Goal: Task Accomplishment & Management: Manage account settings

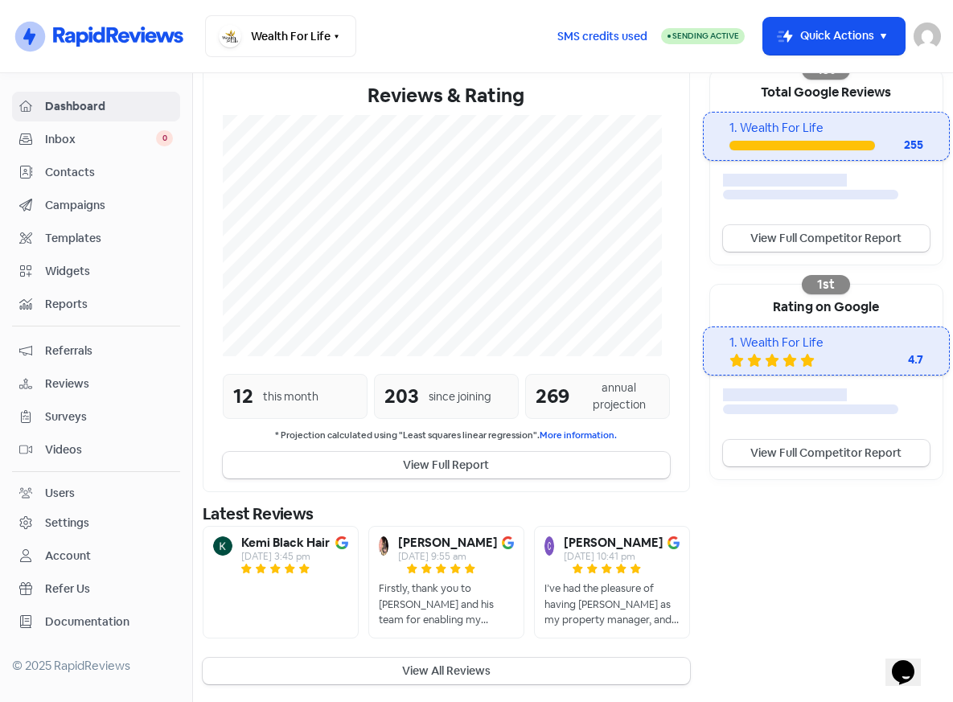
scroll to position [307, 0]
drag, startPoint x: 403, startPoint y: 665, endPoint x: 750, endPoint y: 633, distance: 348.2
click at [403, 665] on button "View All Reviews" at bounding box center [447, 671] width 488 height 27
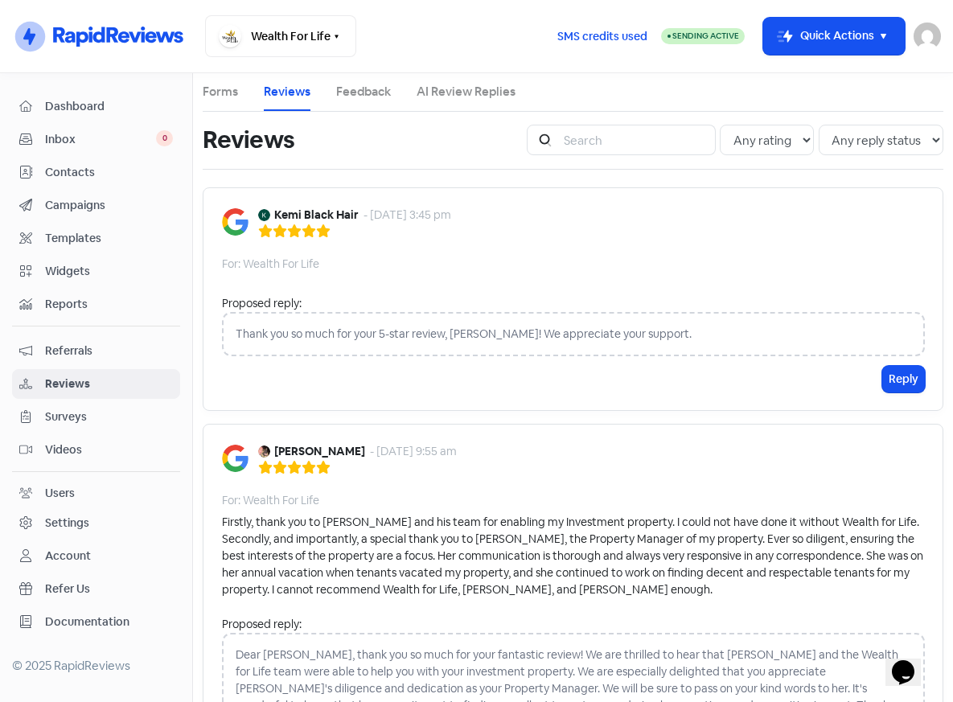
click at [62, 103] on span "Dashboard" at bounding box center [109, 106] width 128 height 17
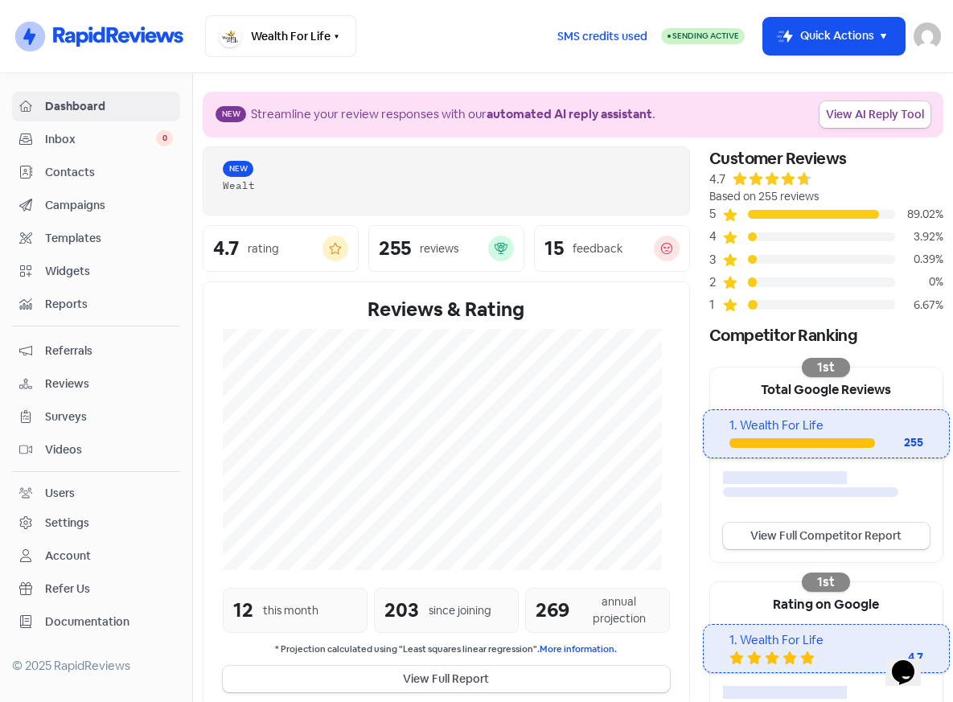
click at [673, 435] on div "255" at bounding box center [899, 442] width 48 height 17
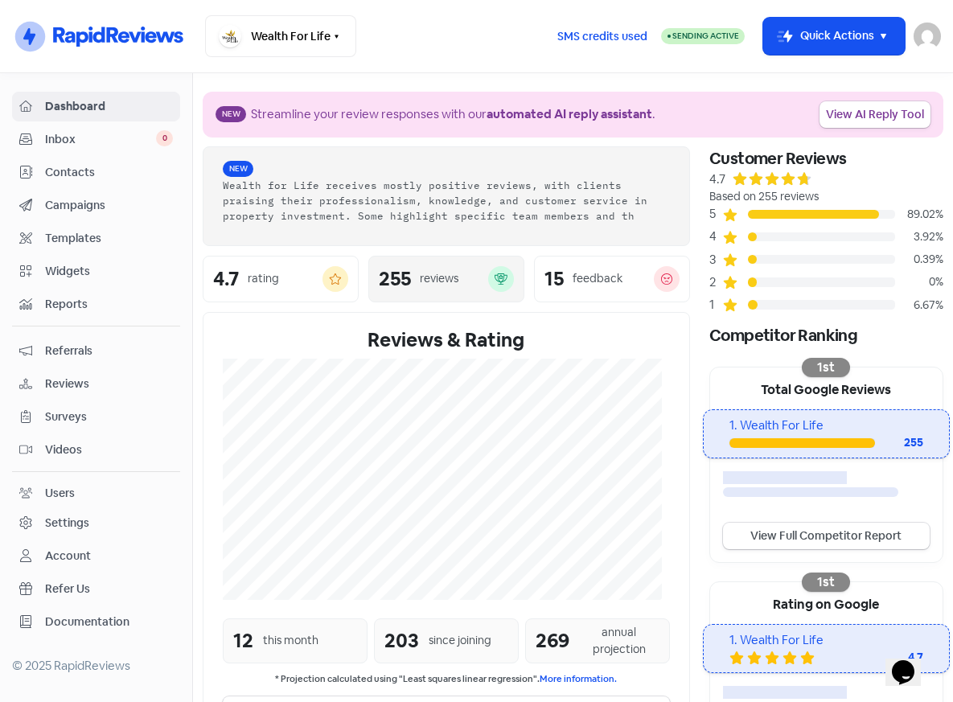
click at [453, 285] on div "255 reviews" at bounding box center [446, 279] width 135 height 26
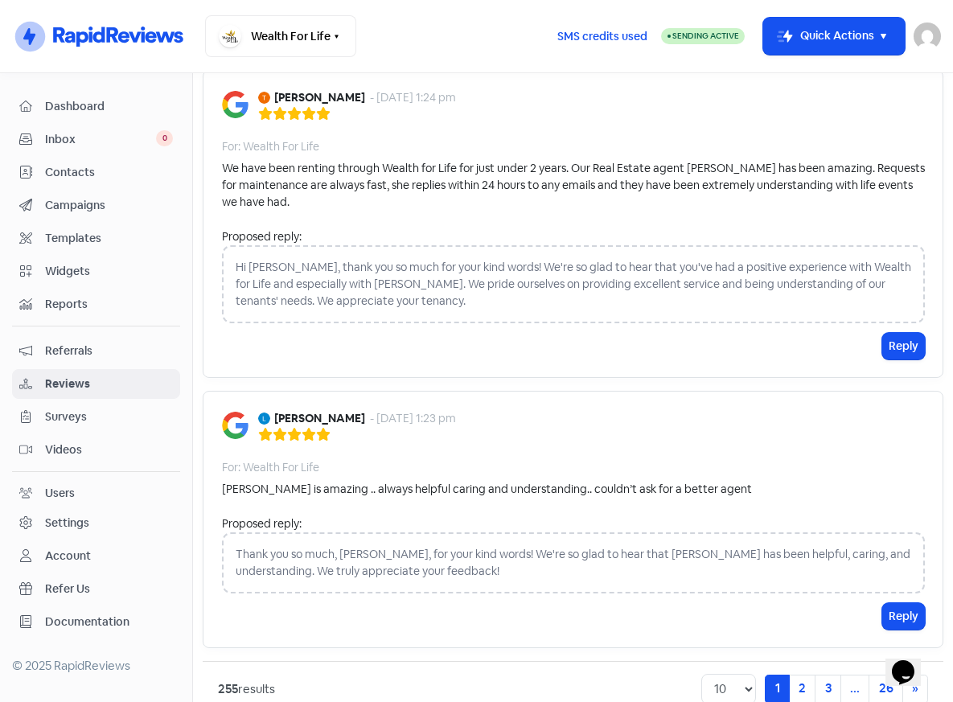
scroll to position [2633, 0]
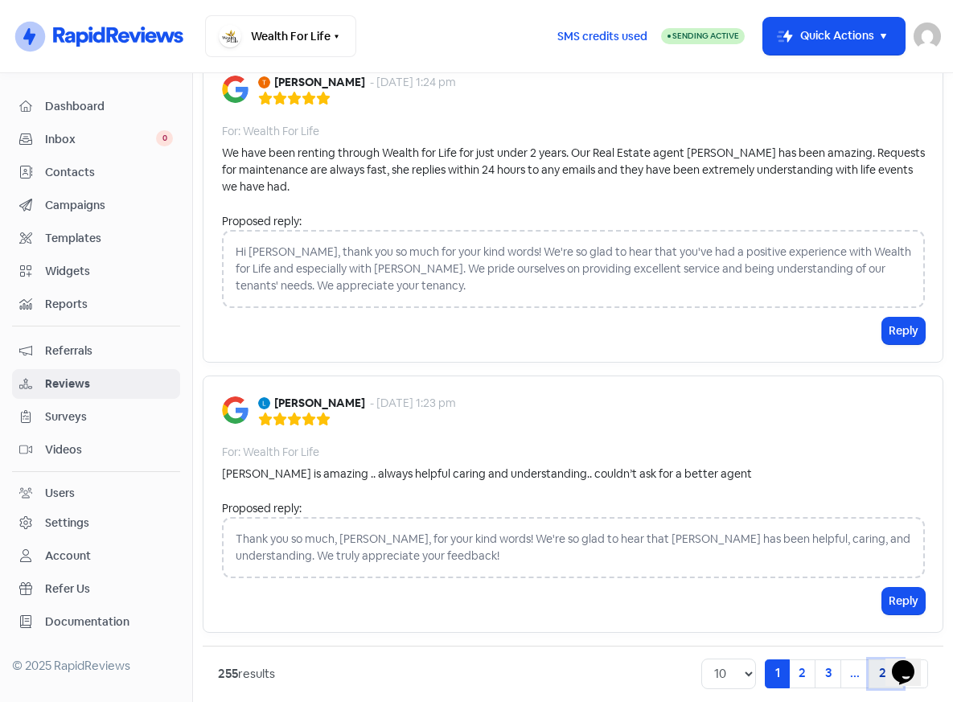
click at [673, 660] on link "26" at bounding box center [886, 674] width 35 height 29
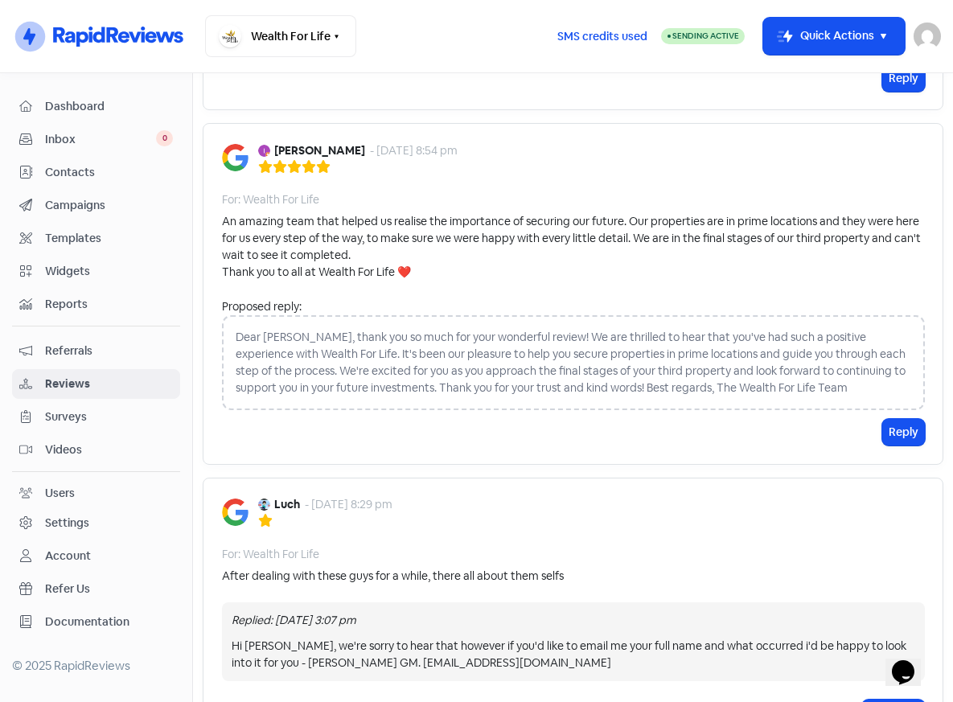
scroll to position [1393, 0]
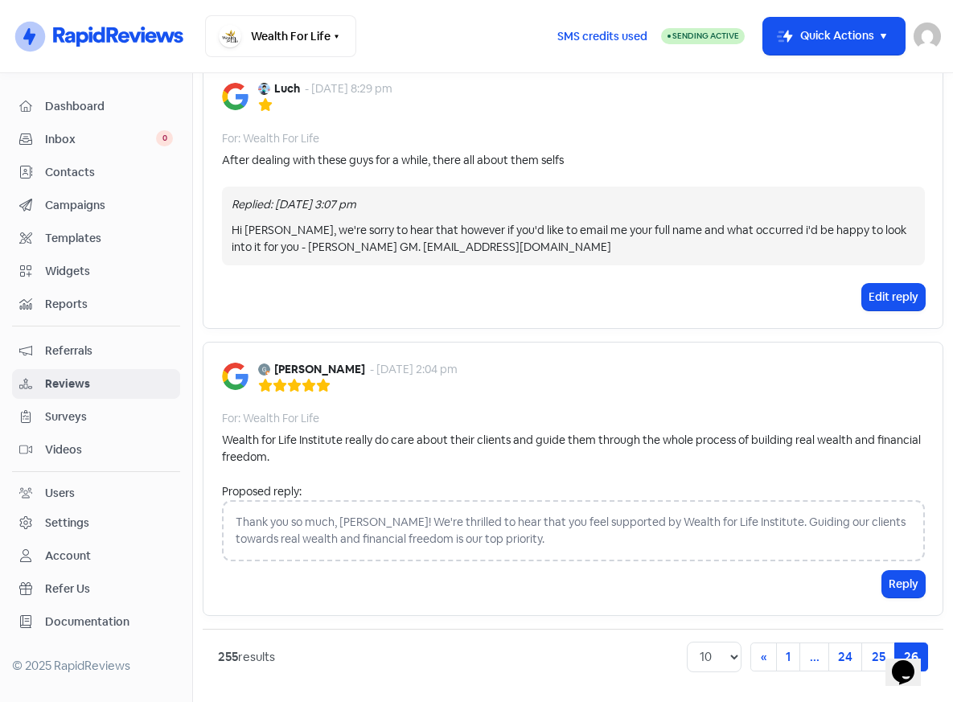
click at [57, 352] on span "Referrals" at bounding box center [109, 351] width 128 height 17
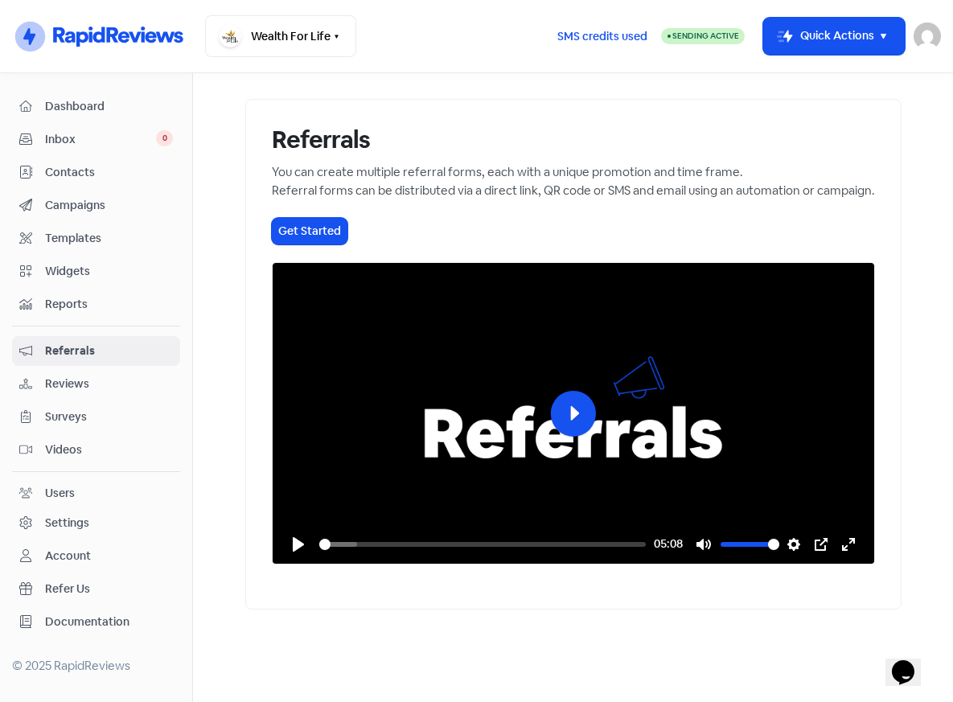
click at [68, 373] on link "Reviews" at bounding box center [96, 384] width 168 height 30
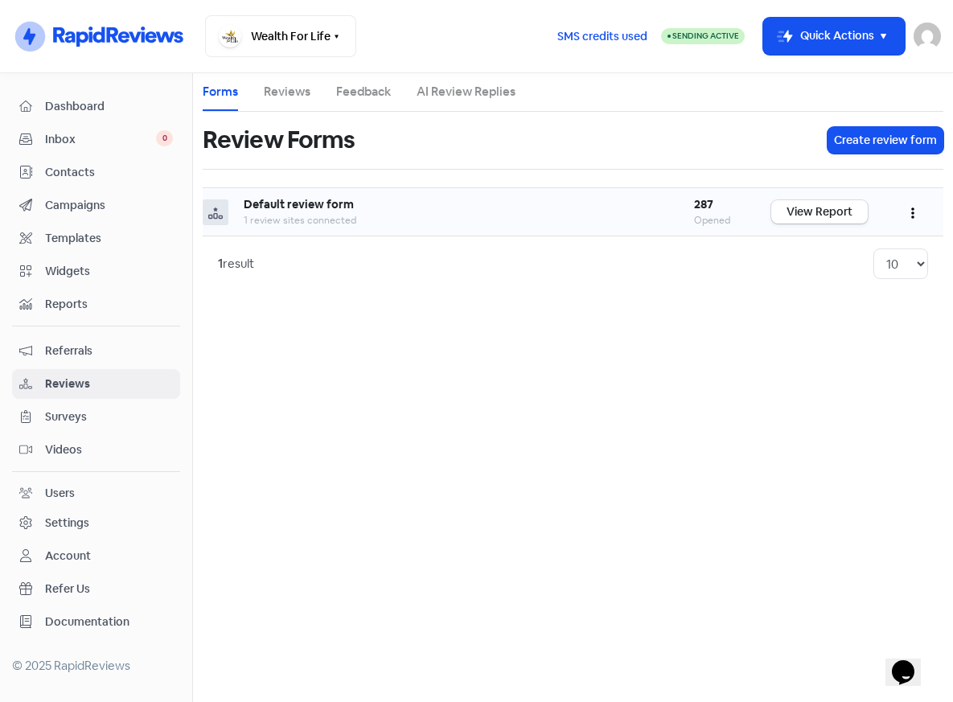
click at [673, 216] on div "Opened" at bounding box center [717, 220] width 47 height 14
click at [84, 138] on span "Inbox" at bounding box center [100, 139] width 111 height 17
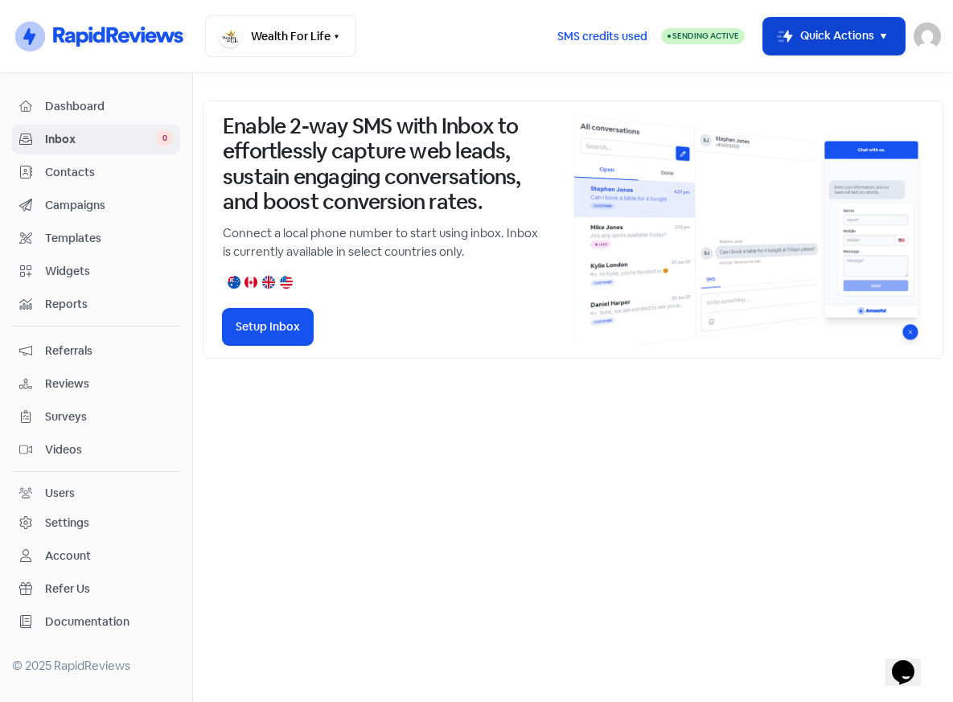
click at [673, 32] on button "Icon For Thunder-move Quick Actions" at bounding box center [835, 37] width 142 height 38
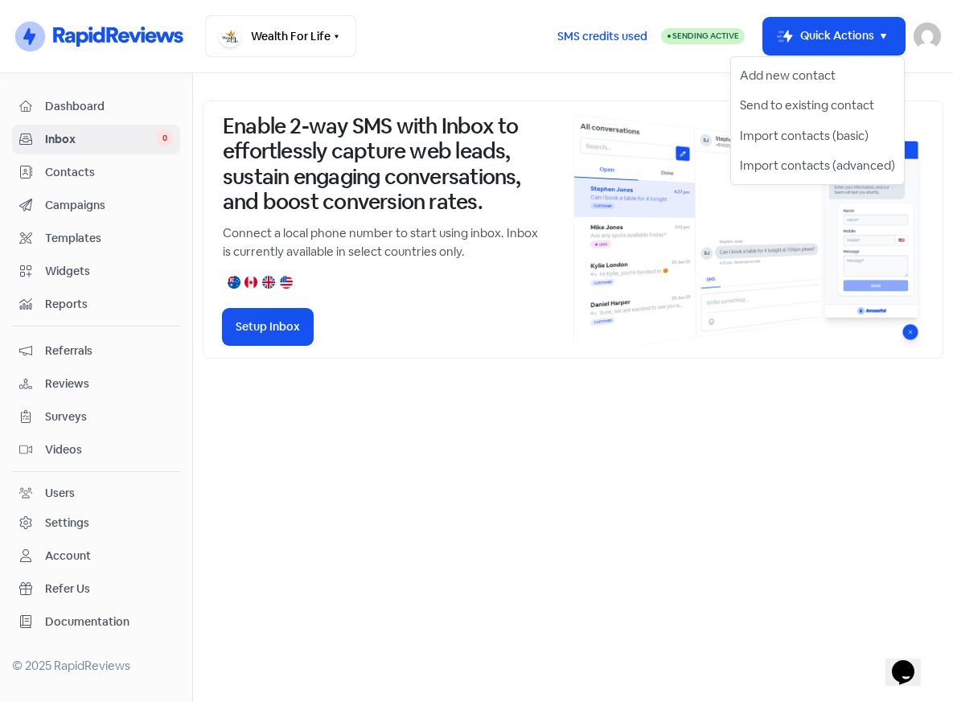
click at [673, 32] on img at bounding box center [927, 36] width 27 height 27
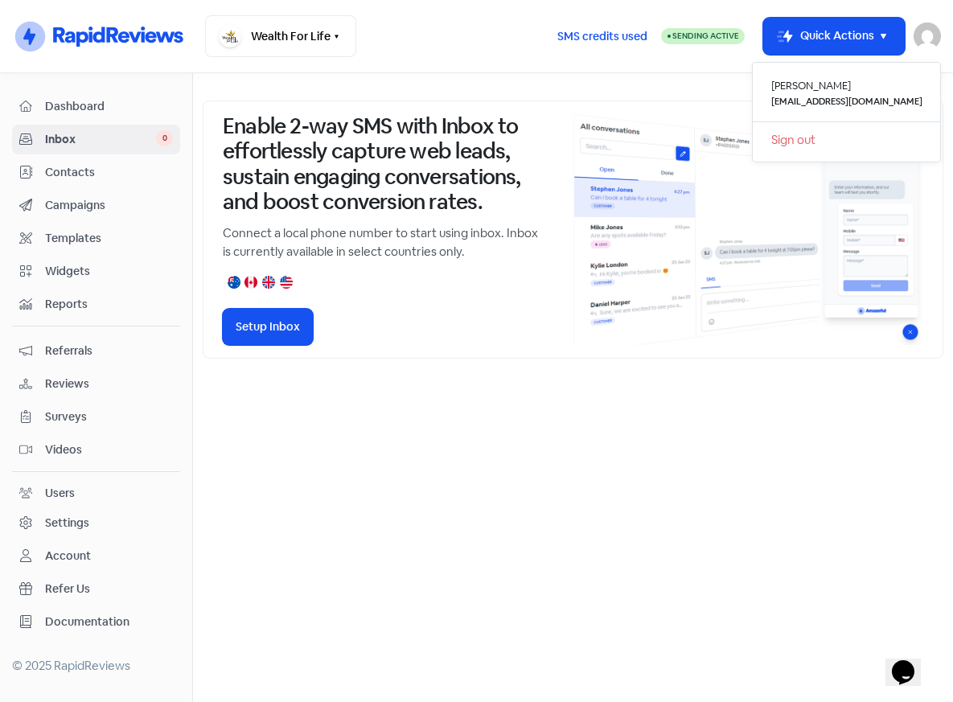
click at [649, 59] on nav "Icon For Thunder-circle Wealth For Life Switch Business All businesses No other…" at bounding box center [476, 36] width 953 height 73
click at [620, 40] on span "SMS credits used" at bounding box center [603, 36] width 90 height 17
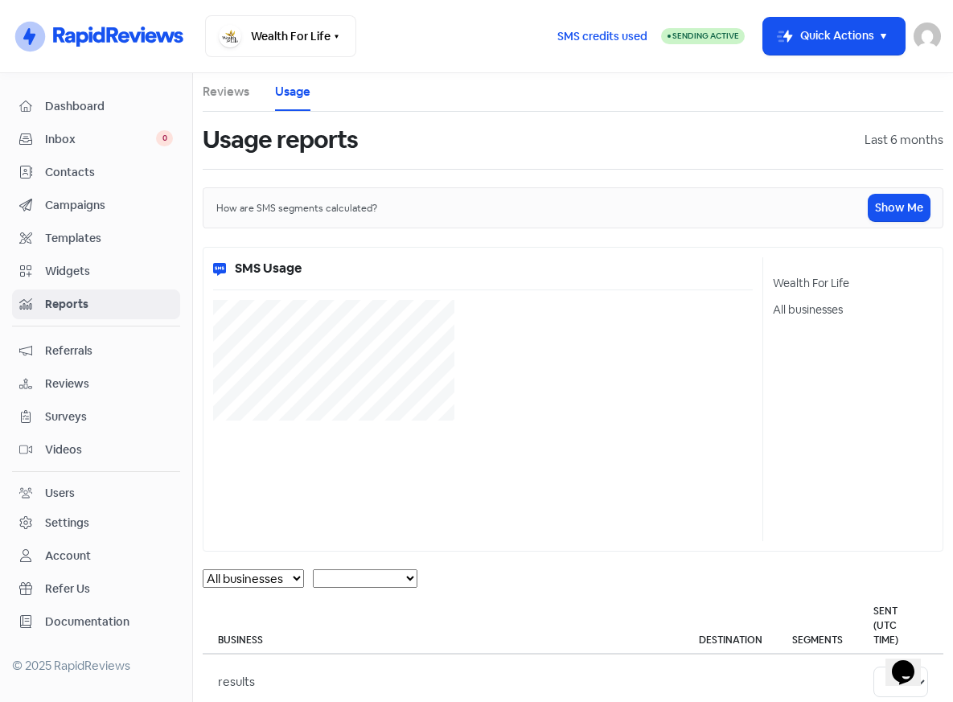
select select "[object Object]"
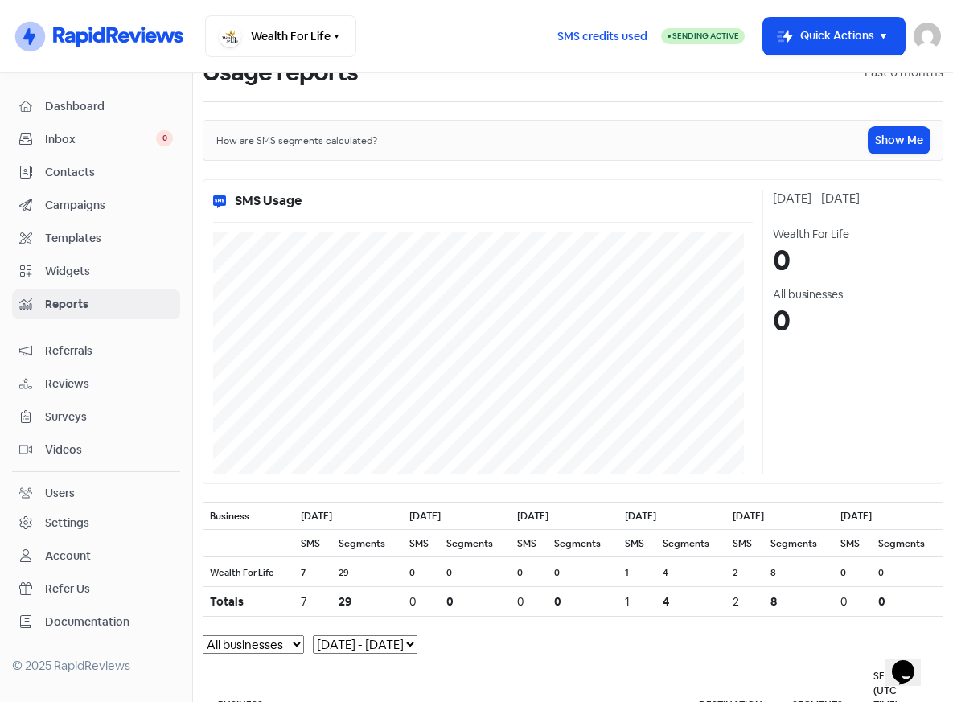
scroll to position [159, 0]
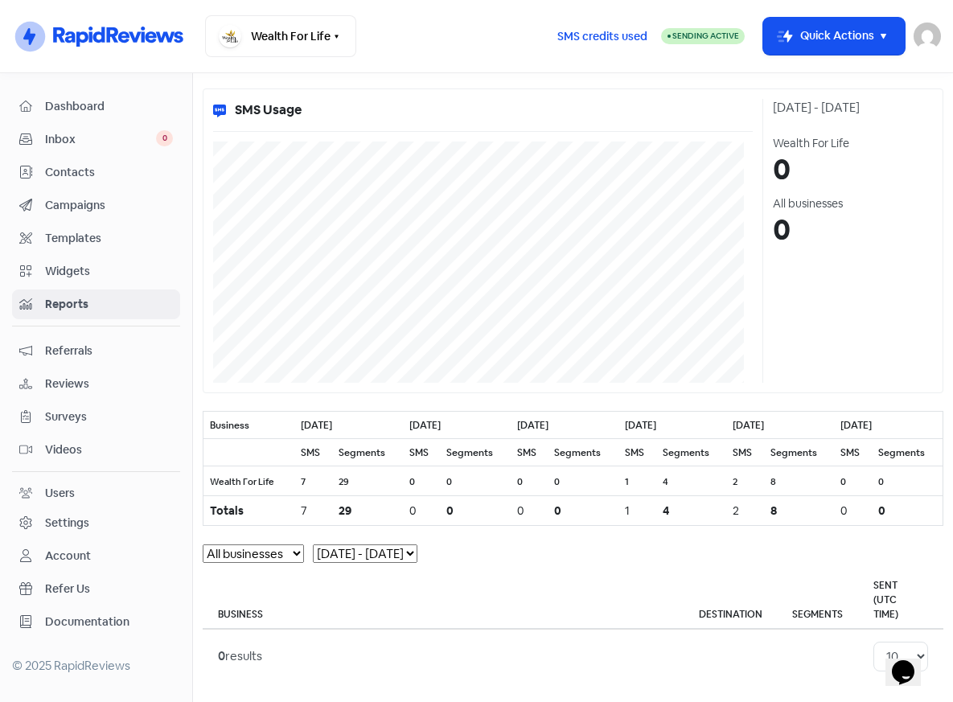
click at [62, 555] on div "Account" at bounding box center [68, 556] width 46 height 17
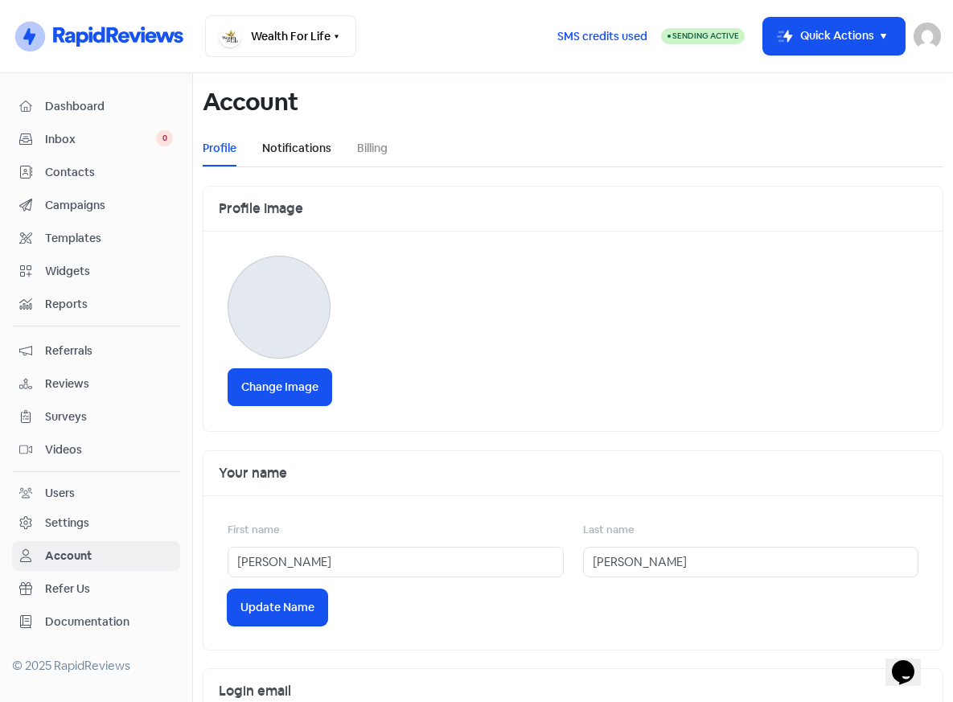
click at [280, 144] on link "Notifications" at bounding box center [296, 148] width 69 height 17
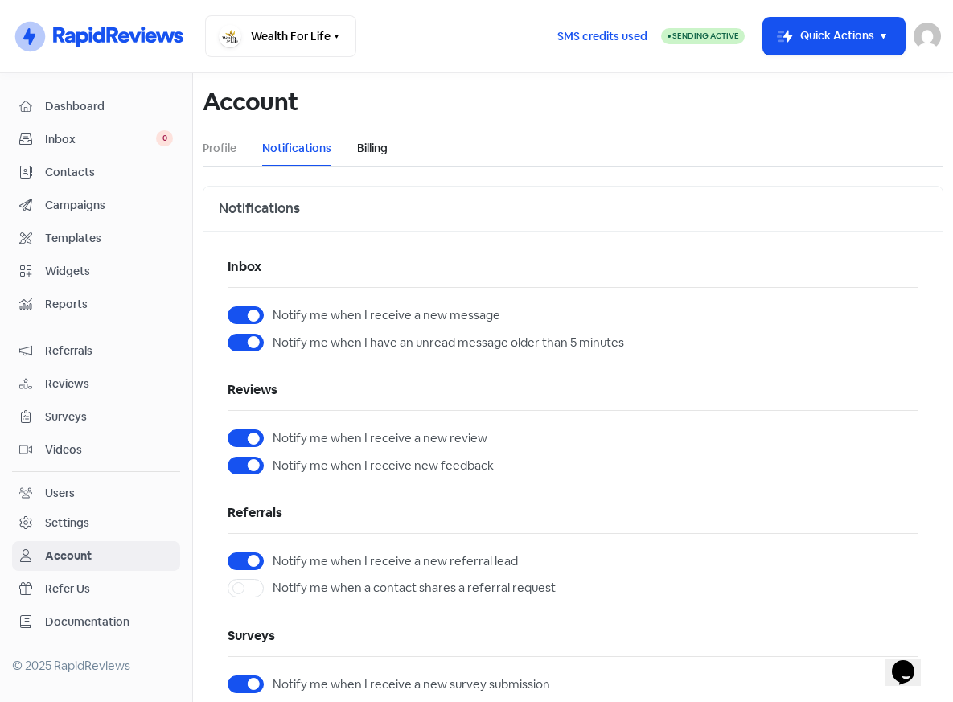
click at [373, 150] on link "Billing" at bounding box center [372, 148] width 31 height 17
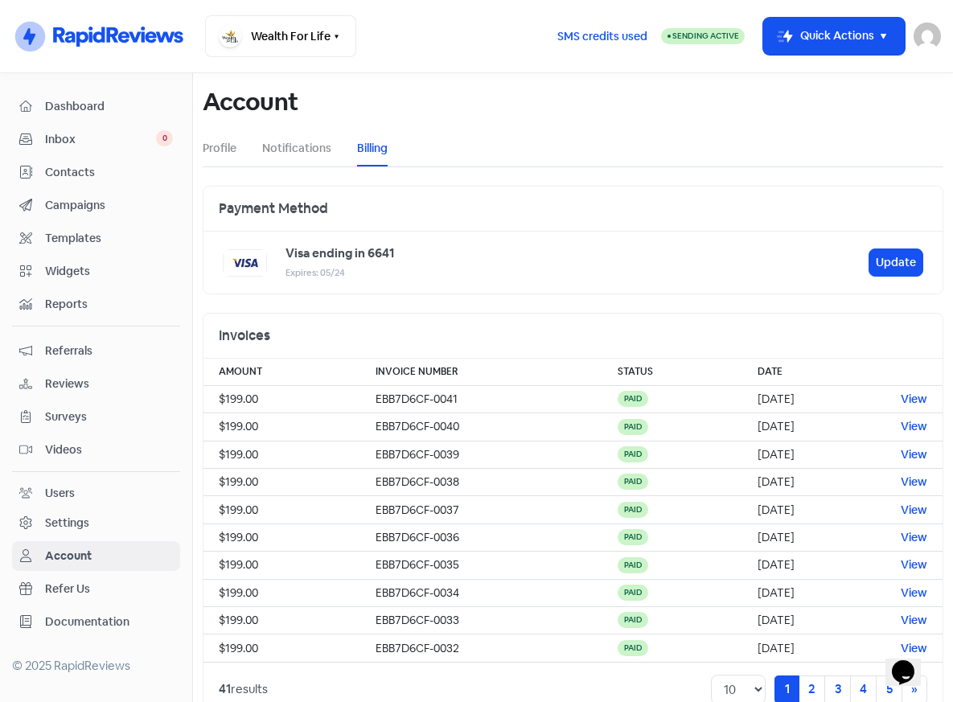
click at [79, 525] on div "Settings" at bounding box center [67, 523] width 44 height 17
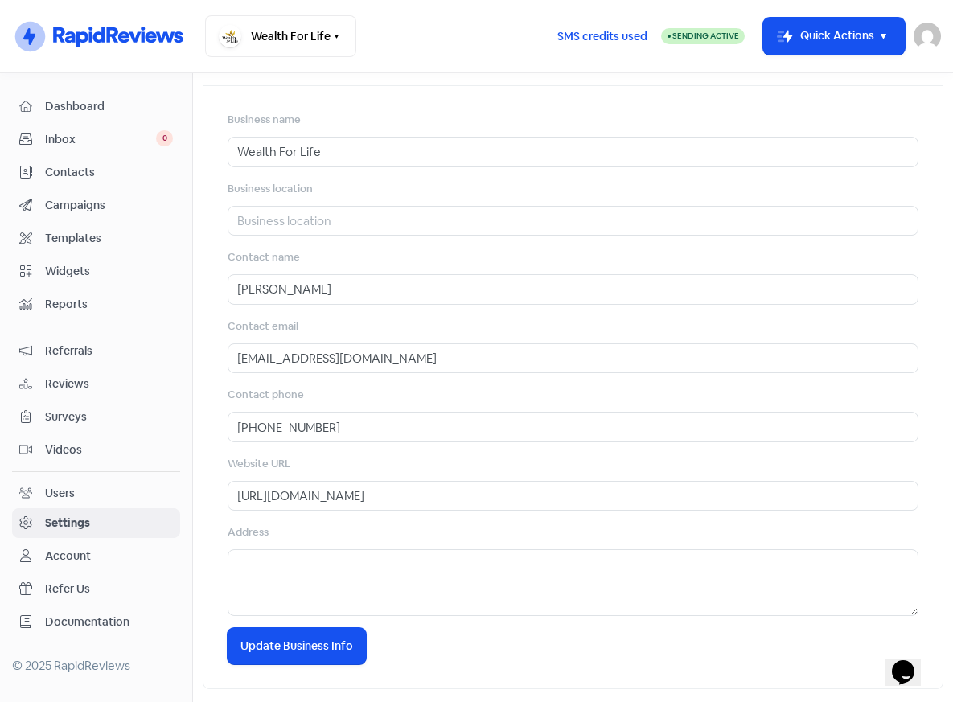
scroll to position [509, 0]
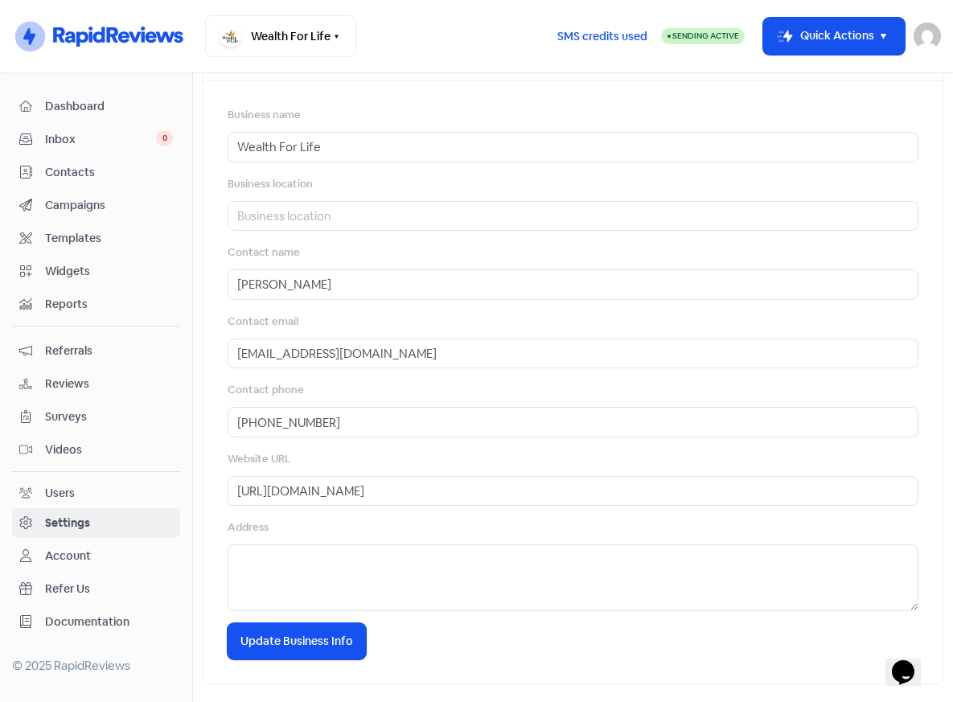
click at [68, 489] on div "Users" at bounding box center [60, 493] width 30 height 17
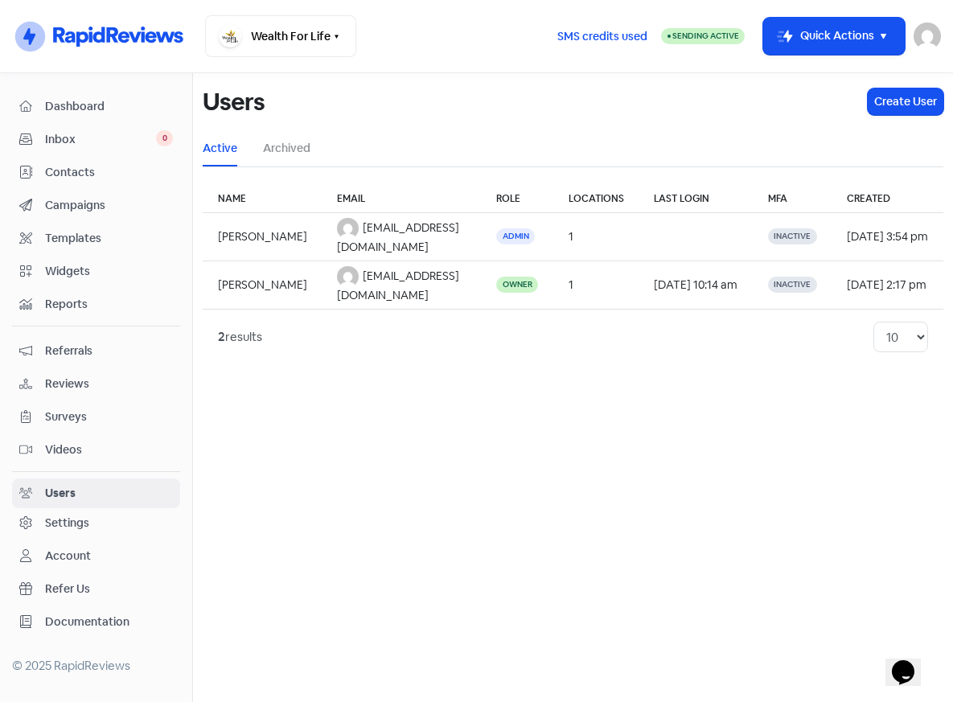
click at [72, 308] on span "Reports" at bounding box center [109, 304] width 128 height 17
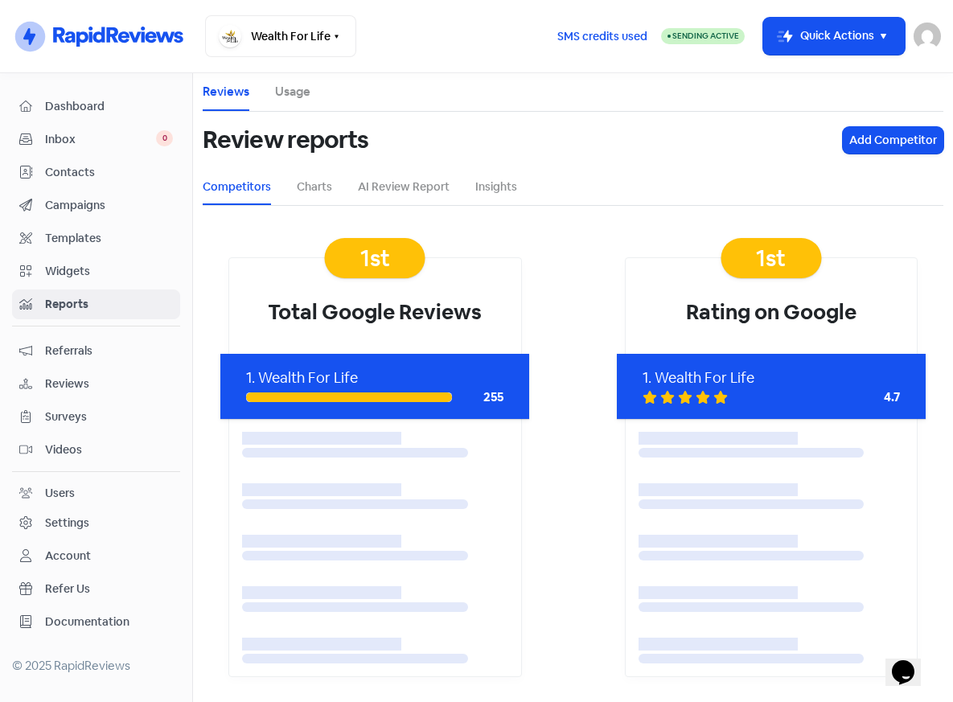
scroll to position [1, 0]
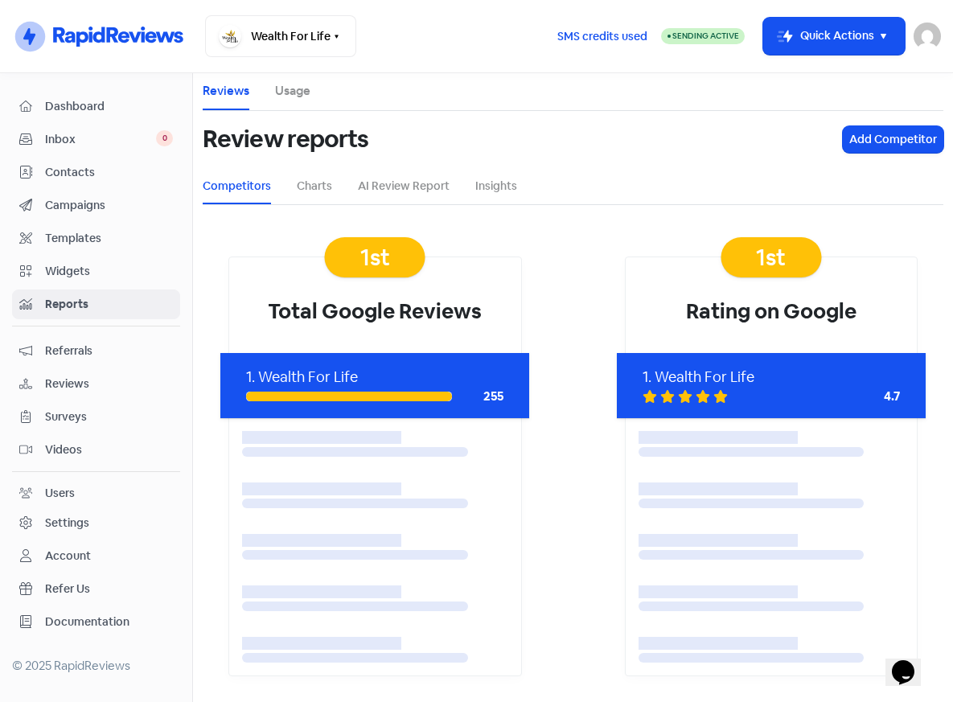
click at [81, 101] on span "Dashboard" at bounding box center [109, 106] width 128 height 17
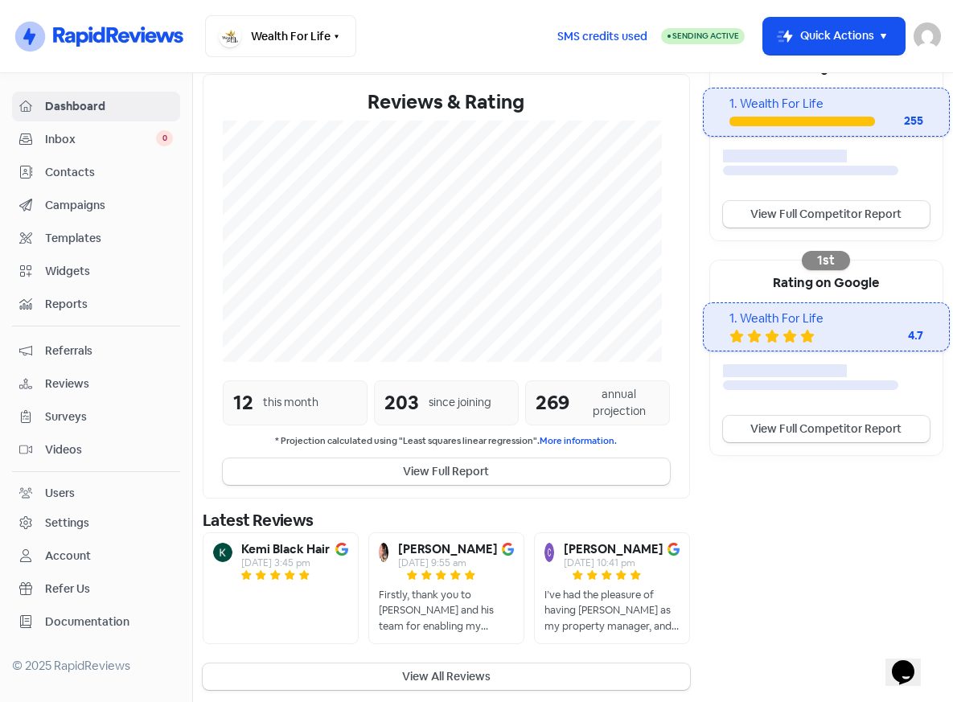
scroll to position [323, 0]
click at [673, 662] on icon "Chat widget" at bounding box center [903, 673] width 23 height 24
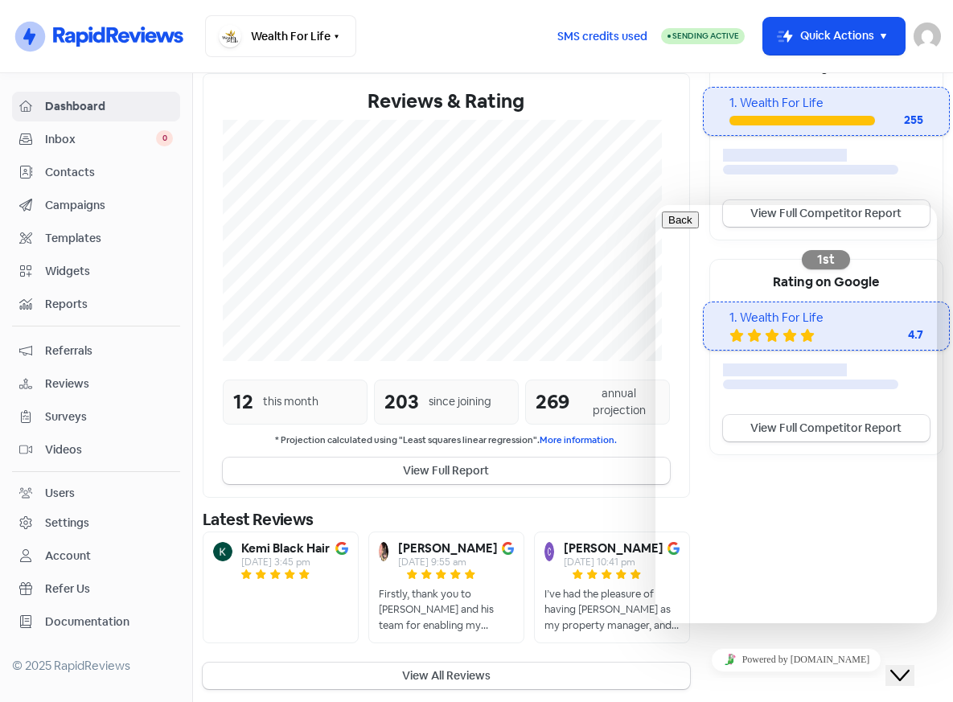
scroll to position [125, 0]
click at [152, 57] on link "Icon For Thunder-circle" at bounding box center [97, 35] width 171 height 43
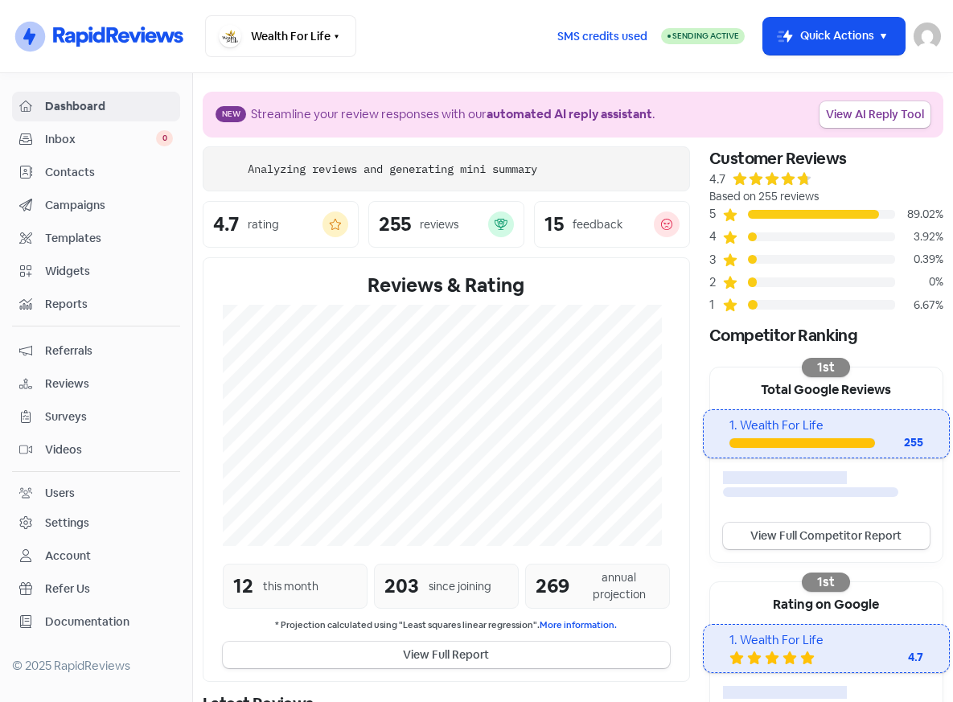
click at [113, 138] on span "Inbox" at bounding box center [100, 139] width 111 height 17
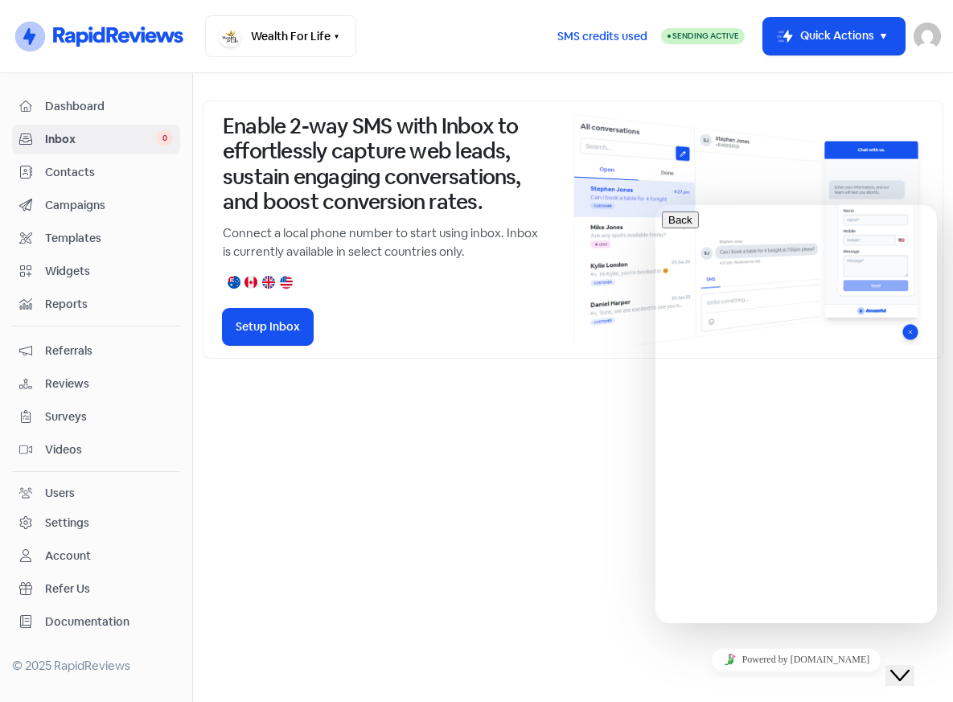
click at [910, 668] on icon "Close Chat This icon closes the chat window." at bounding box center [900, 675] width 19 height 19
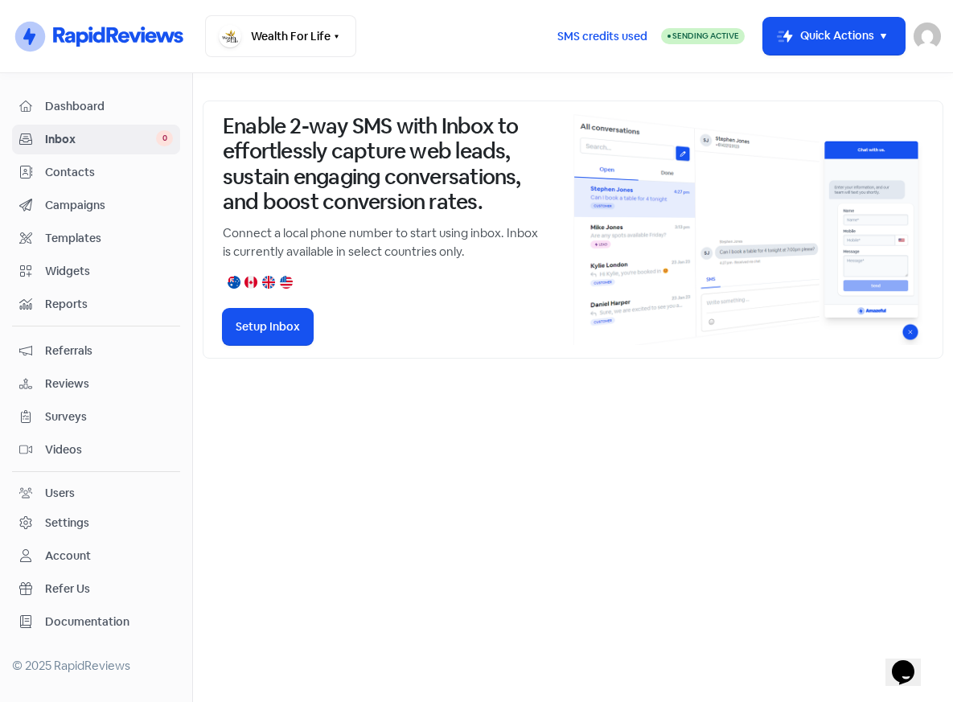
click at [82, 391] on span "Reviews" at bounding box center [109, 384] width 128 height 17
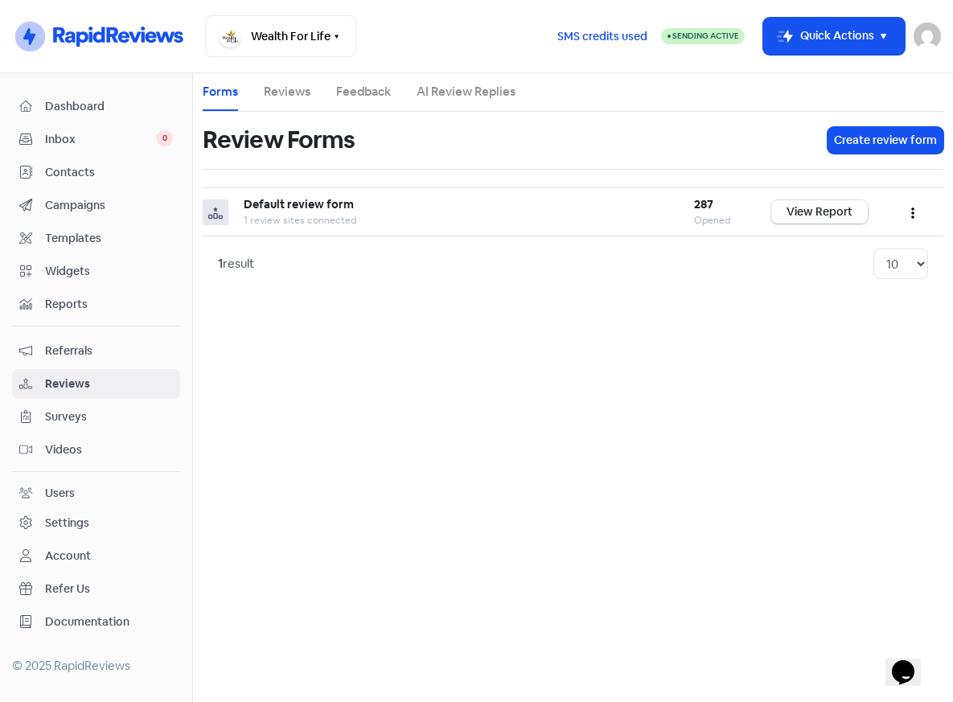
click at [285, 90] on link "Reviews" at bounding box center [287, 92] width 47 height 19
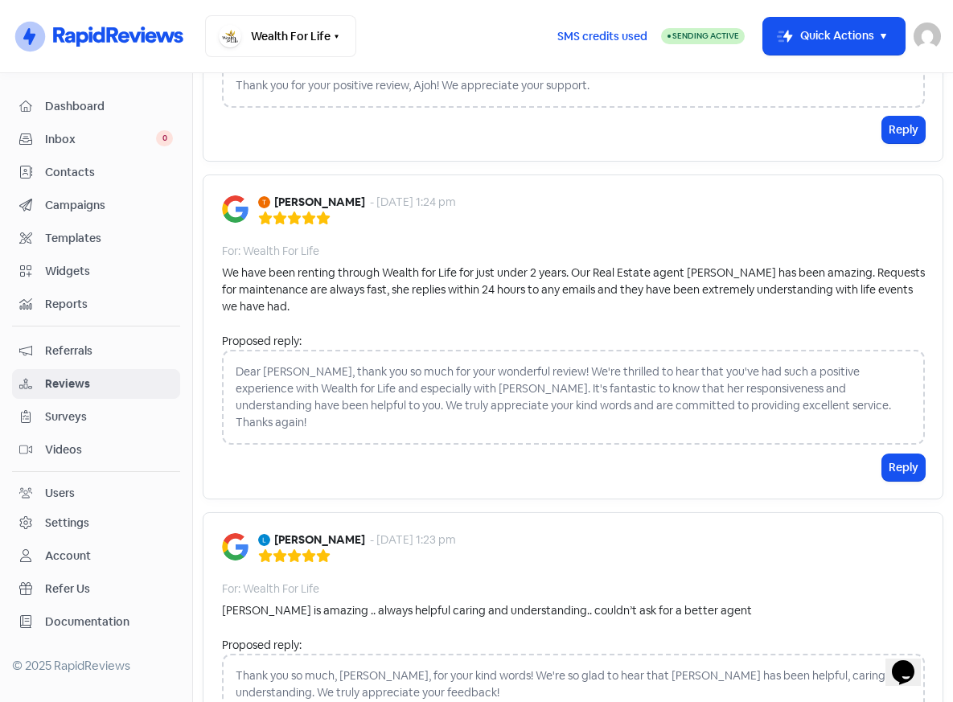
scroll to position [2633, 0]
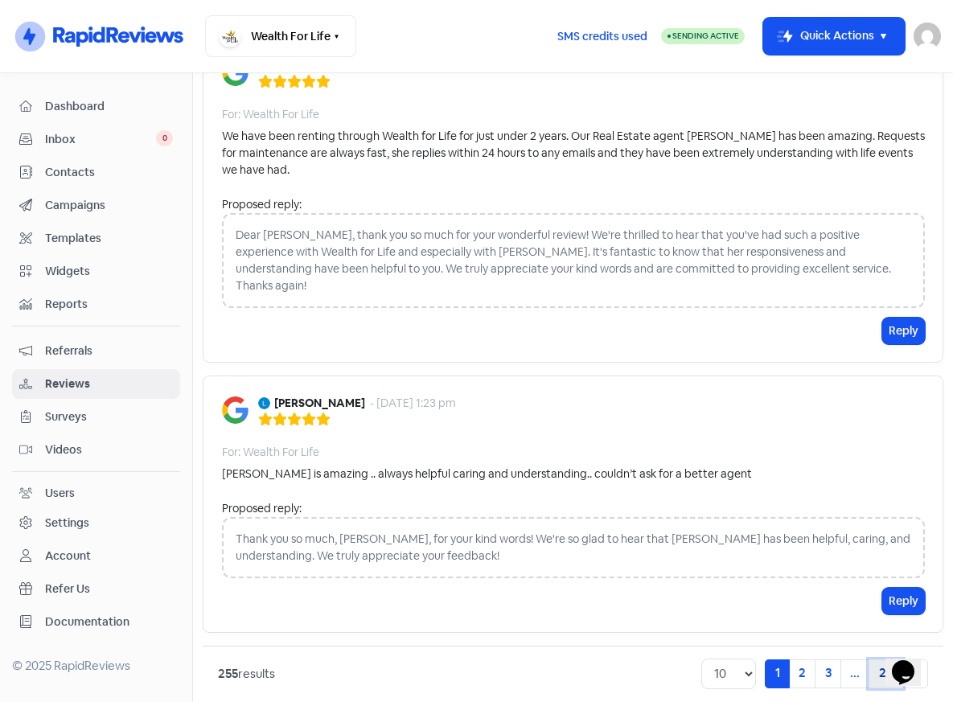
click at [879, 660] on link "26" at bounding box center [886, 674] width 35 height 29
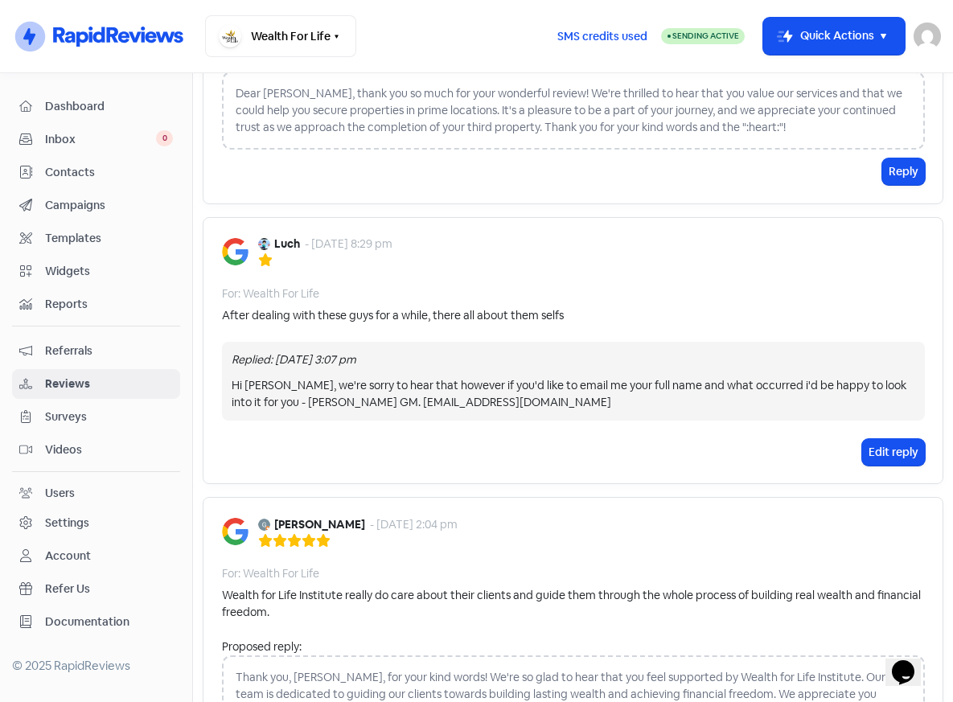
scroll to position [1185, 0]
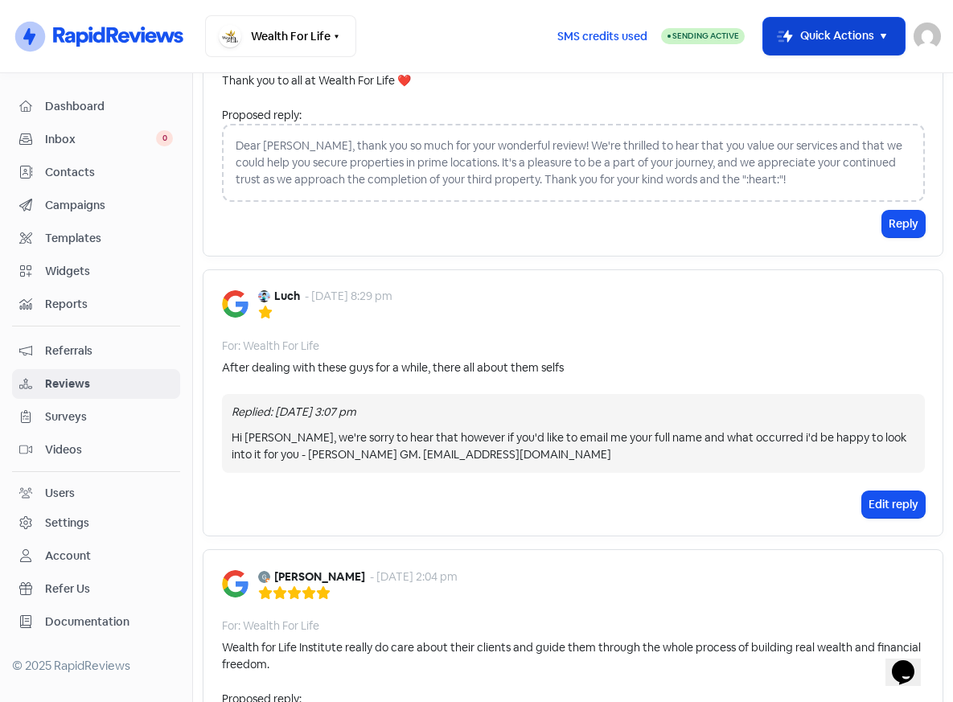
click at [883, 42] on icon "button" at bounding box center [884, 36] width 19 height 19
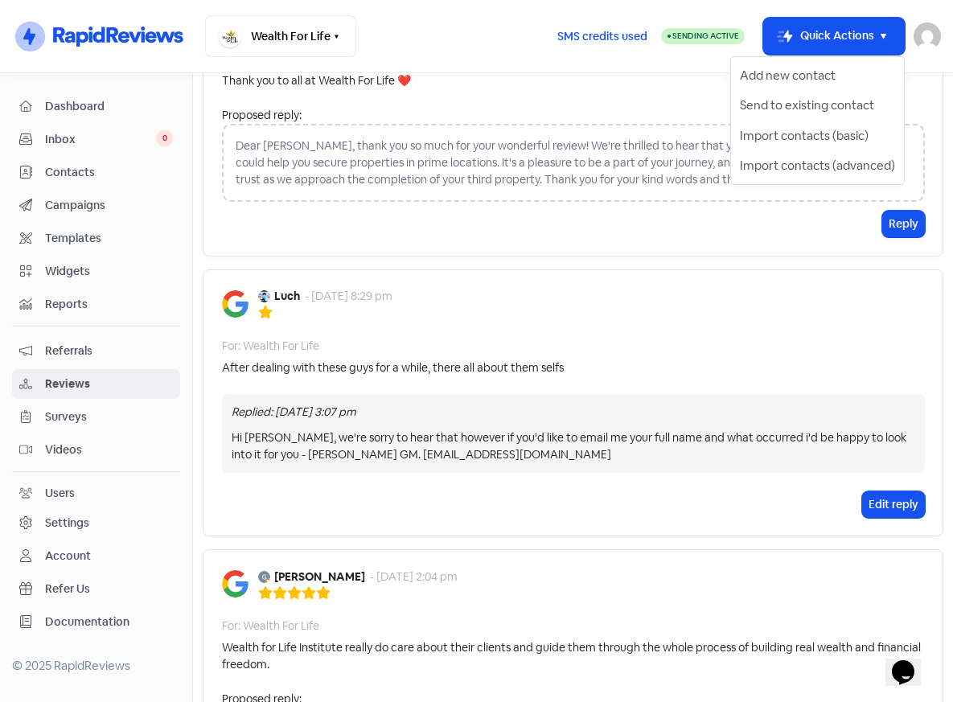
click at [742, 5] on nav "Icon For Thunder-circle Wealth For Life Switch Business All businesses No other…" at bounding box center [476, 36] width 953 height 73
click at [339, 40] on icon "button" at bounding box center [337, 37] width 12 height 12
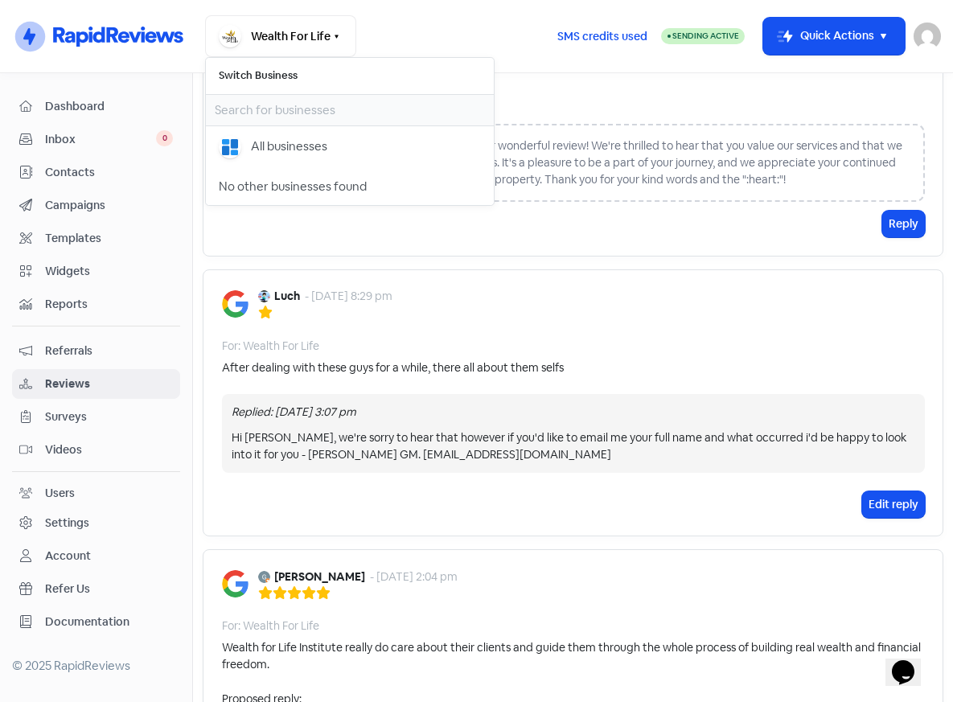
click at [426, 40] on div "Wealth For Life Switch Business All businesses No other businesses found" at bounding box center [374, 36] width 339 height 43
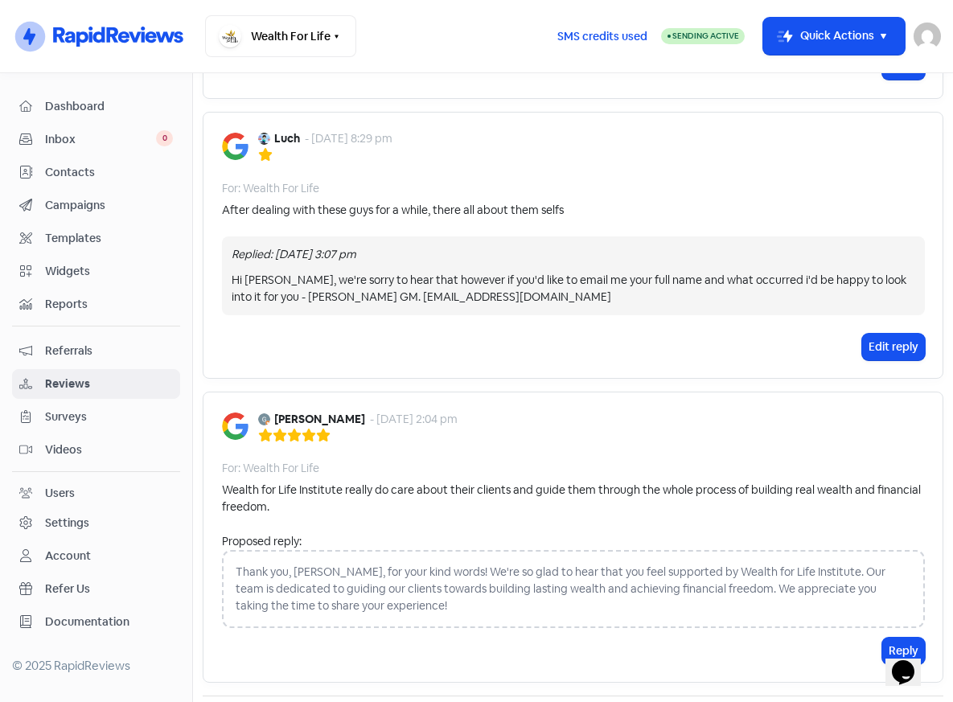
scroll to position [1427, 0]
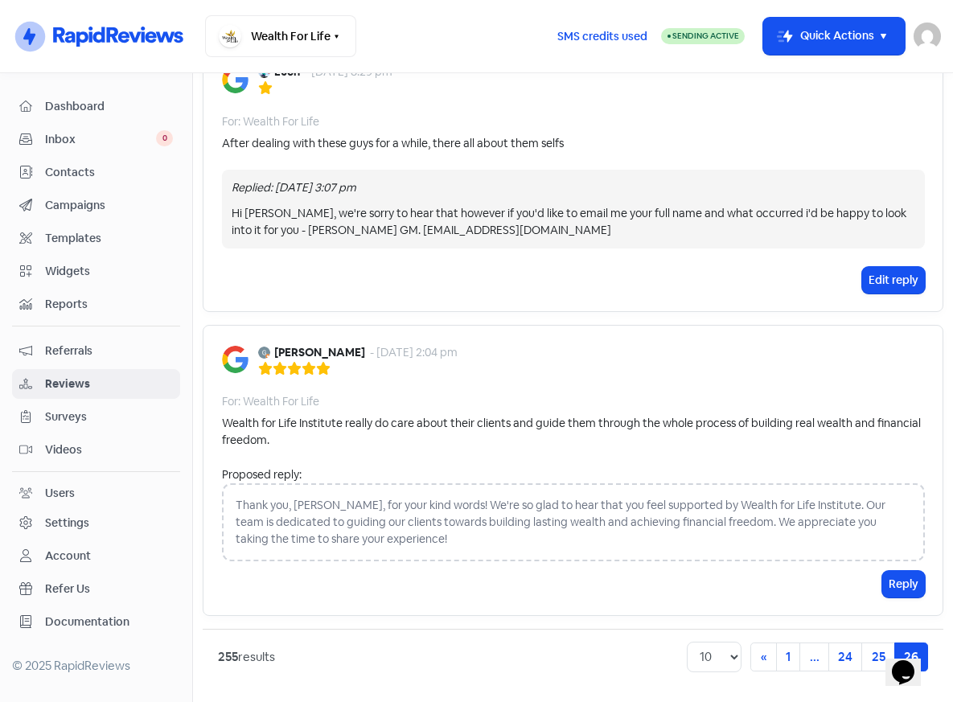
click at [84, 422] on span "Surveys" at bounding box center [109, 417] width 128 height 17
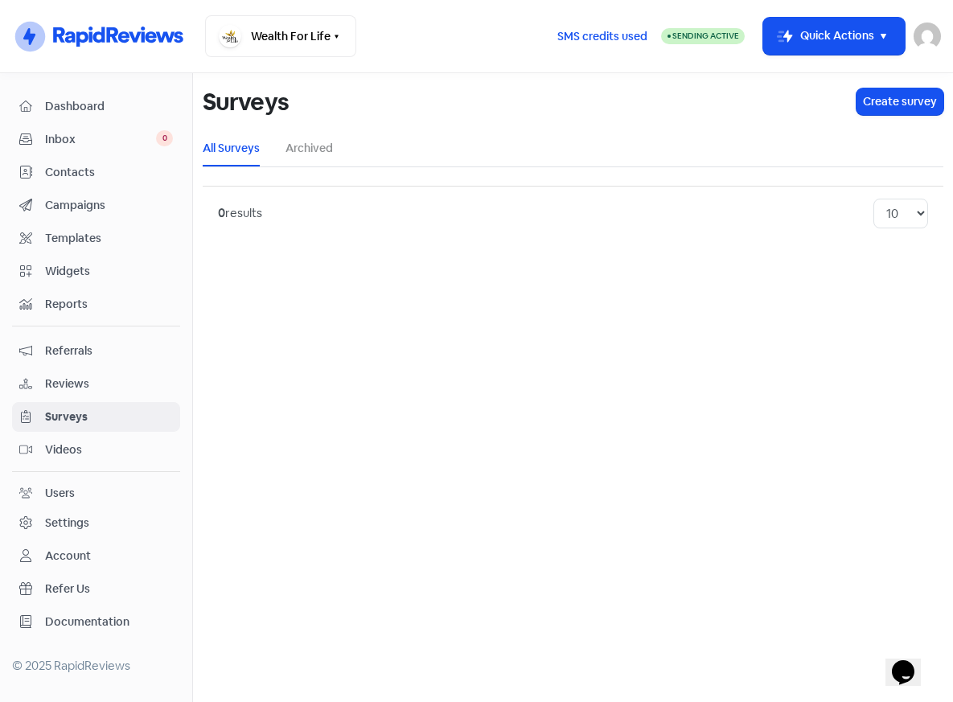
click at [84, 270] on span "Widgets" at bounding box center [109, 271] width 128 height 17
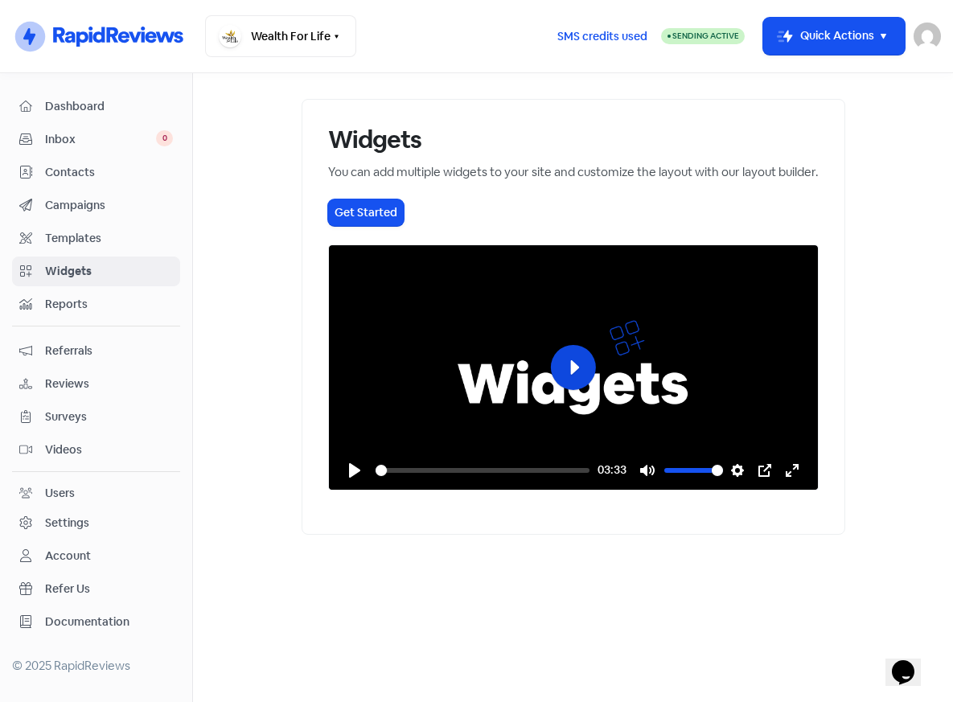
click at [580, 390] on button "Play" at bounding box center [572, 367] width 45 height 45
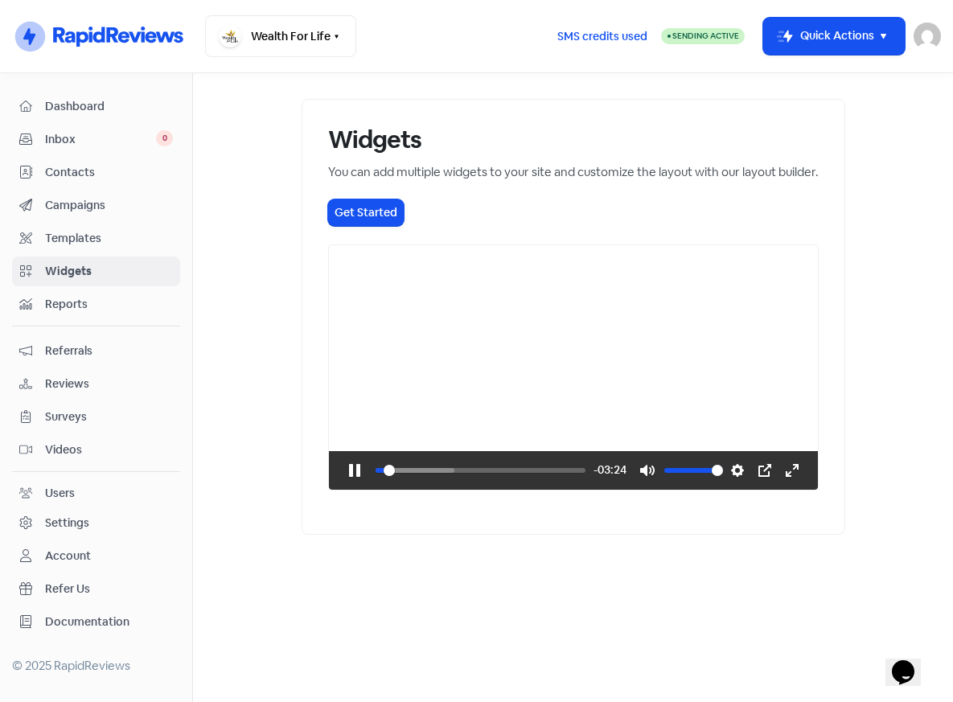
type input "4.33"
type input "0.9"
type input "4.45"
type input "0.65"
type input "4.58"
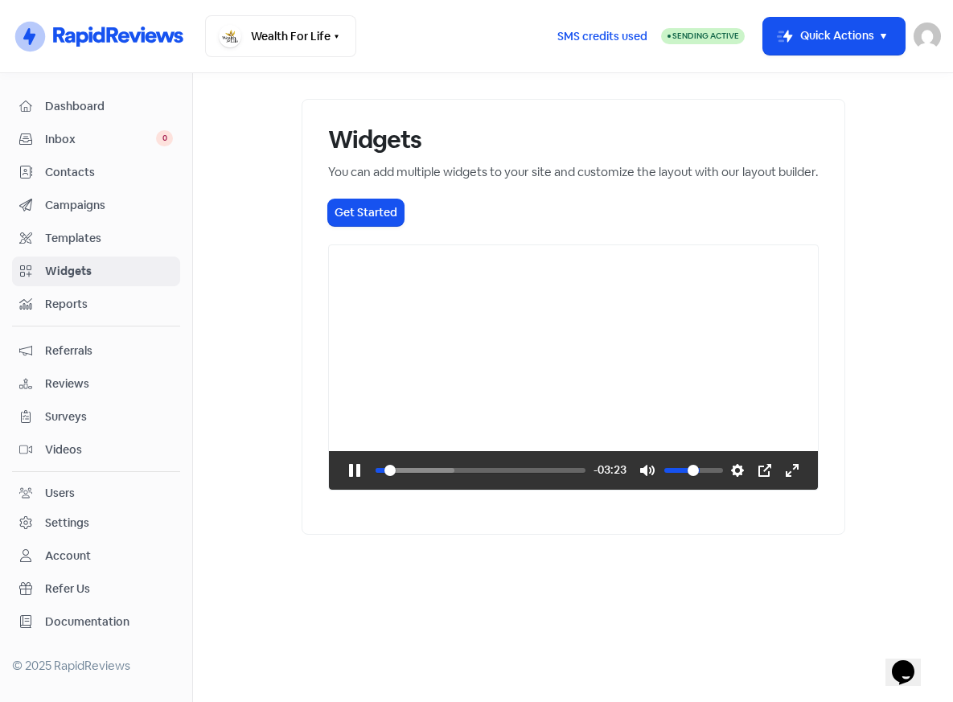
type input "0.45"
type input "4.7"
drag, startPoint x: 813, startPoint y: 610, endPoint x: 791, endPoint y: 616, distance: 23.4
type input "0.45"
click at [723, 479] on input "Volume" at bounding box center [694, 471] width 59 height 16
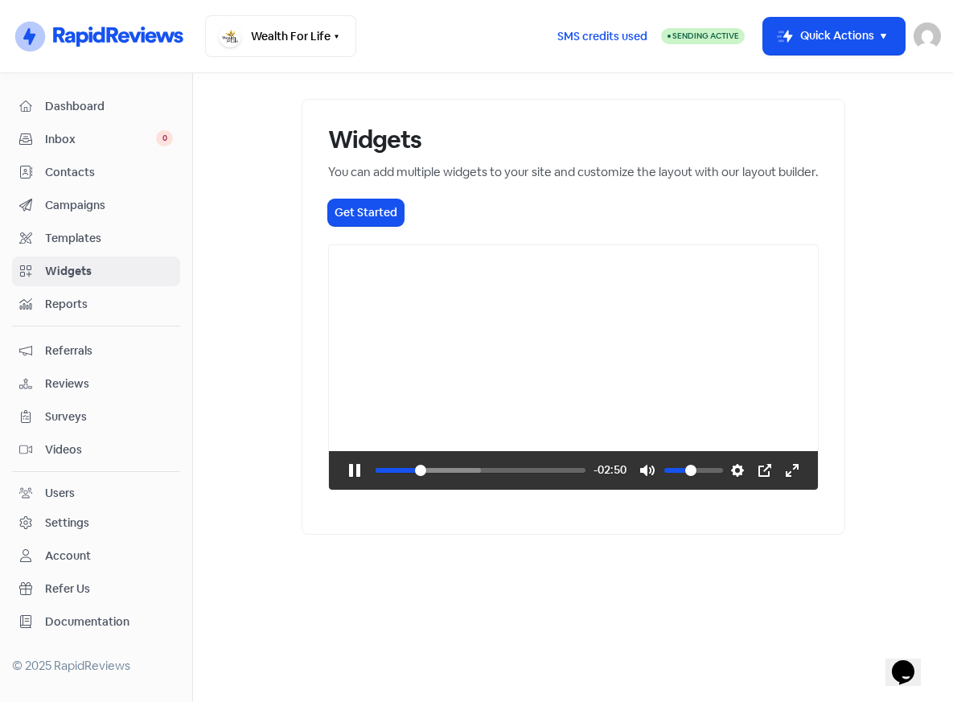
type input "20.2"
click at [55, 140] on span "Inbox" at bounding box center [100, 139] width 111 height 17
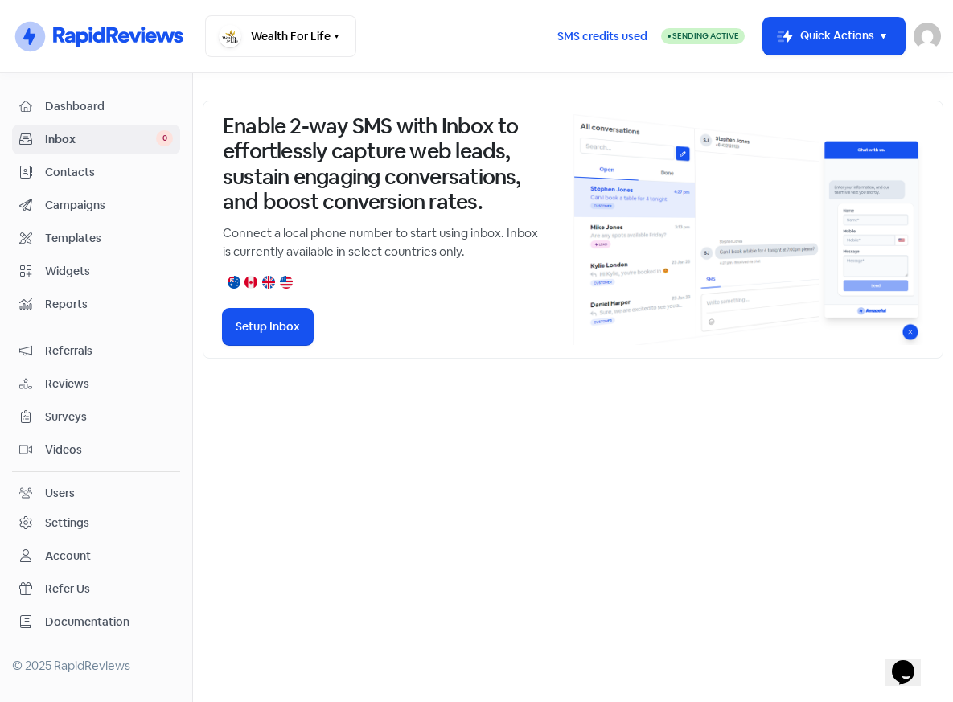
click at [70, 110] on span "Dashboard" at bounding box center [109, 106] width 128 height 17
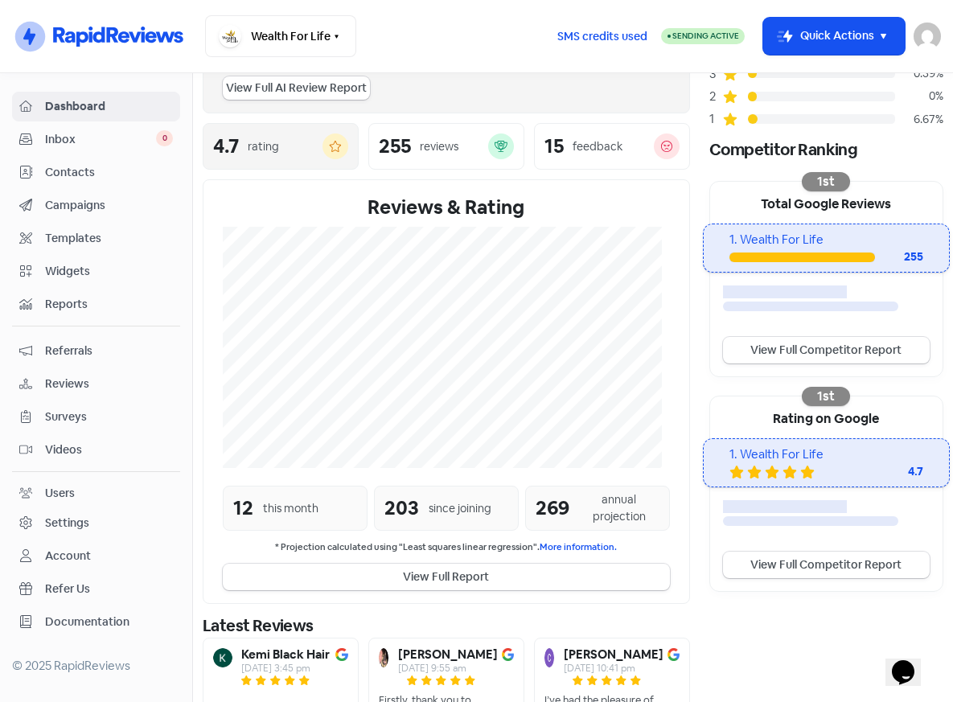
scroll to position [307, 0]
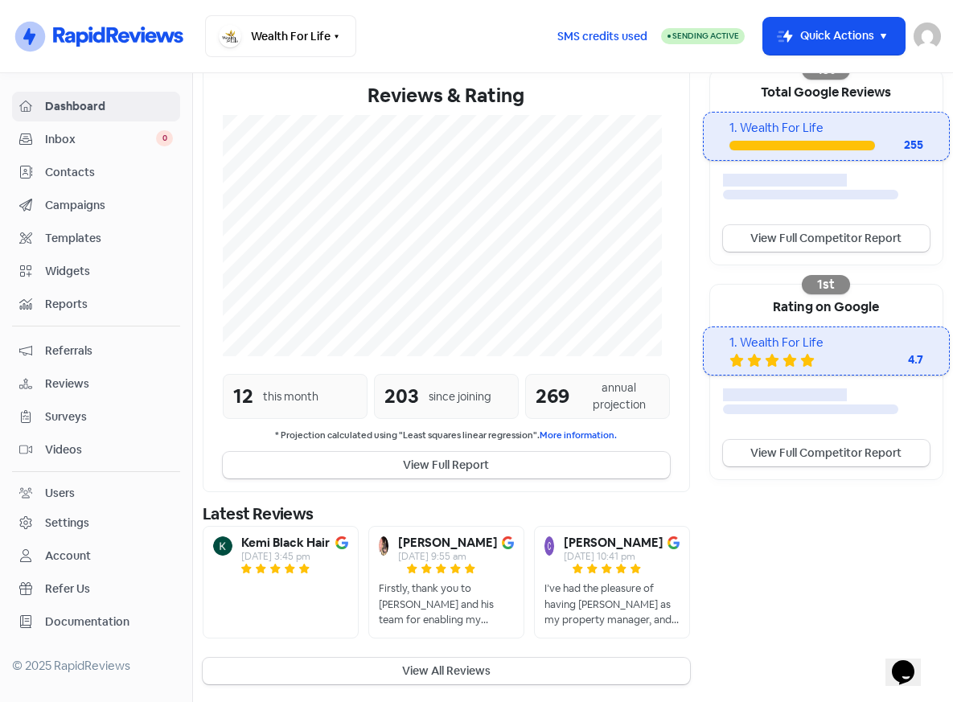
click at [68, 519] on div "Settings" at bounding box center [67, 523] width 44 height 17
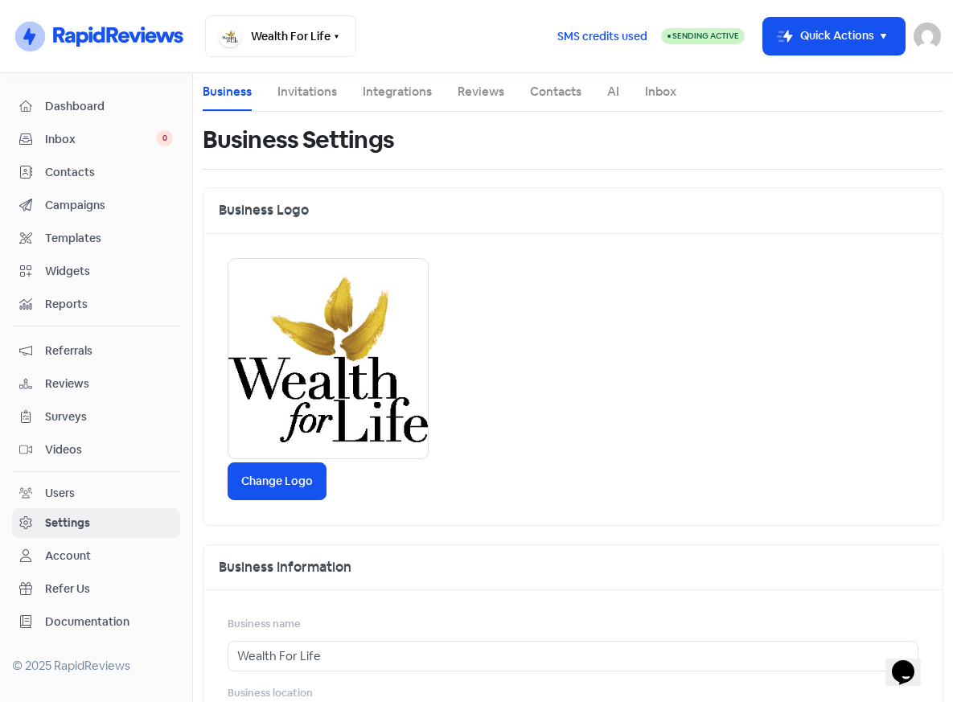
click at [464, 89] on link "Reviews" at bounding box center [481, 92] width 47 height 19
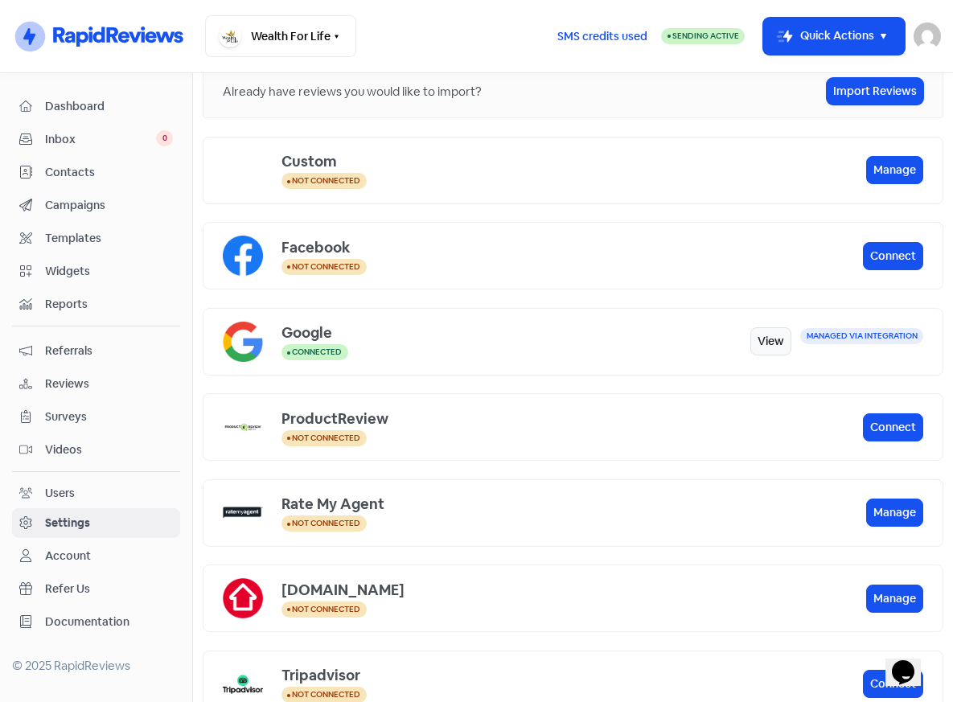
scroll to position [161, 0]
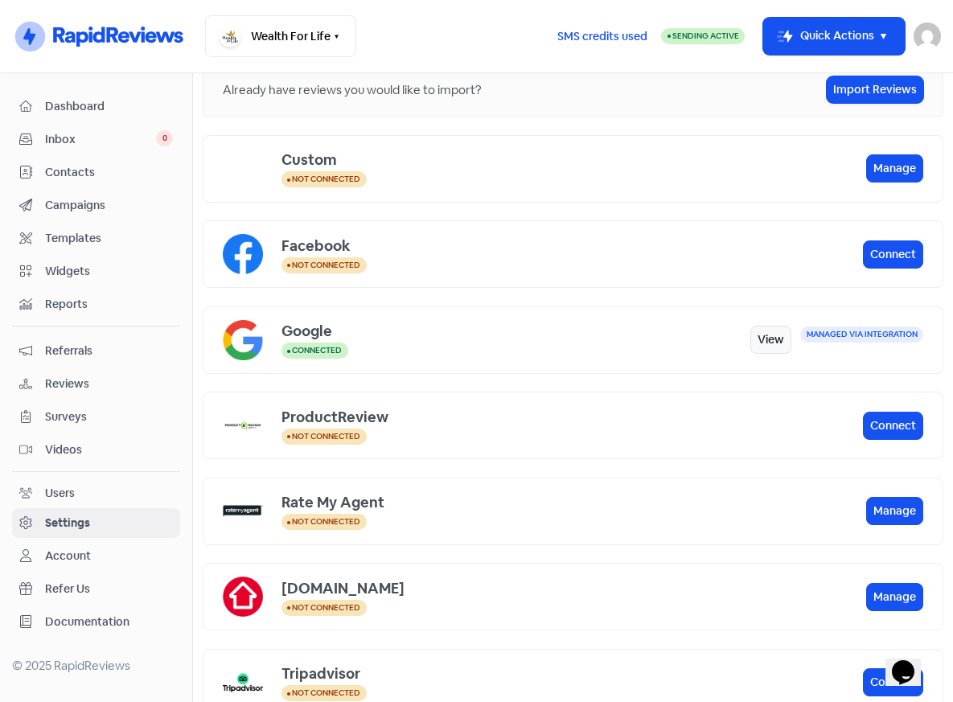
click at [346, 264] on span "Not connected" at bounding box center [326, 265] width 68 height 10
click at [756, 341] on link "View" at bounding box center [771, 340] width 41 height 28
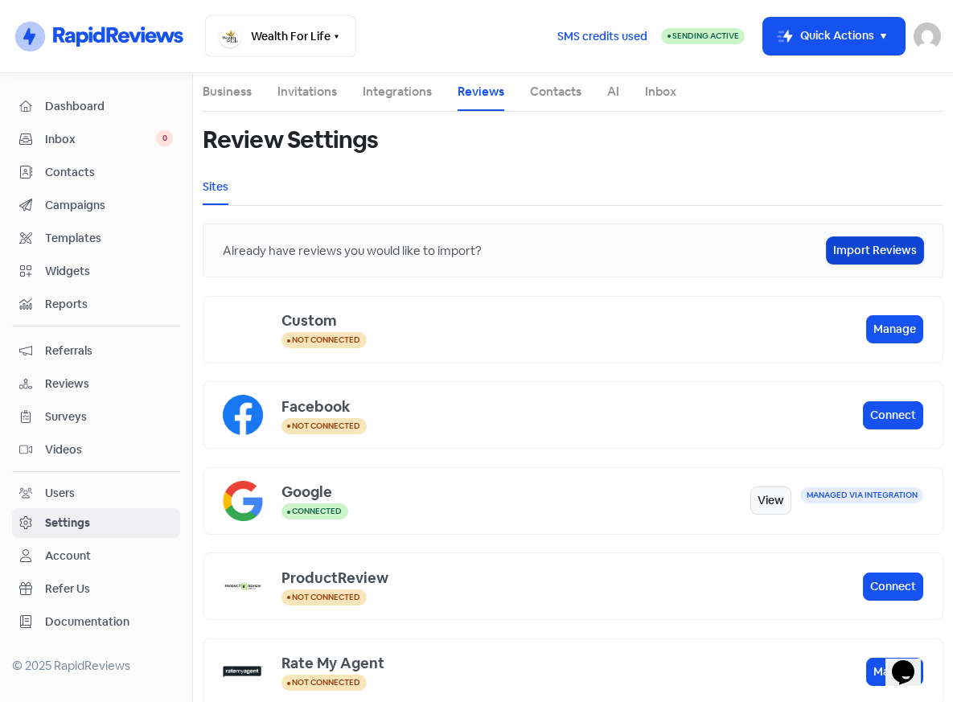
drag, startPoint x: 861, startPoint y: 253, endPoint x: 850, endPoint y: 253, distance: 10.5
click at [861, 253] on link "Import Reviews" at bounding box center [875, 250] width 97 height 27
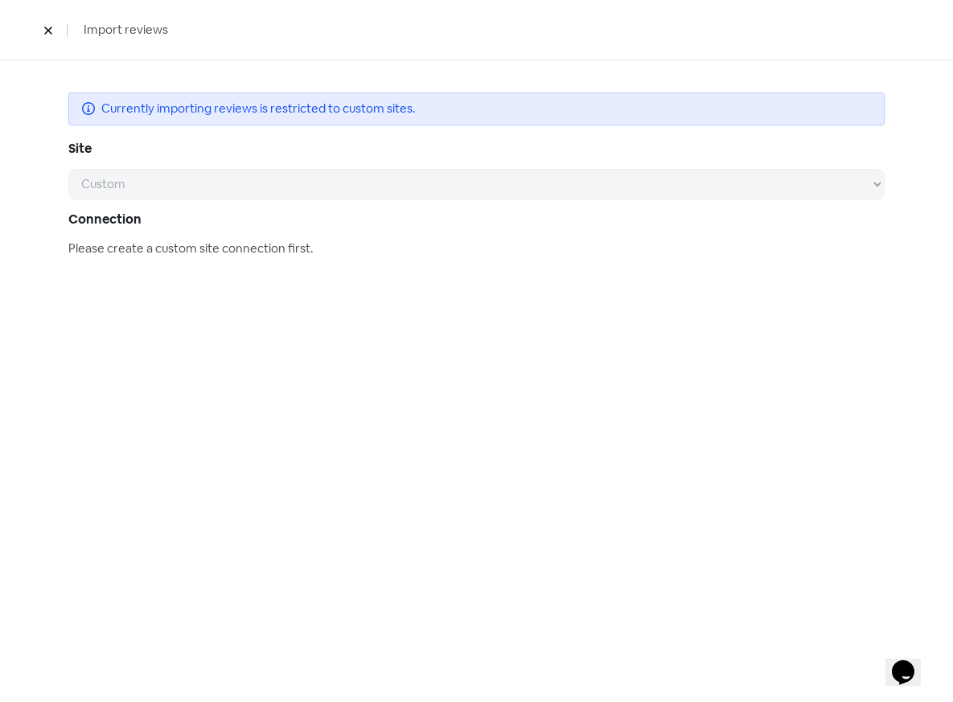
click at [884, 185] on div "Currently importing reviews is restricted to custom sites. Site Custom Facebook…" at bounding box center [476, 179] width 881 height 239
click at [197, 253] on div "Please create a custom site connection first." at bounding box center [476, 249] width 817 height 19
click at [295, 253] on div "Please create a custom site connection first." at bounding box center [476, 249] width 817 height 19
click at [146, 94] on div "Currently importing reviews is restricted to custom sites. Site Custom Facebook…" at bounding box center [476, 179] width 881 height 239
click at [46, 30] on icon at bounding box center [48, 31] width 10 height 10
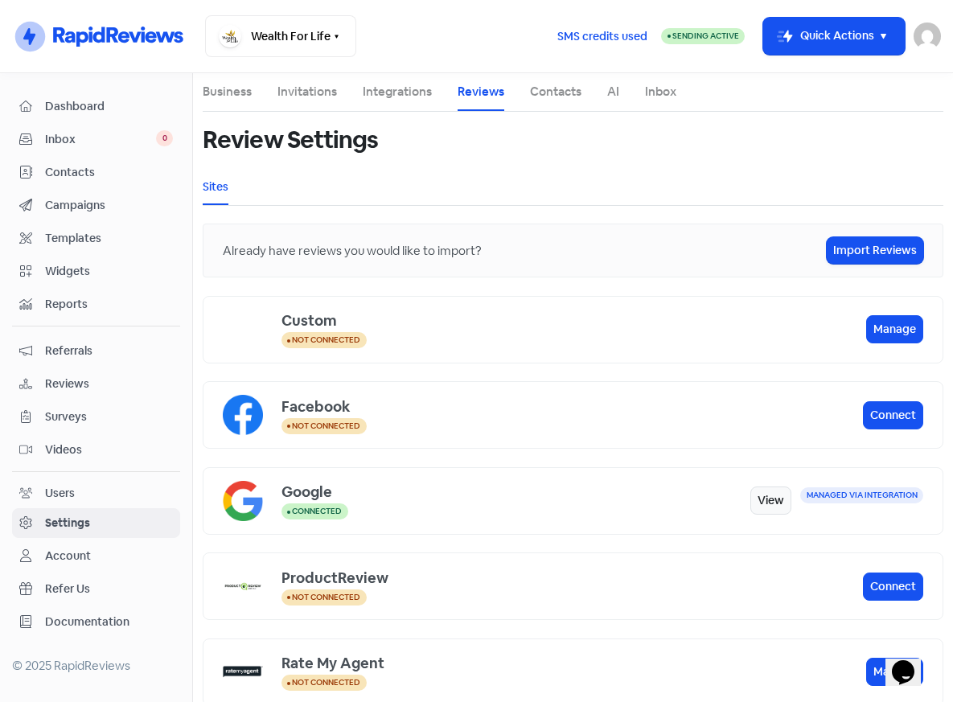
click at [659, 95] on link "Inbox" at bounding box center [660, 92] width 31 height 19
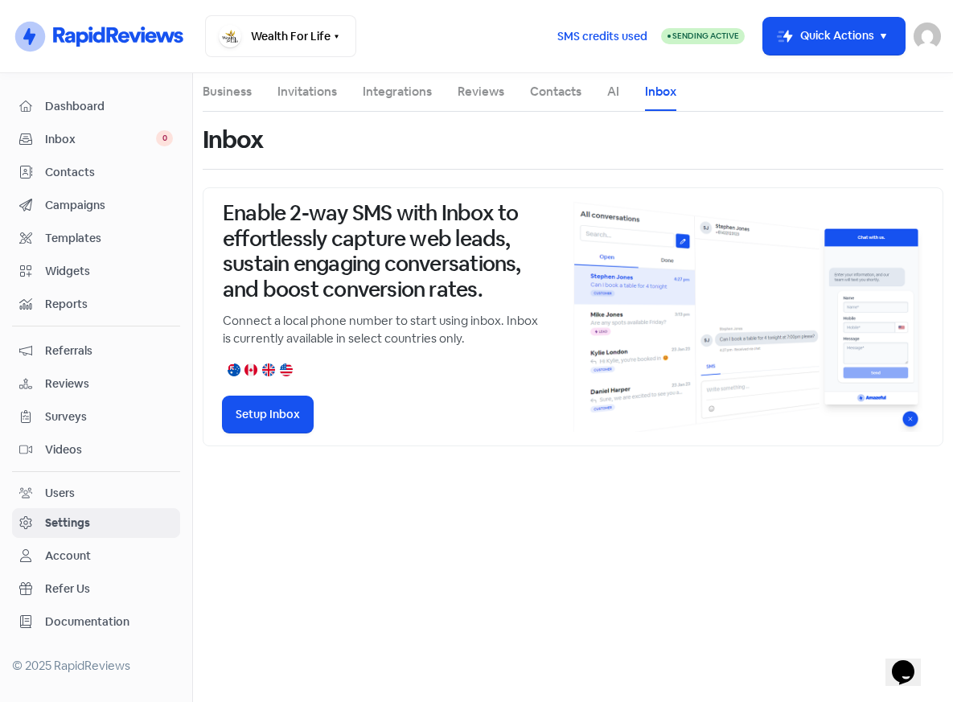
click at [401, 93] on link "Integrations" at bounding box center [397, 92] width 69 height 19
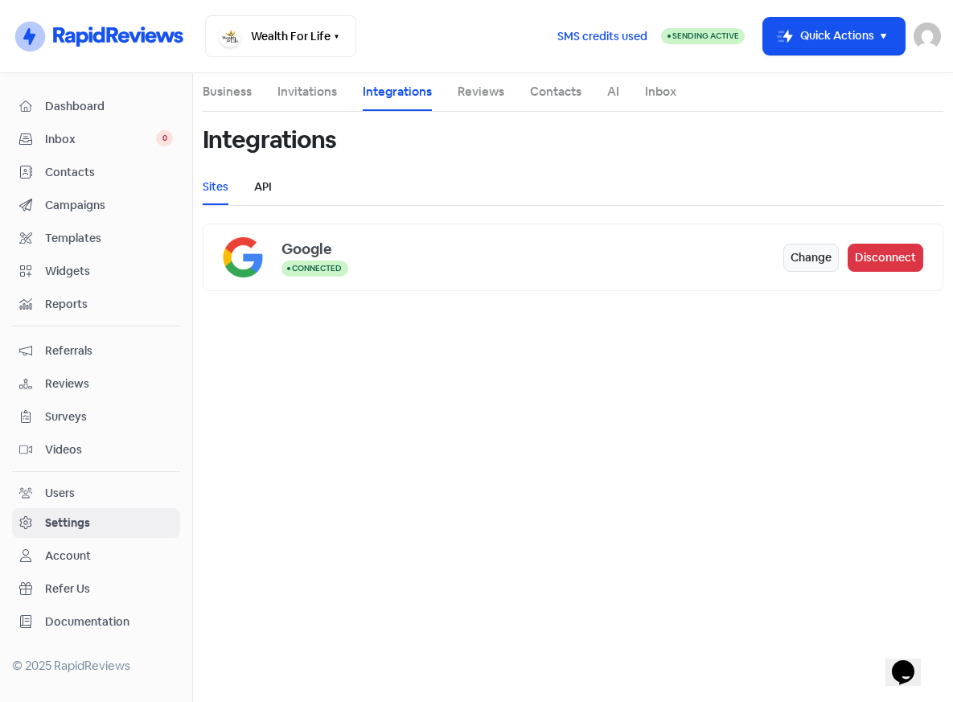
click at [261, 182] on link "API" at bounding box center [263, 187] width 18 height 17
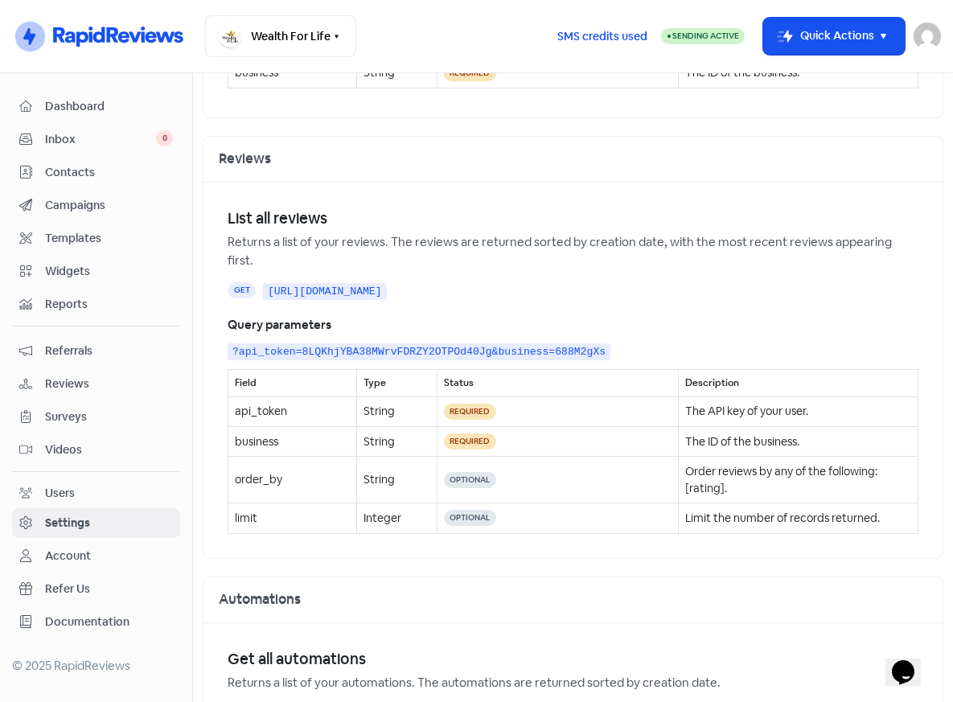
scroll to position [4425, 0]
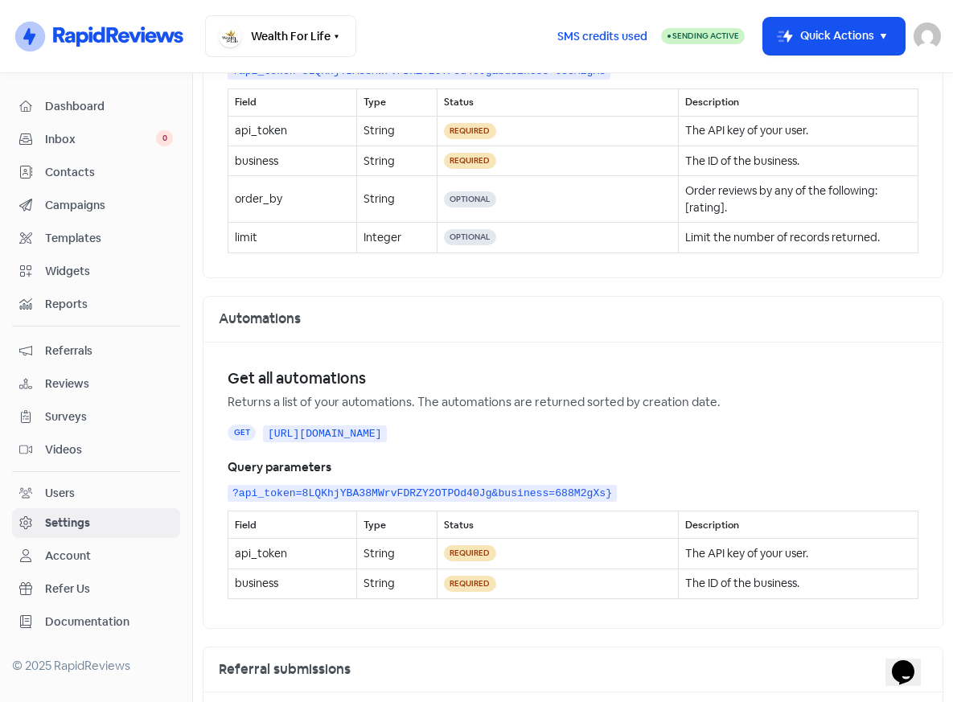
click at [84, 380] on span "Reviews" at bounding box center [109, 384] width 128 height 17
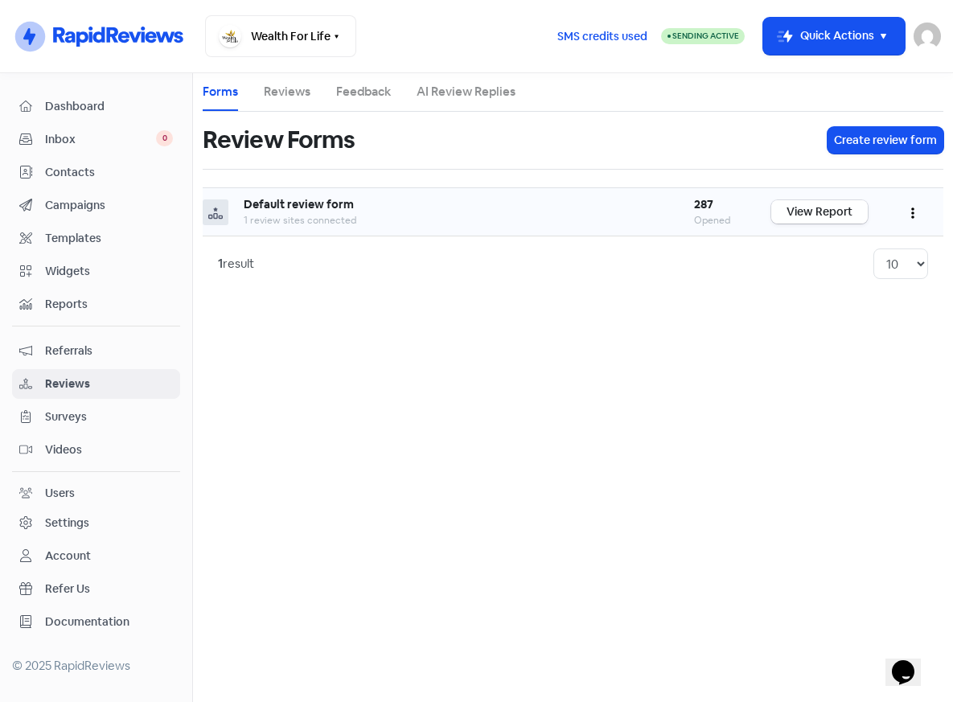
click at [795, 218] on link "View Report" at bounding box center [820, 211] width 97 height 23
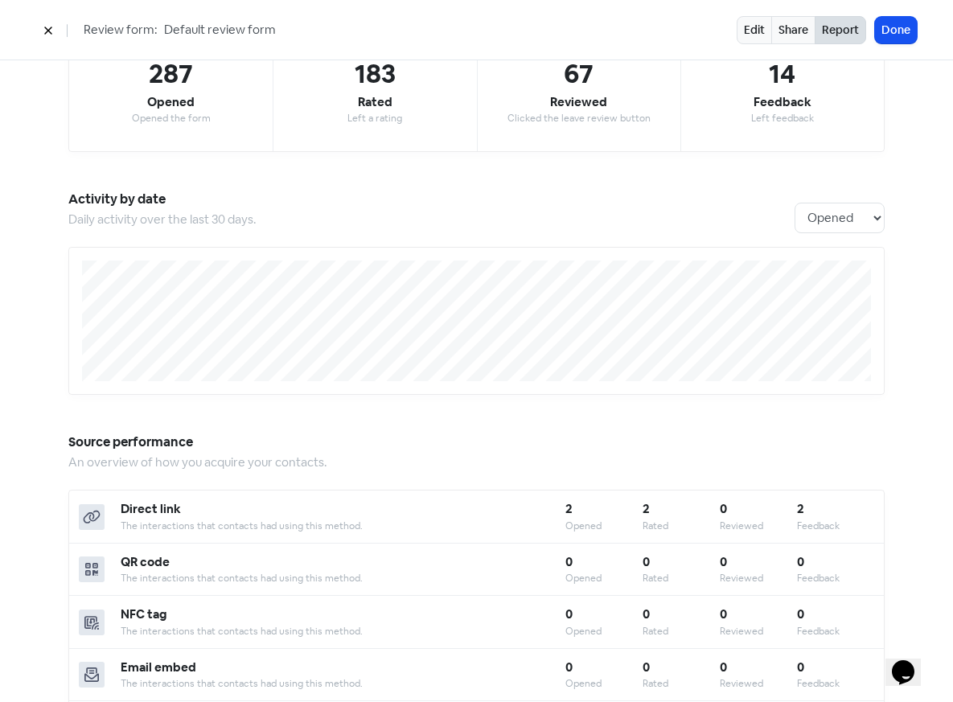
scroll to position [131, 0]
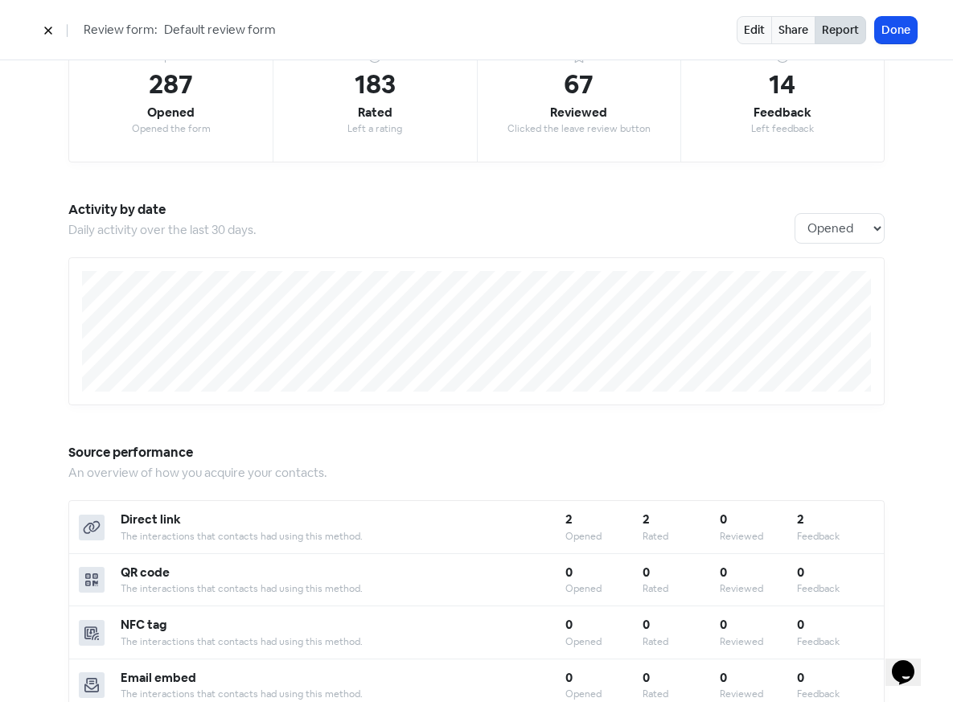
click at [39, 30] on button at bounding box center [48, 30] width 24 height 28
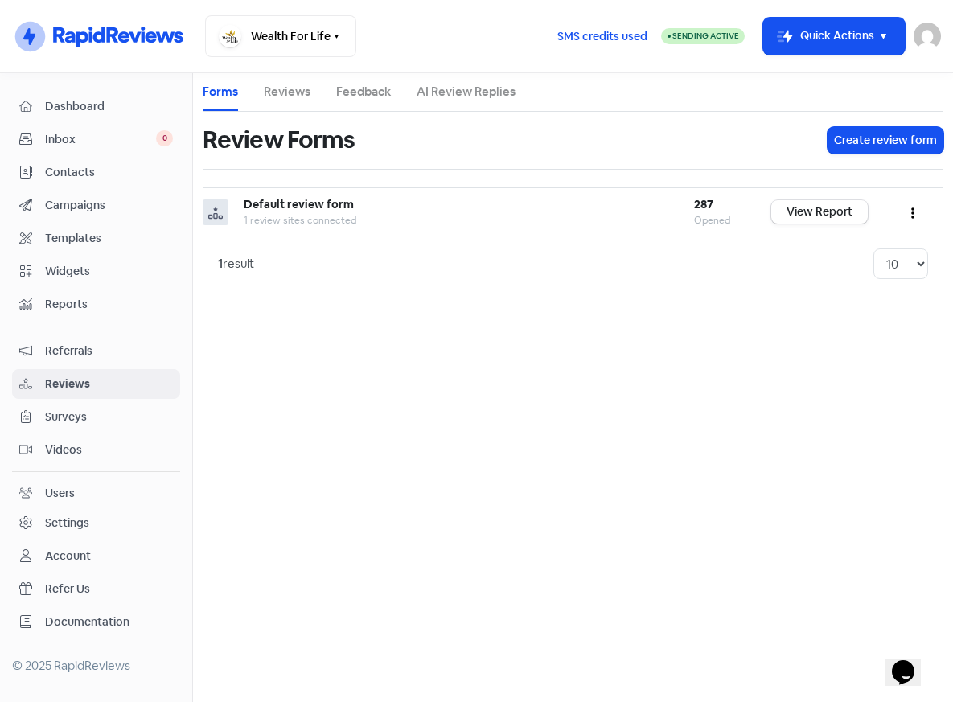
click at [259, 84] on ul "Forms Reviews Feedback AI Review Replies" at bounding box center [573, 92] width 741 height 39
click at [274, 90] on link "Reviews" at bounding box center [287, 92] width 47 height 19
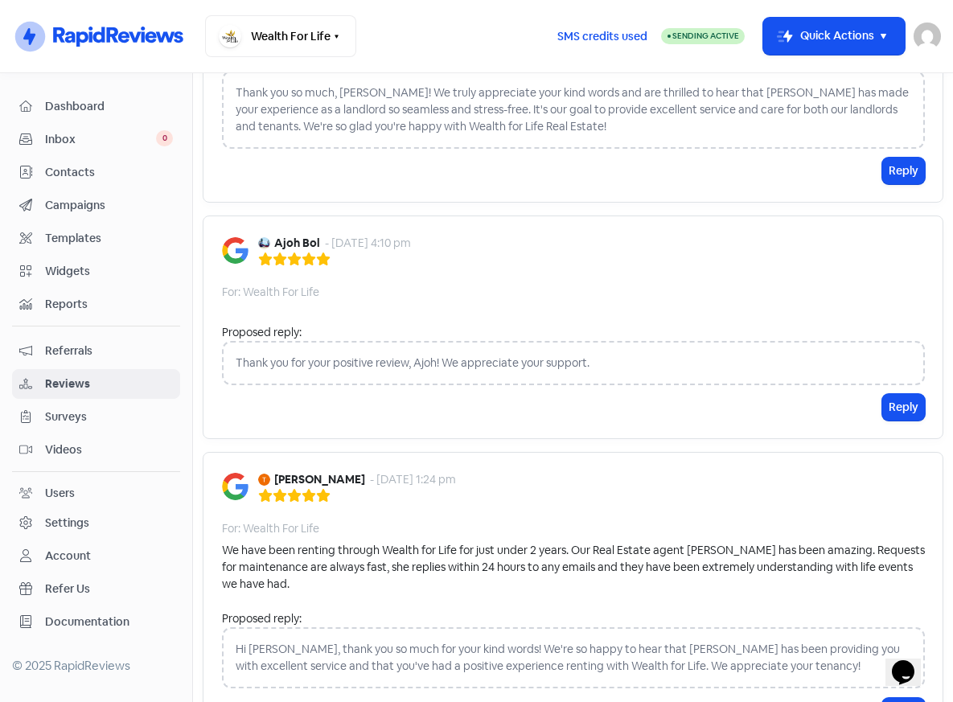
scroll to position [2633, 0]
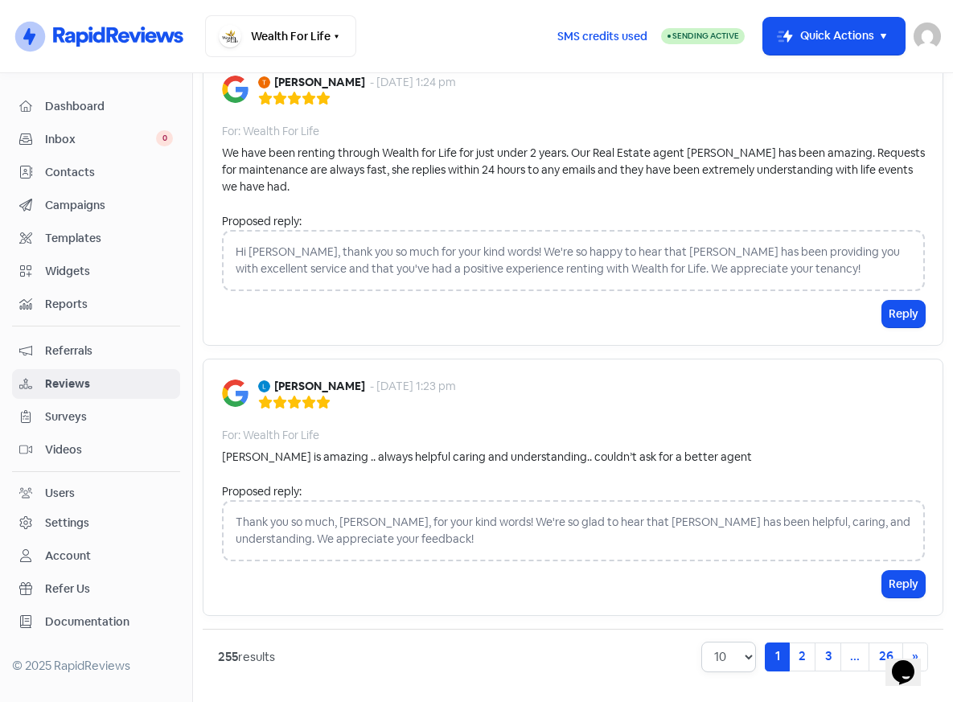
click at [719, 657] on select "10 20 30 50 100" at bounding box center [730, 657] width 56 height 31
select select "100"
click at [702, 642] on select "10 20 30 50 100" at bounding box center [730, 657] width 56 height 31
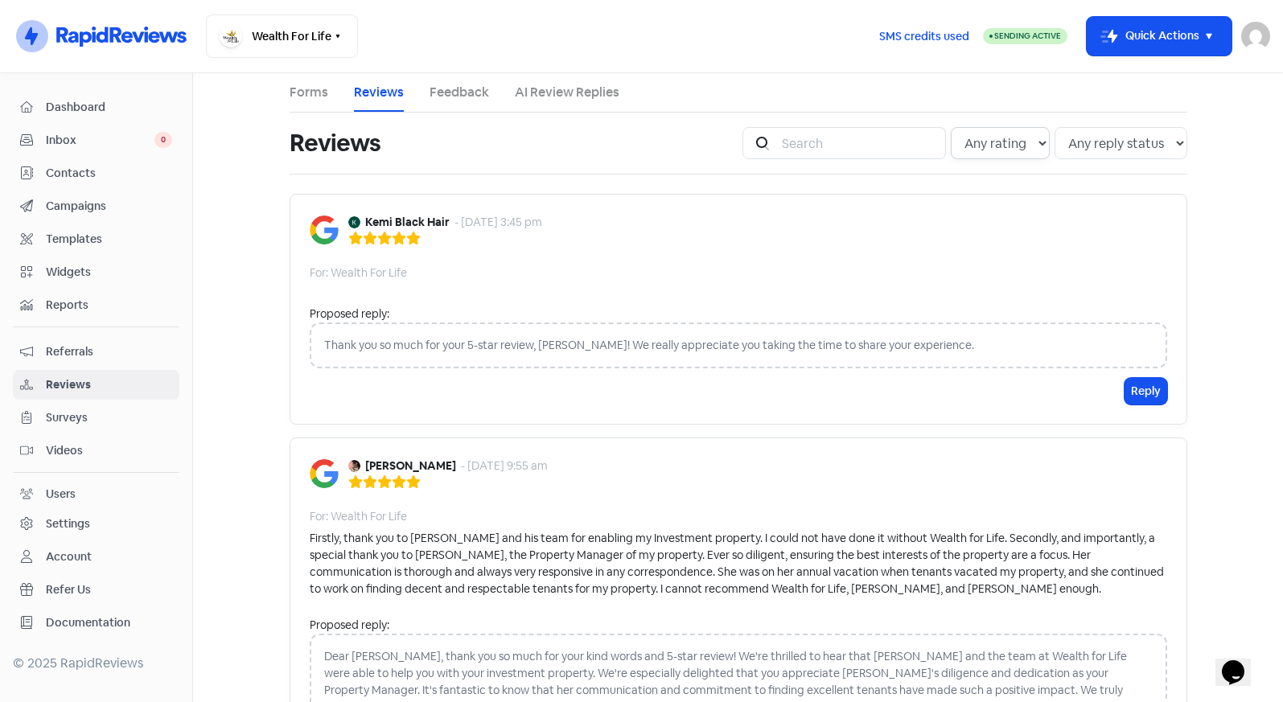
click at [953, 147] on select "Any rating 5 star 4 star 3 star 2 star 1 star" at bounding box center [1000, 143] width 99 height 32
select select "1"
click at [951, 127] on select "Any rating 5 star 4 star 3 star 2 star 1 star" at bounding box center [1000, 143] width 99 height 32
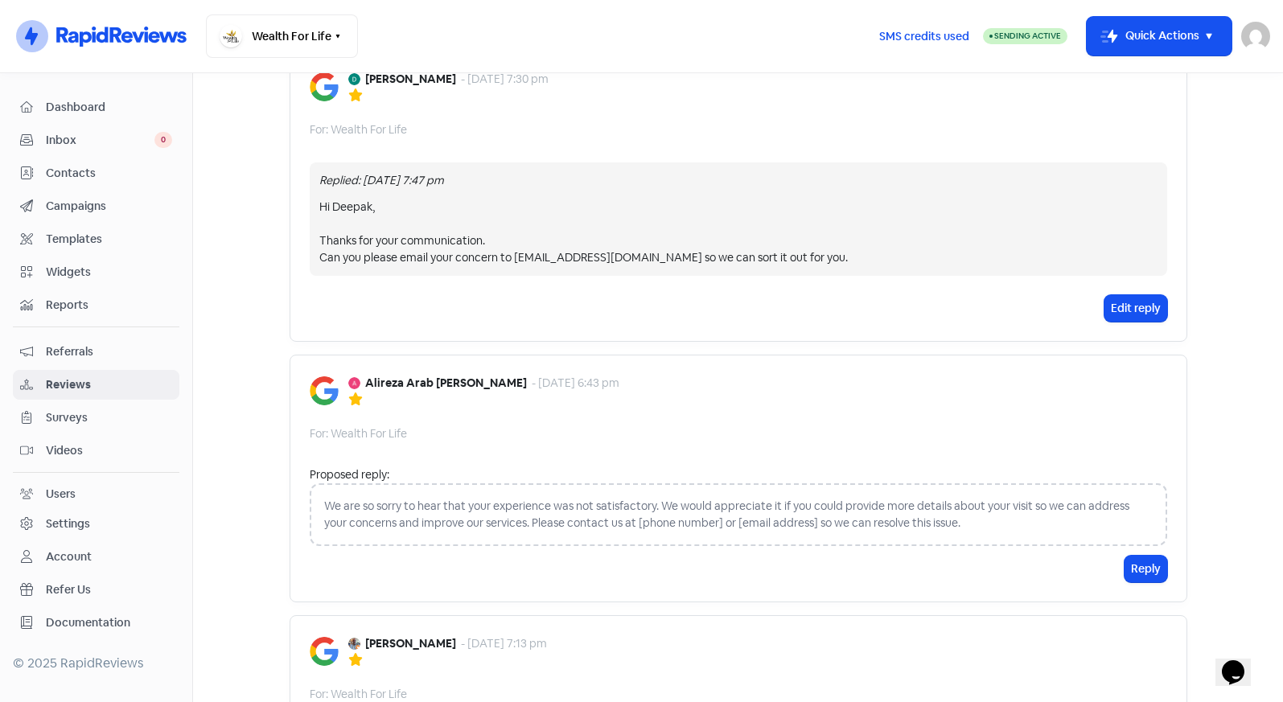
scroll to position [3201, 0]
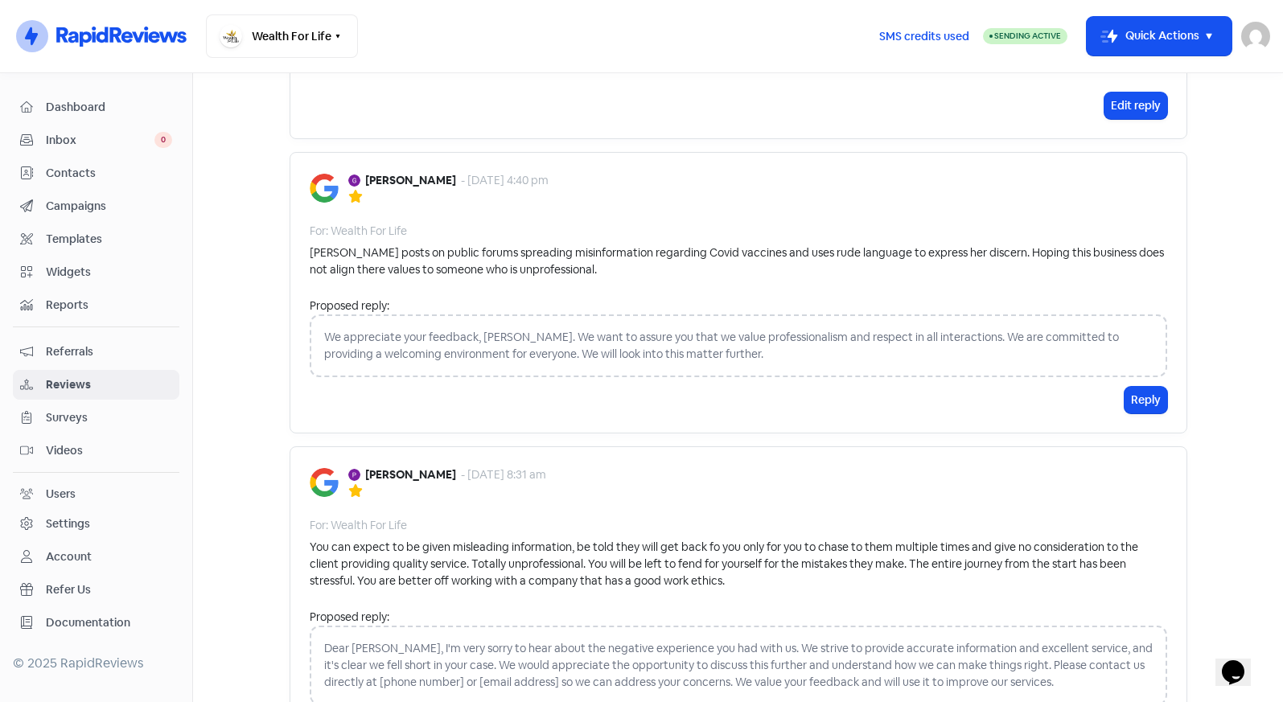
click at [73, 300] on span "Reports" at bounding box center [109, 305] width 126 height 17
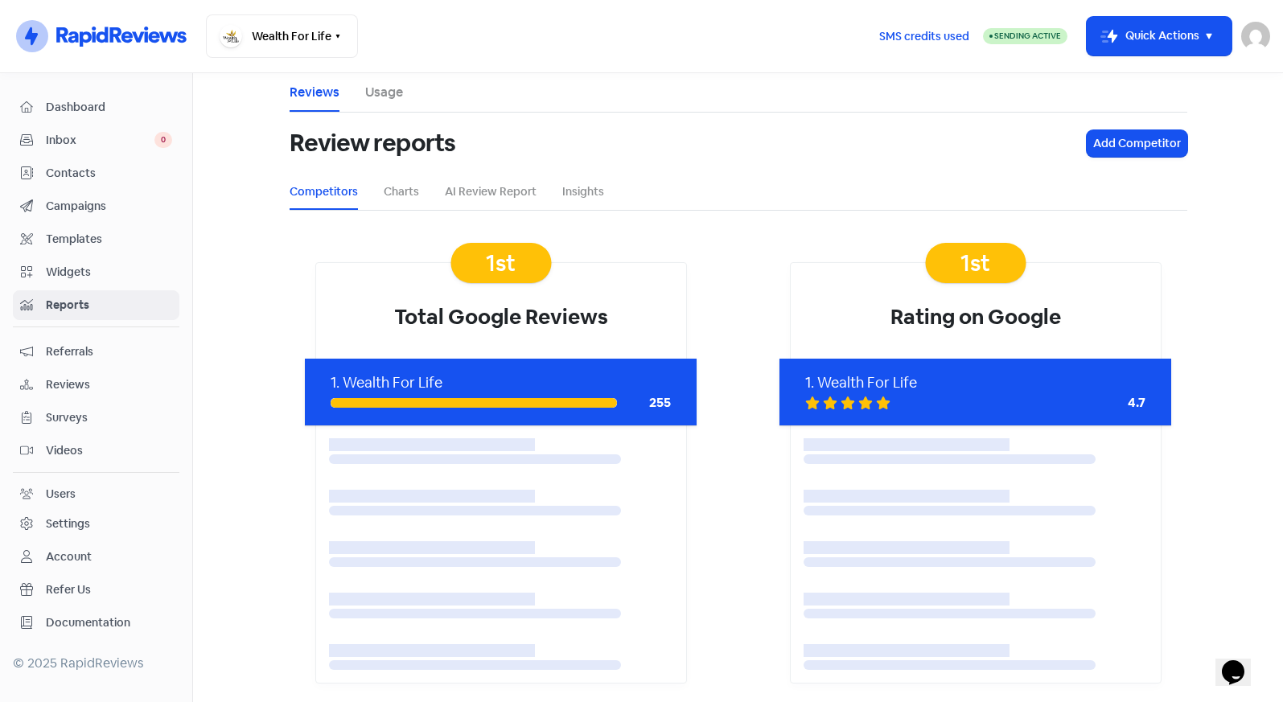
click at [49, 108] on span "Dashboard" at bounding box center [109, 107] width 126 height 17
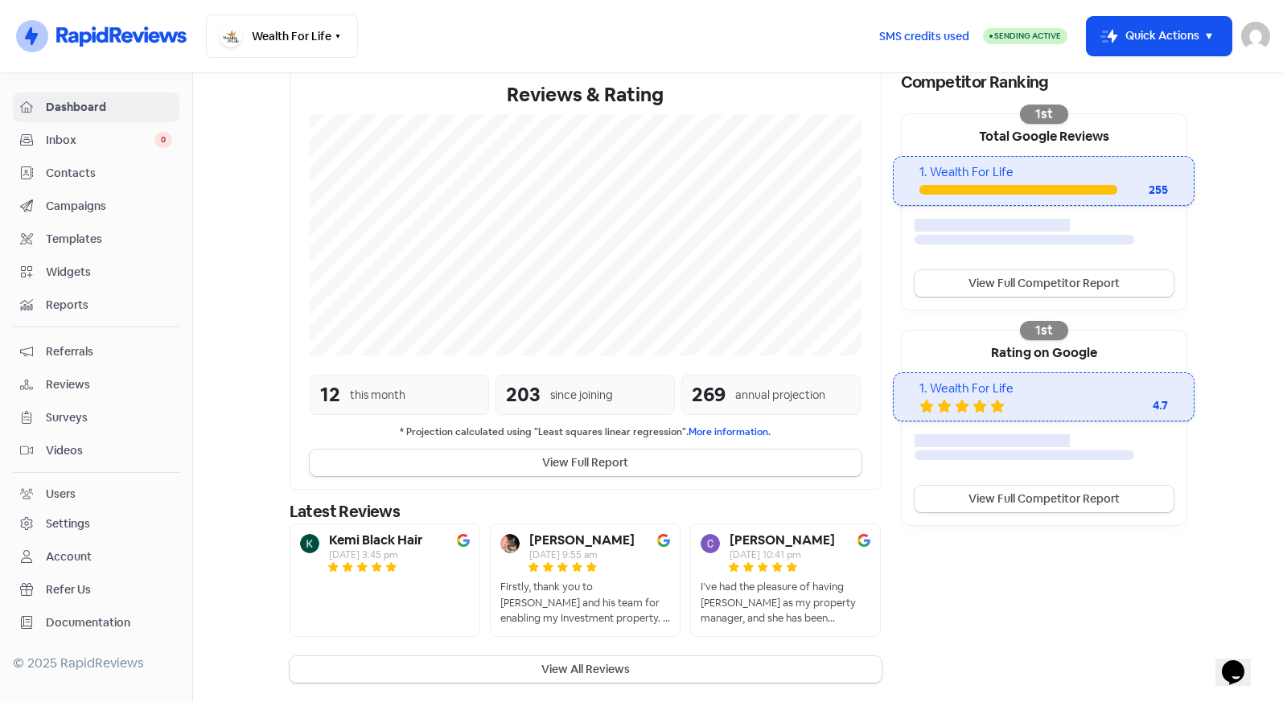
scroll to position [287, 0]
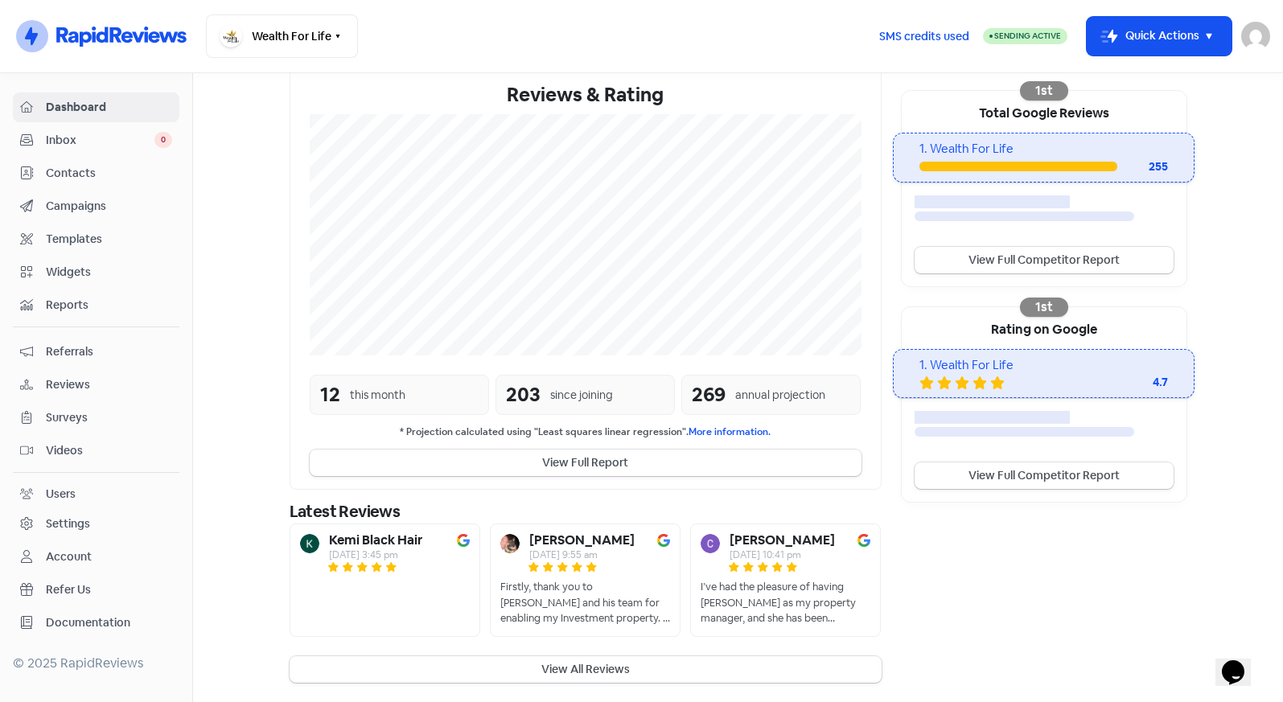
click at [82, 523] on div "Settings" at bounding box center [68, 524] width 44 height 17
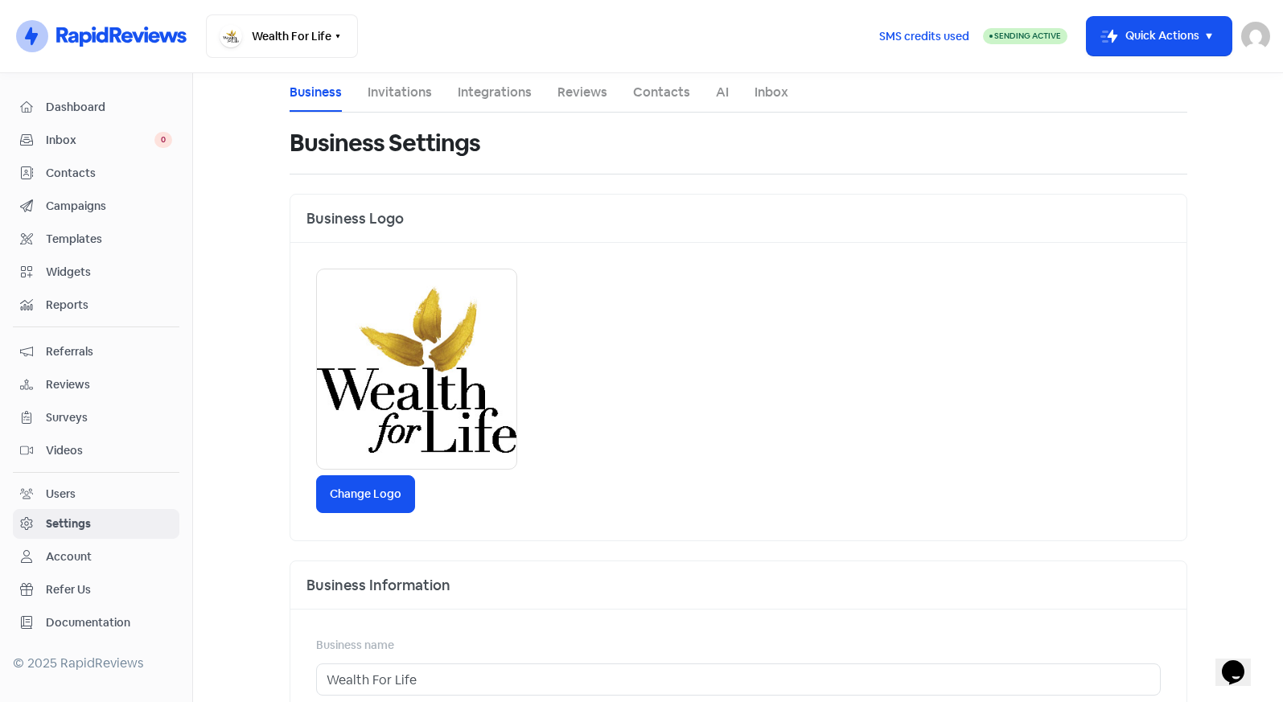
click at [393, 88] on link "Invitations" at bounding box center [400, 92] width 64 height 19
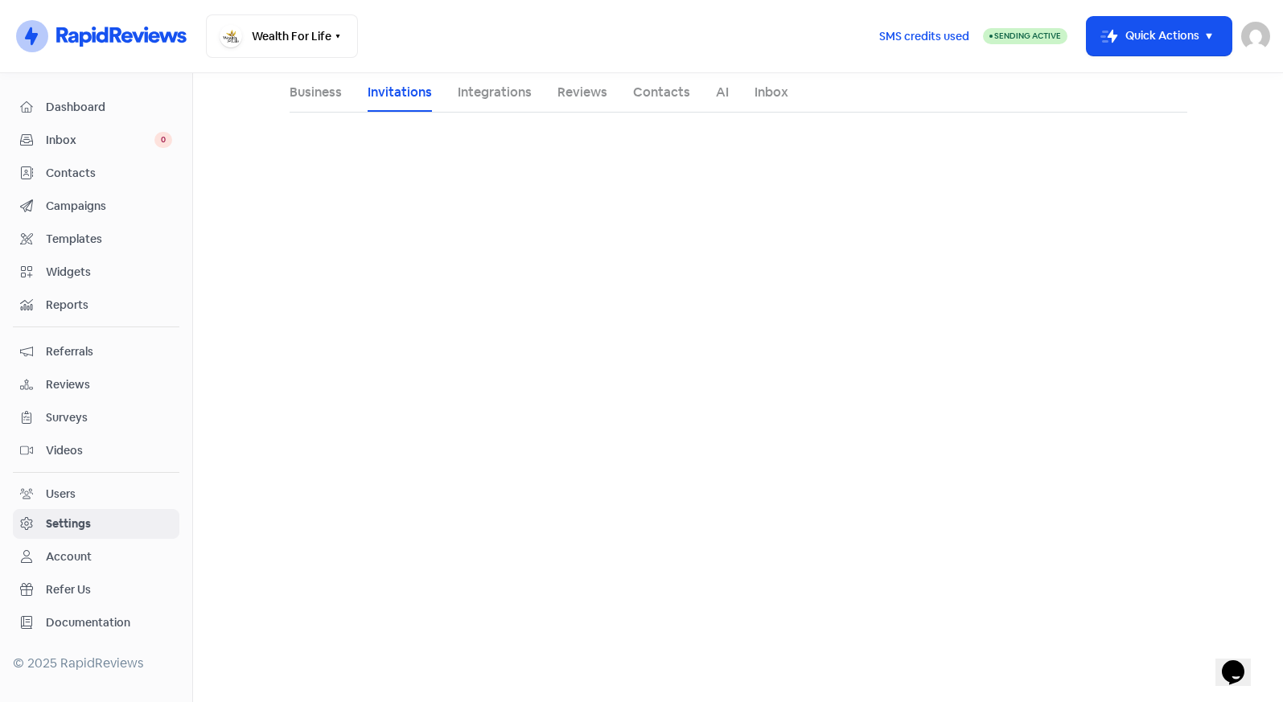
select select "AU"
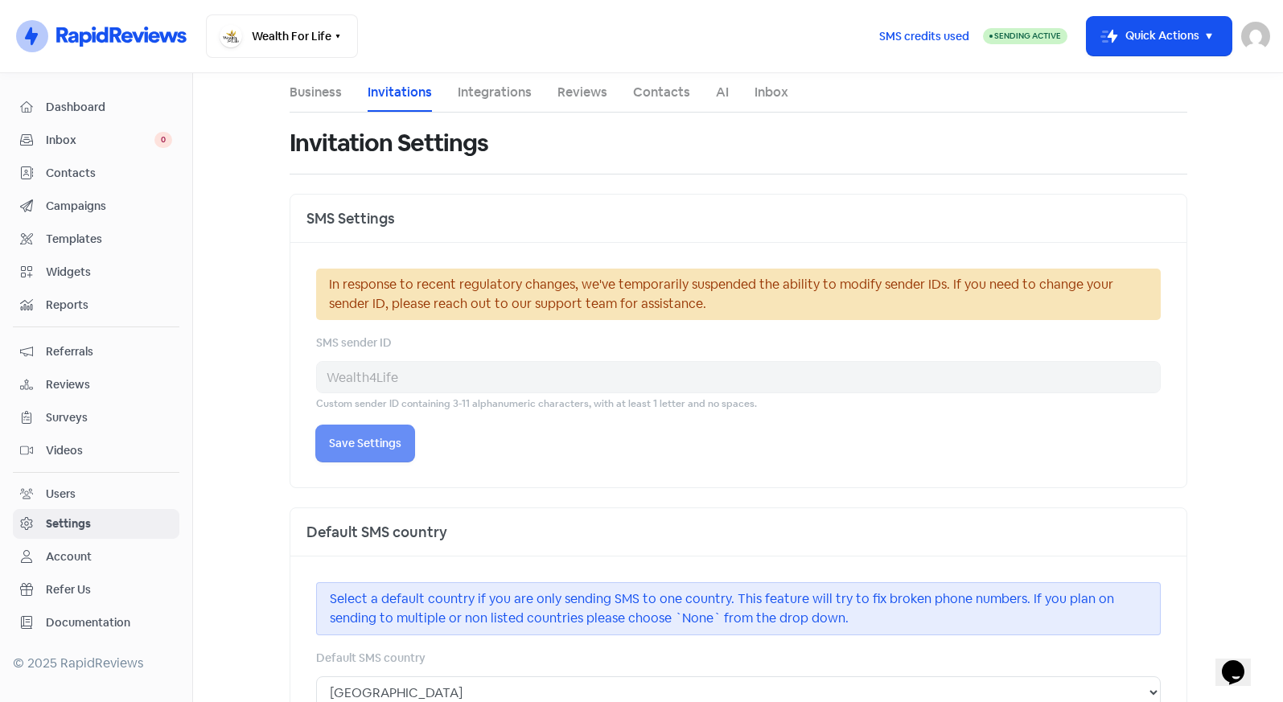
select select "[GEOGRAPHIC_DATA]/[GEOGRAPHIC_DATA]"
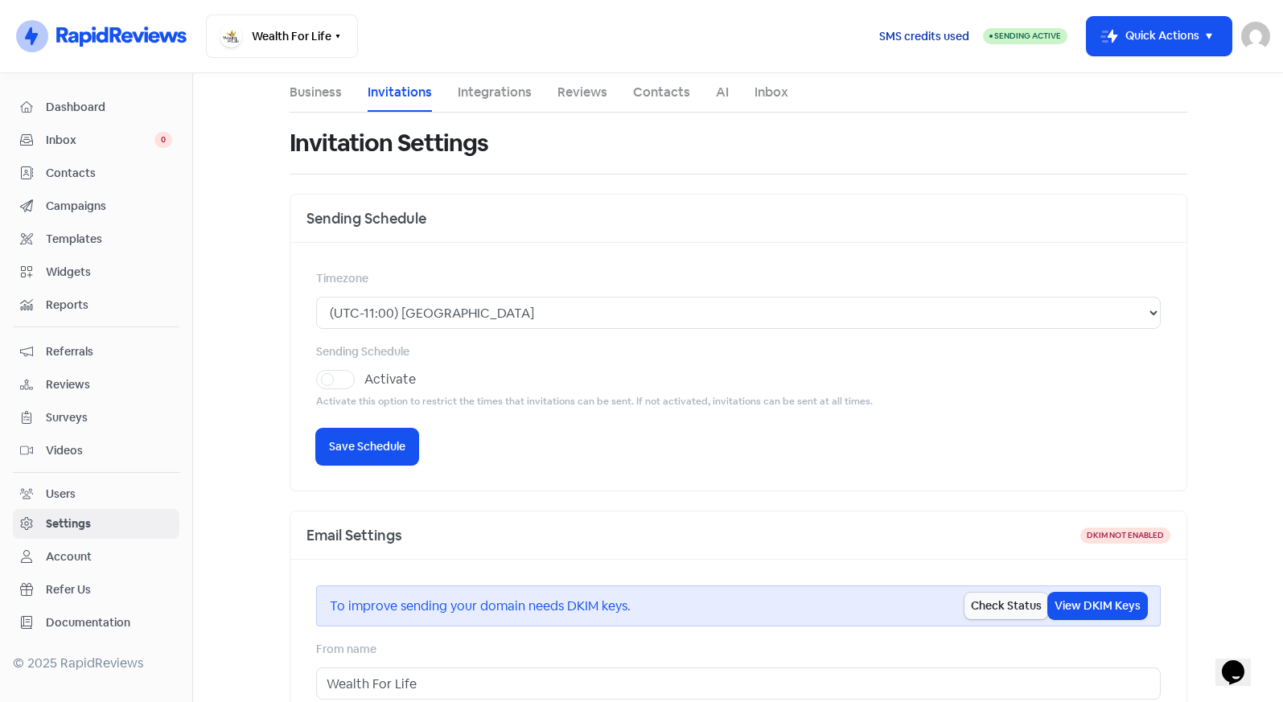
click at [908, 32] on span "SMS credits used" at bounding box center [924, 36] width 90 height 17
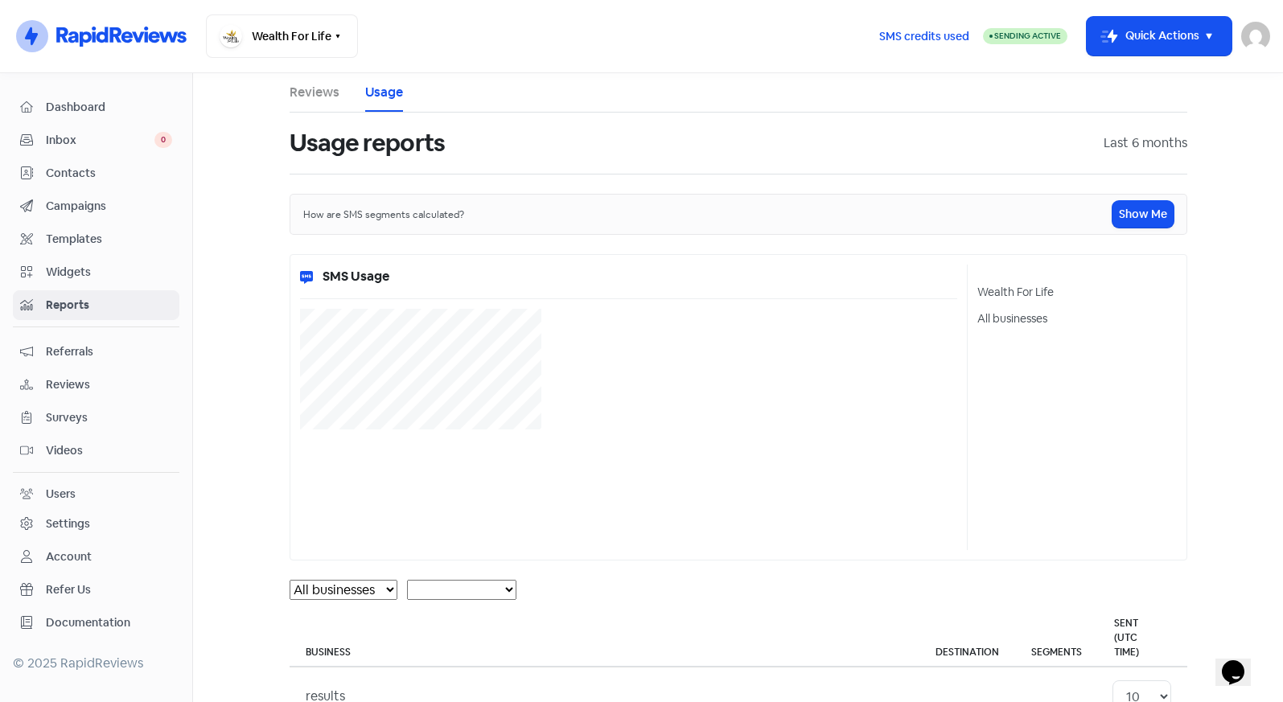
select select "[object Object]"
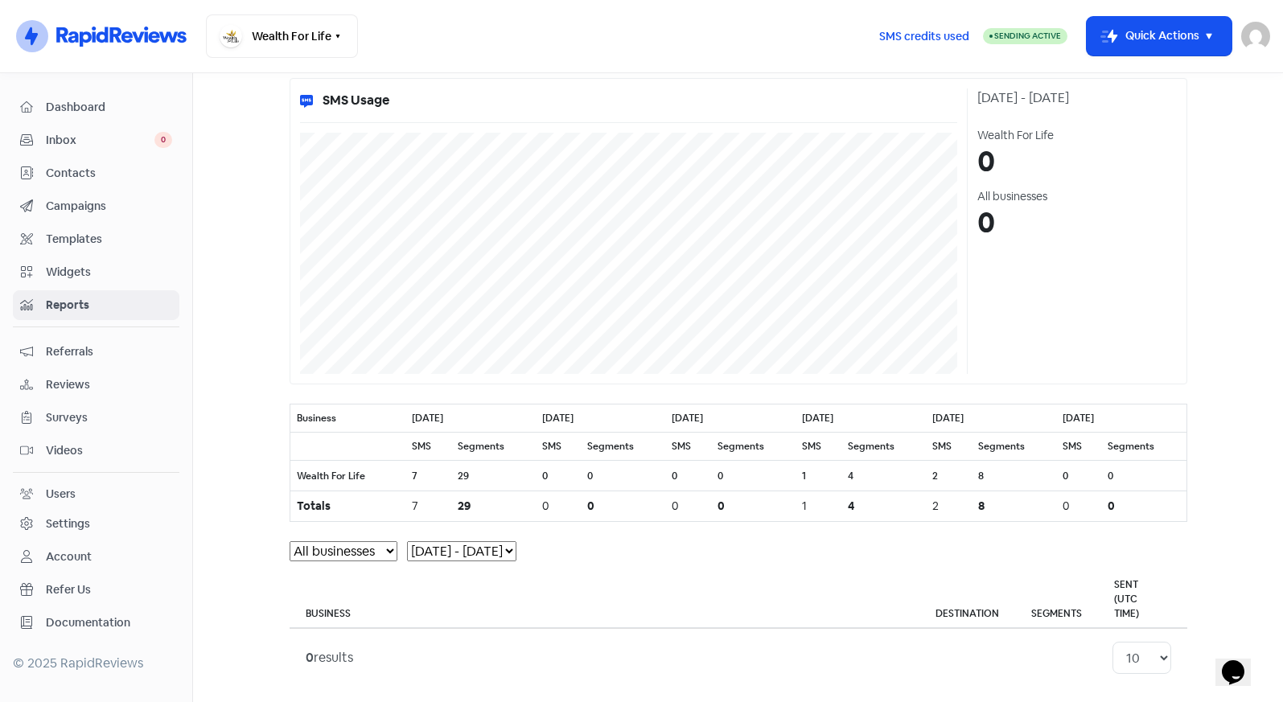
scroll to position [180, 0]
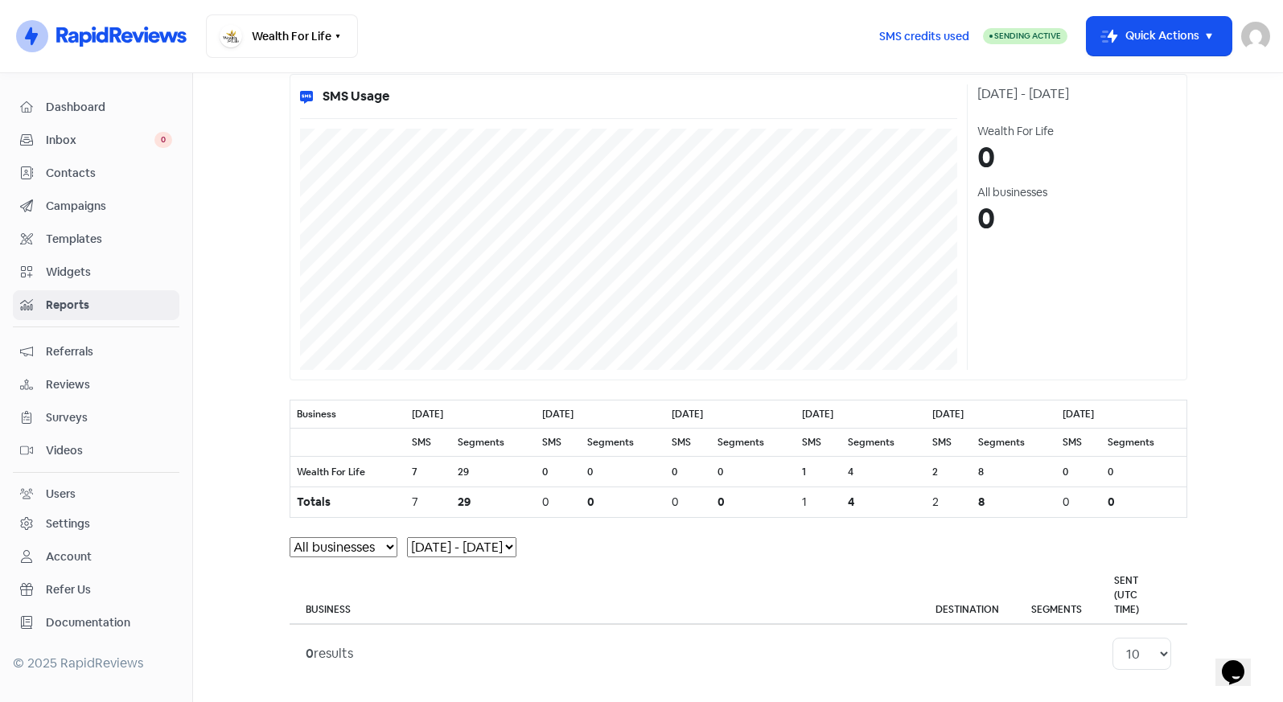
click at [410, 471] on td "7" at bounding box center [429, 472] width 46 height 31
click at [412, 471] on small "7" at bounding box center [415, 472] width 6 height 15
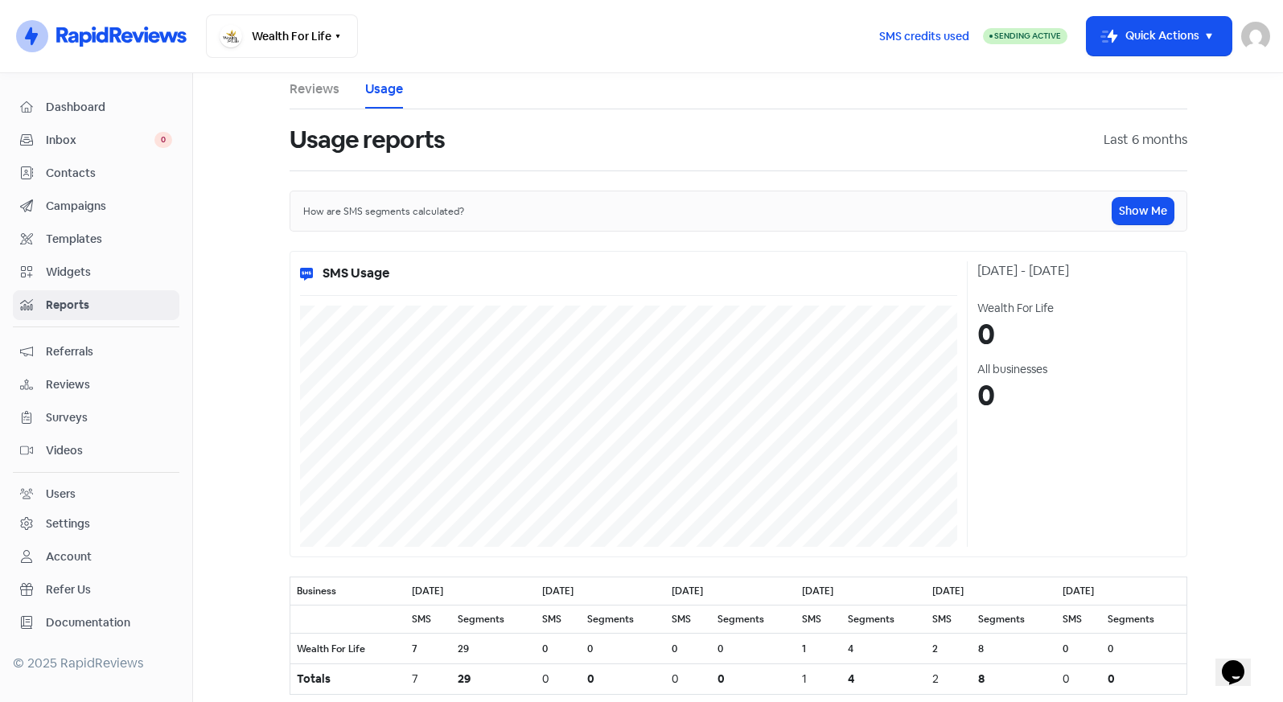
scroll to position [0, 0]
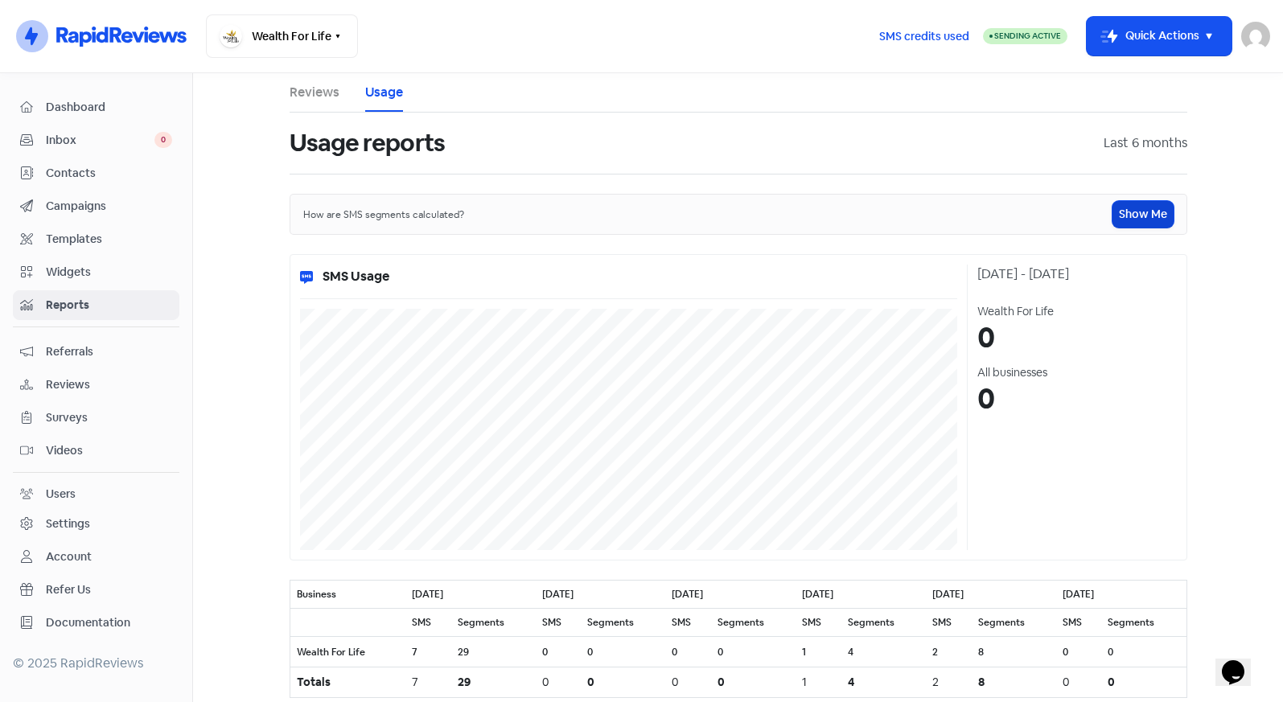
click at [953, 217] on button "Show Me" at bounding box center [1143, 214] width 61 height 27
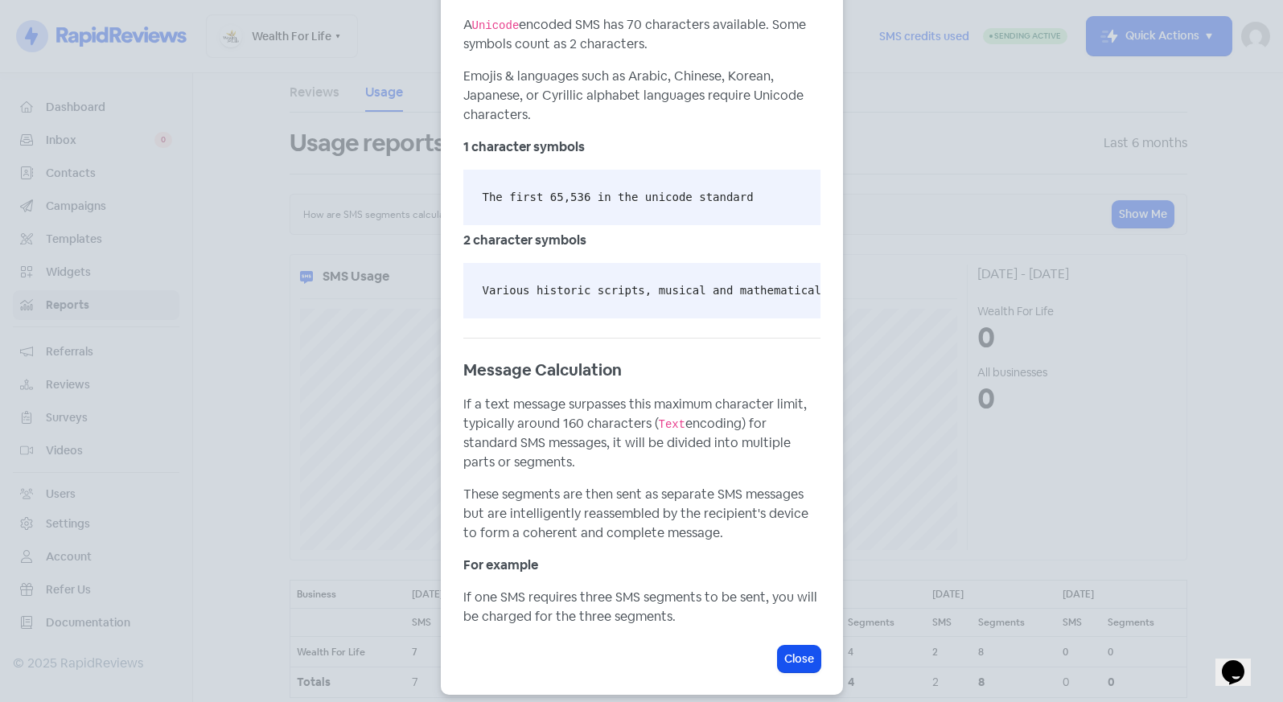
scroll to position [743, 0]
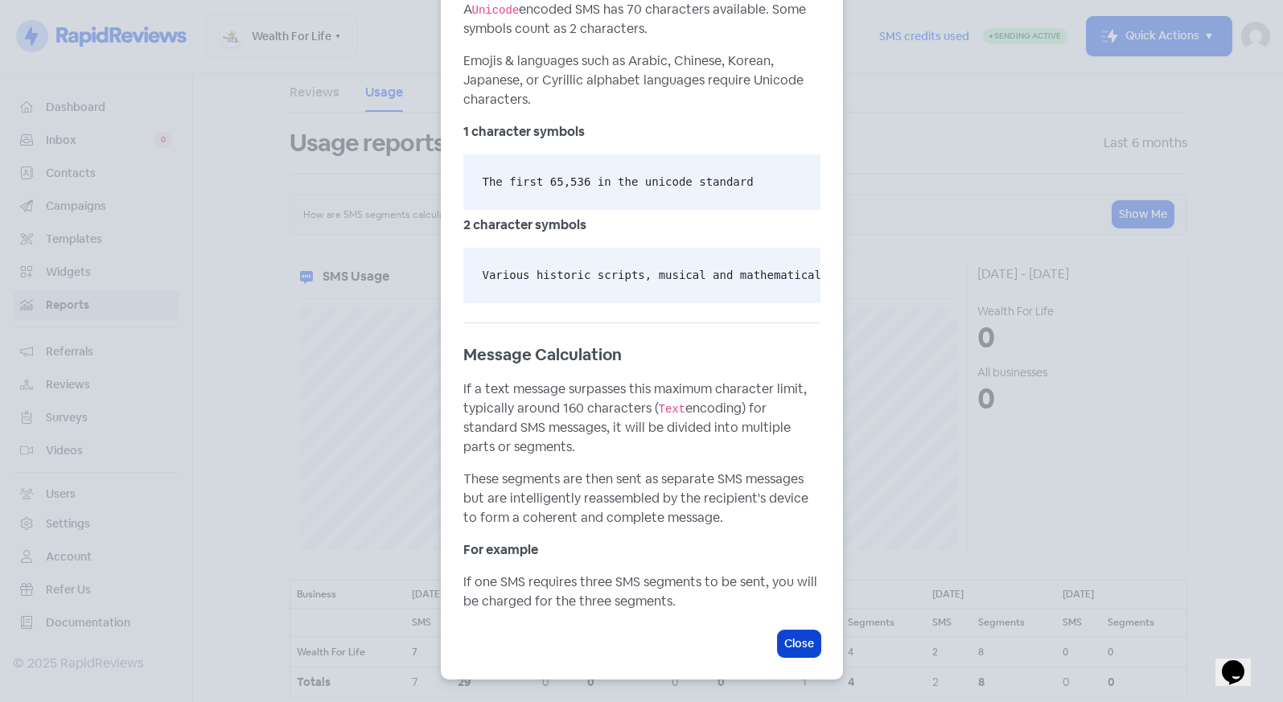
click at [797, 646] on button "Close" at bounding box center [799, 644] width 43 height 27
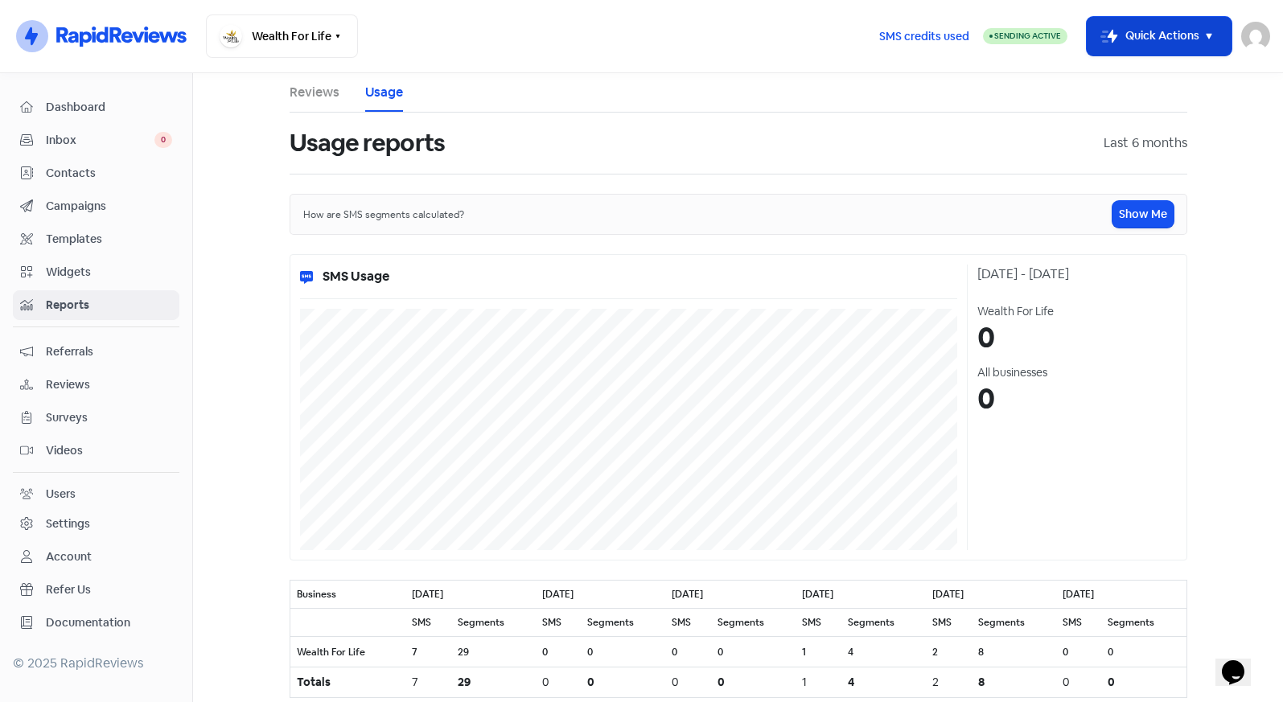
click at [953, 43] on button "Icon For Thunder-move Quick Actions" at bounding box center [1159, 36] width 145 height 39
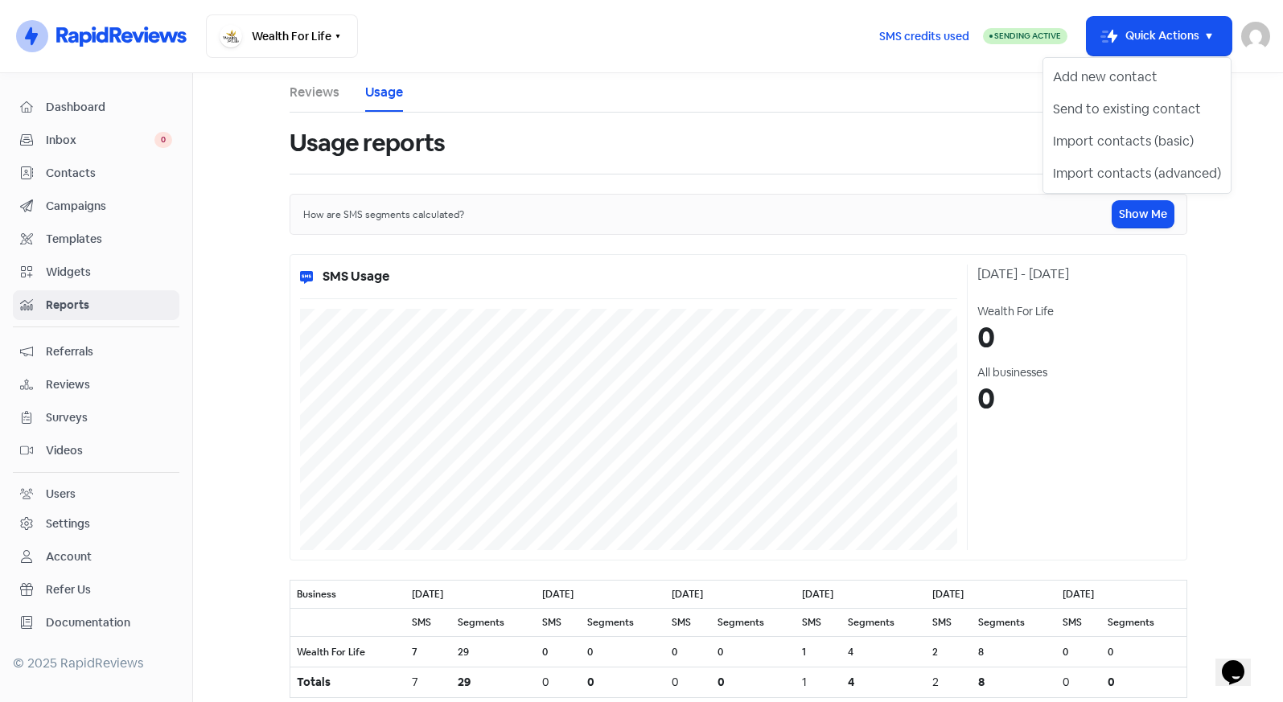
click at [73, 174] on span "Contacts" at bounding box center [109, 173] width 126 height 17
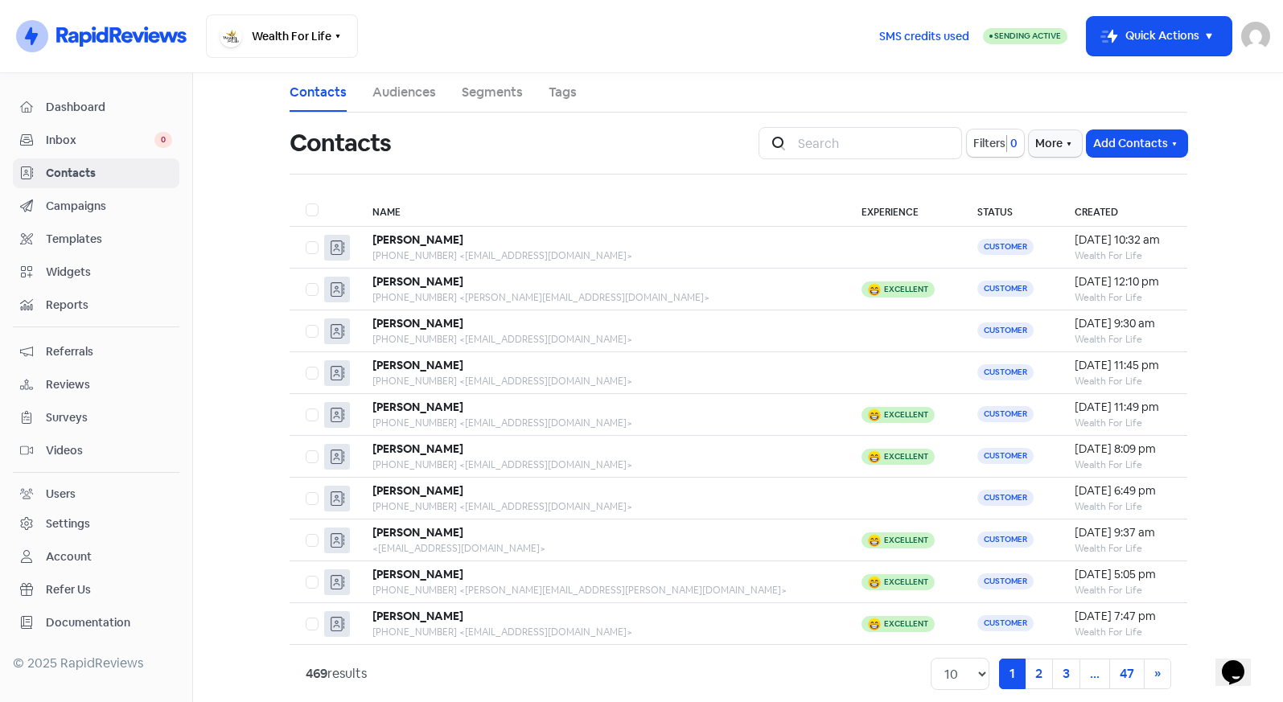
scroll to position [20, 0]
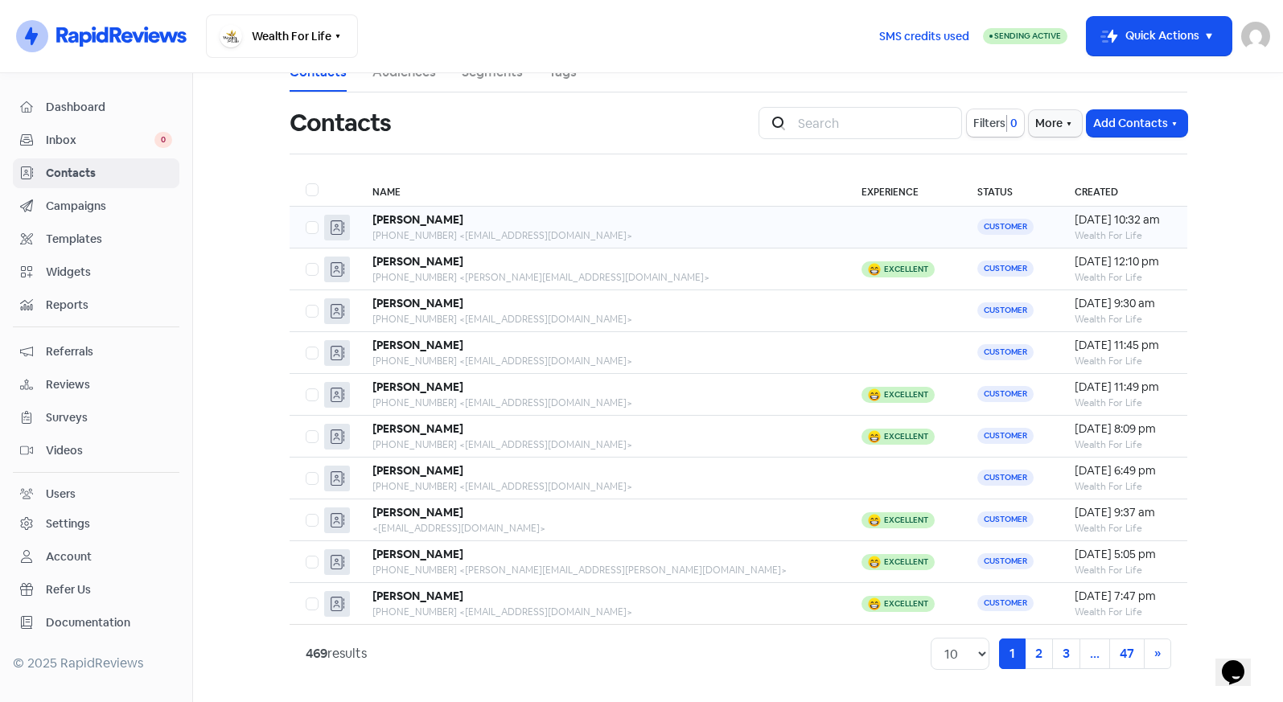
click at [409, 220] on b "[PERSON_NAME]" at bounding box center [418, 219] width 91 height 14
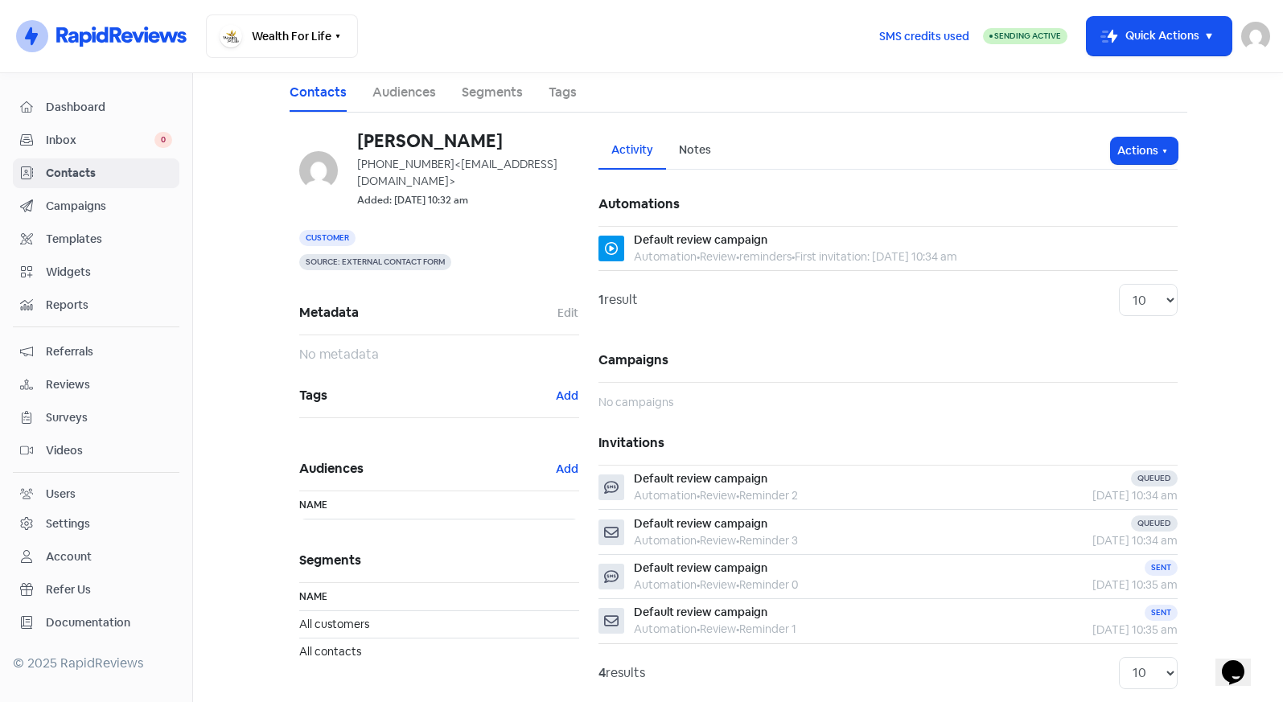
scroll to position [39, 0]
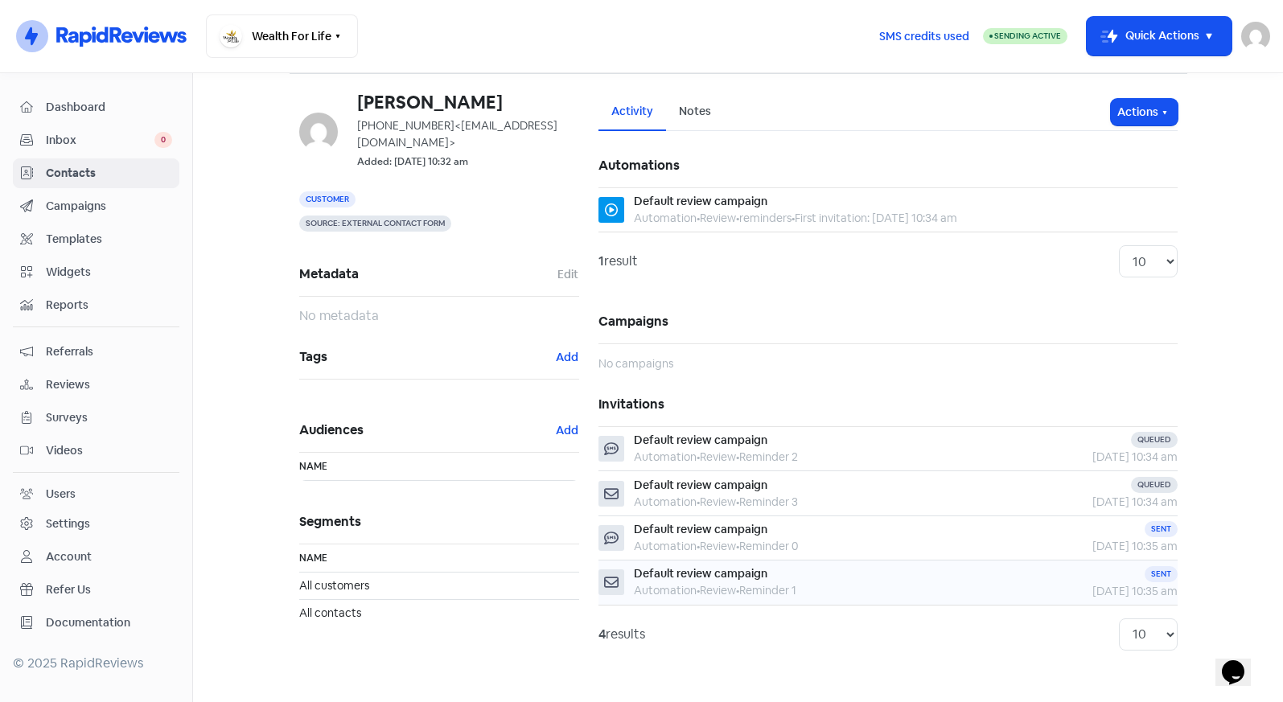
click at [735, 572] on span "Default review campaign" at bounding box center [701, 573] width 134 height 14
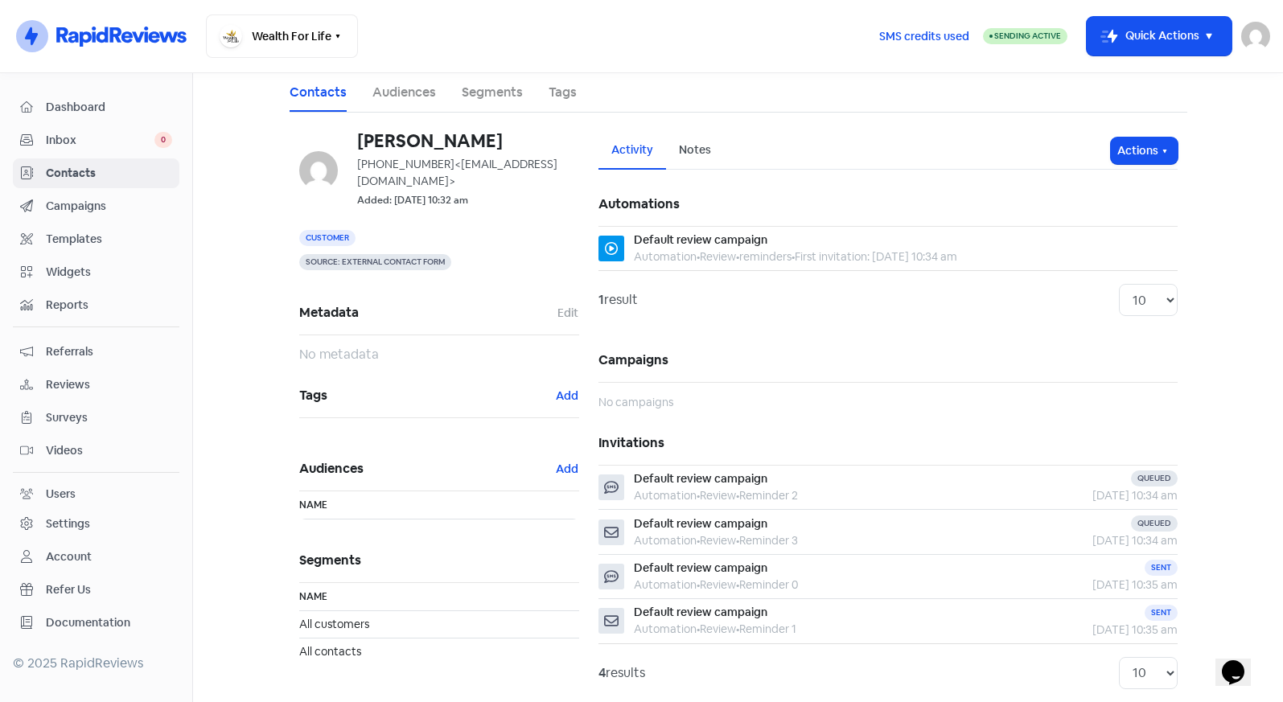
click at [696, 148] on div "Notes" at bounding box center [695, 150] width 32 height 17
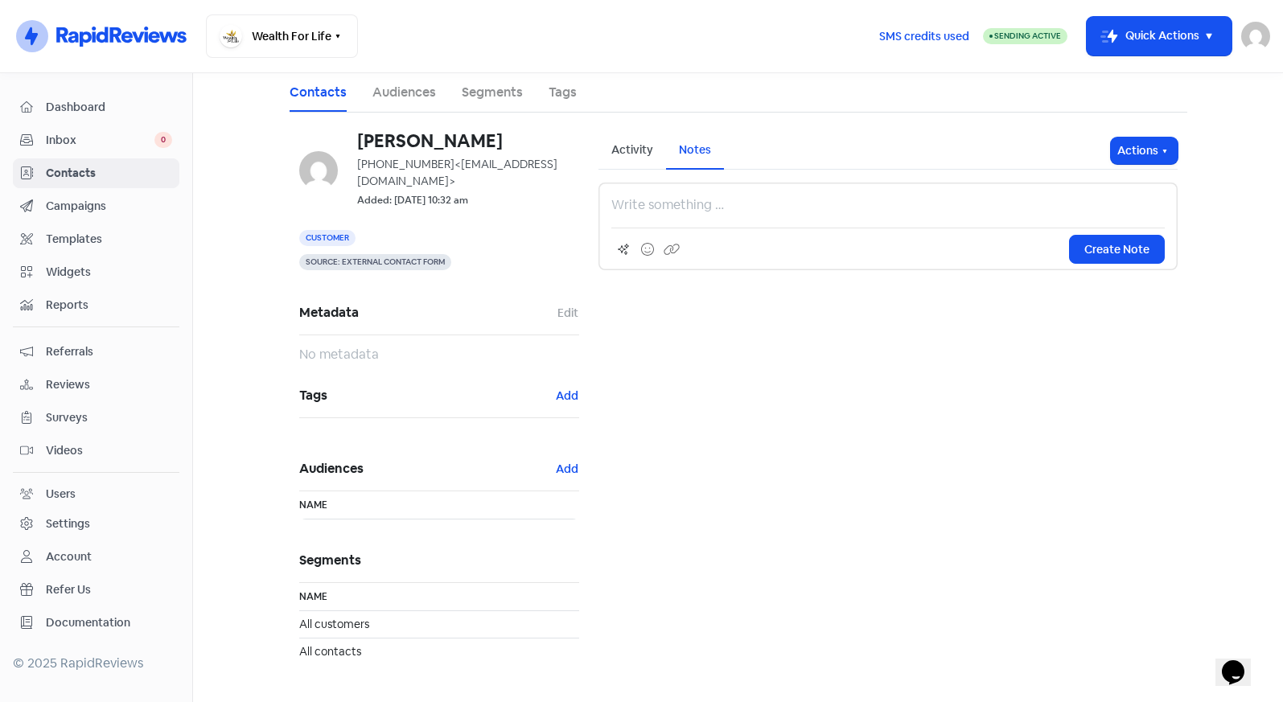
click at [625, 151] on div "Activity" at bounding box center [632, 150] width 42 height 17
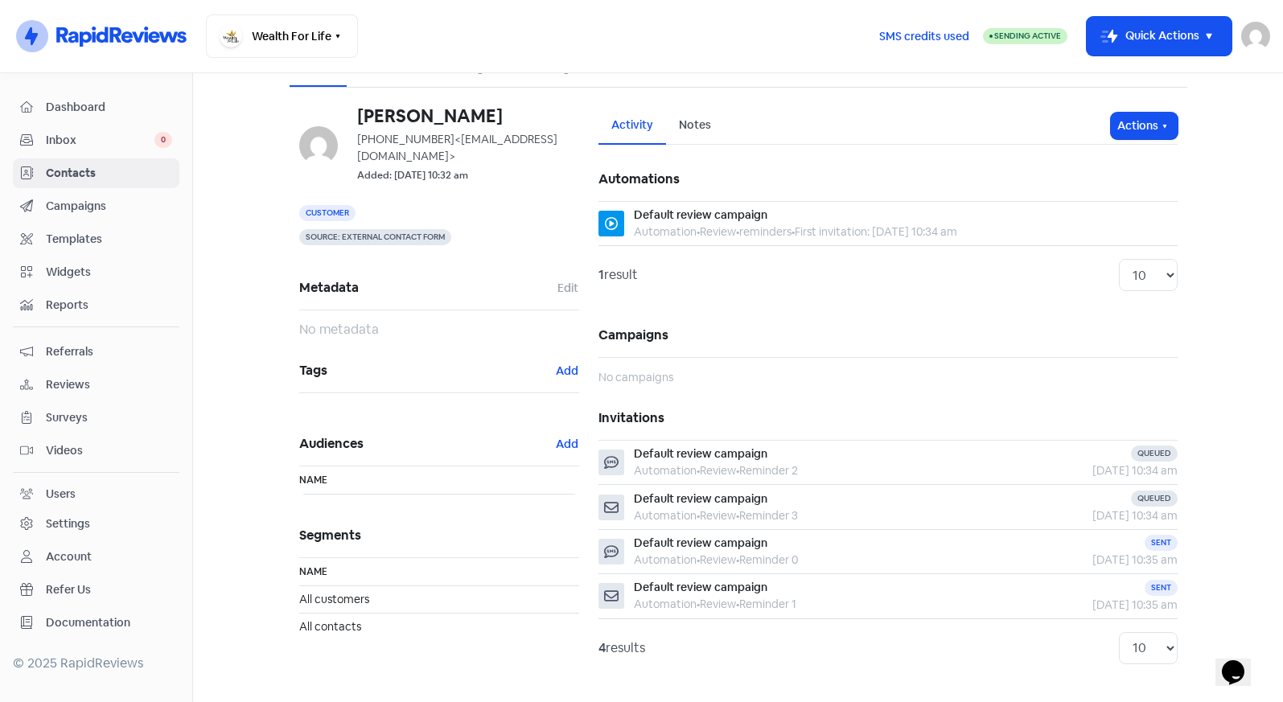
scroll to position [39, 0]
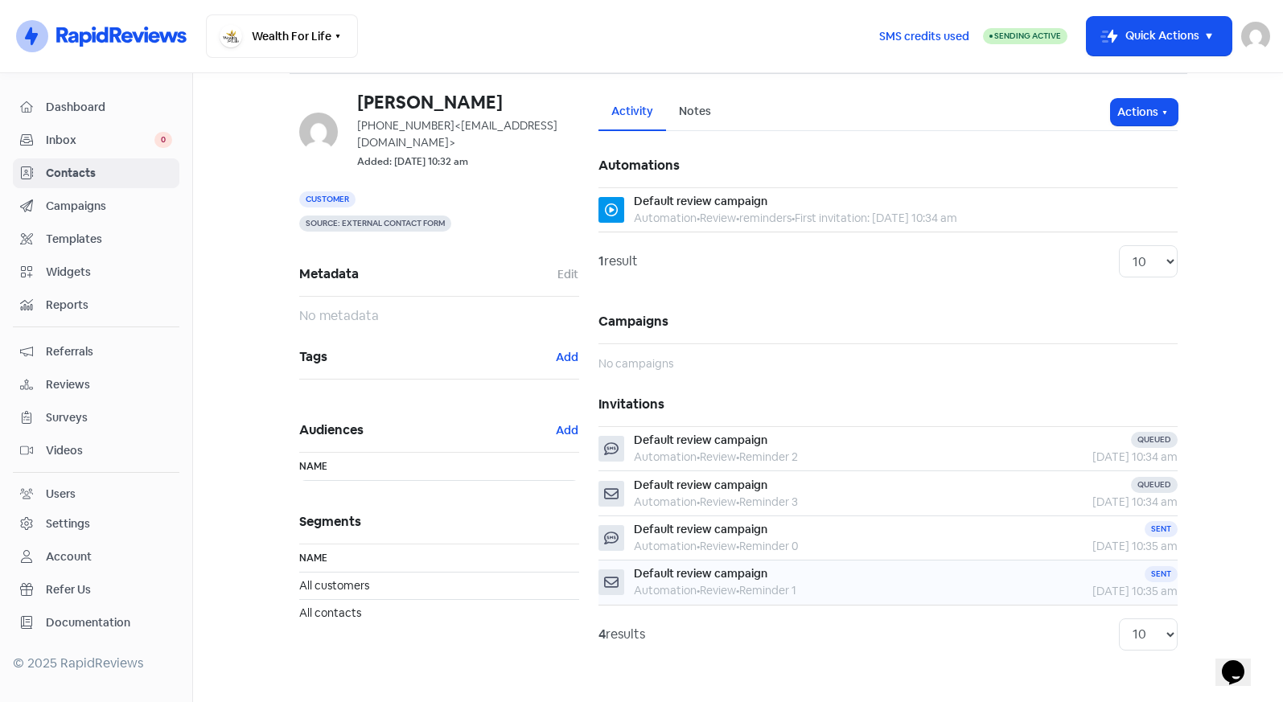
click at [723, 575] on span "Default review campaign" at bounding box center [701, 573] width 134 height 14
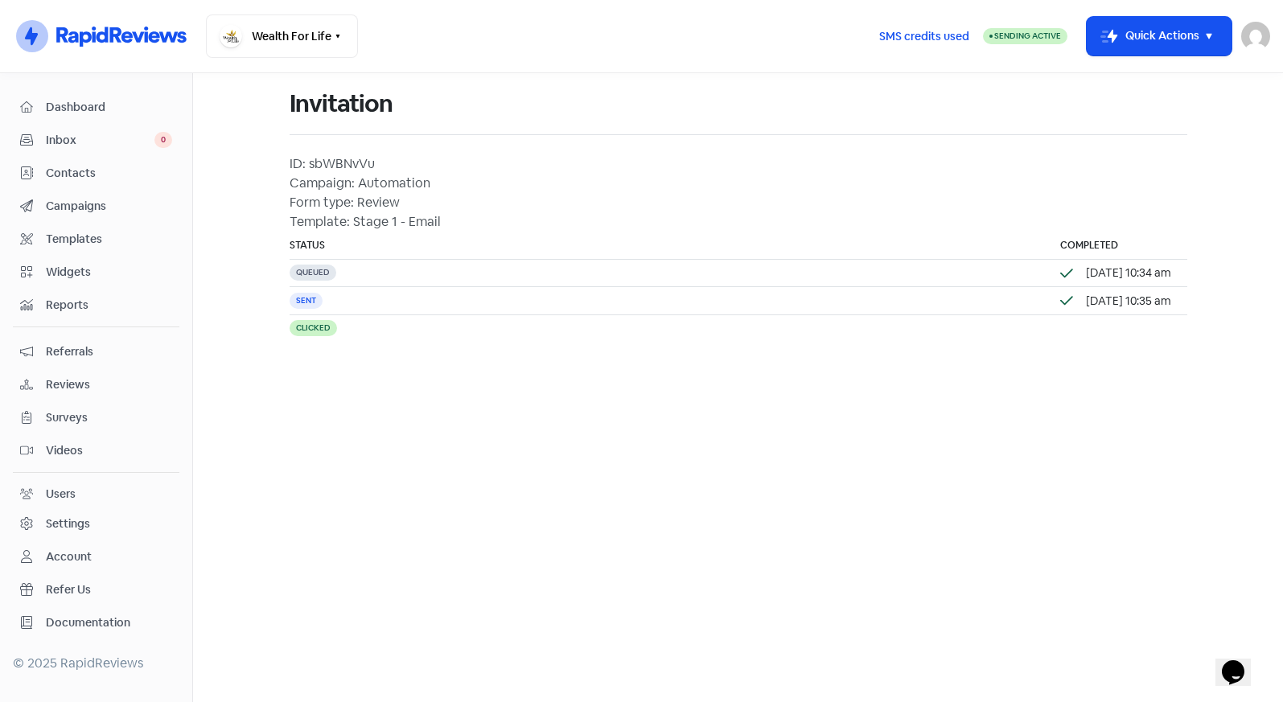
click at [89, 230] on div "Templates" at bounding box center [96, 239] width 152 height 19
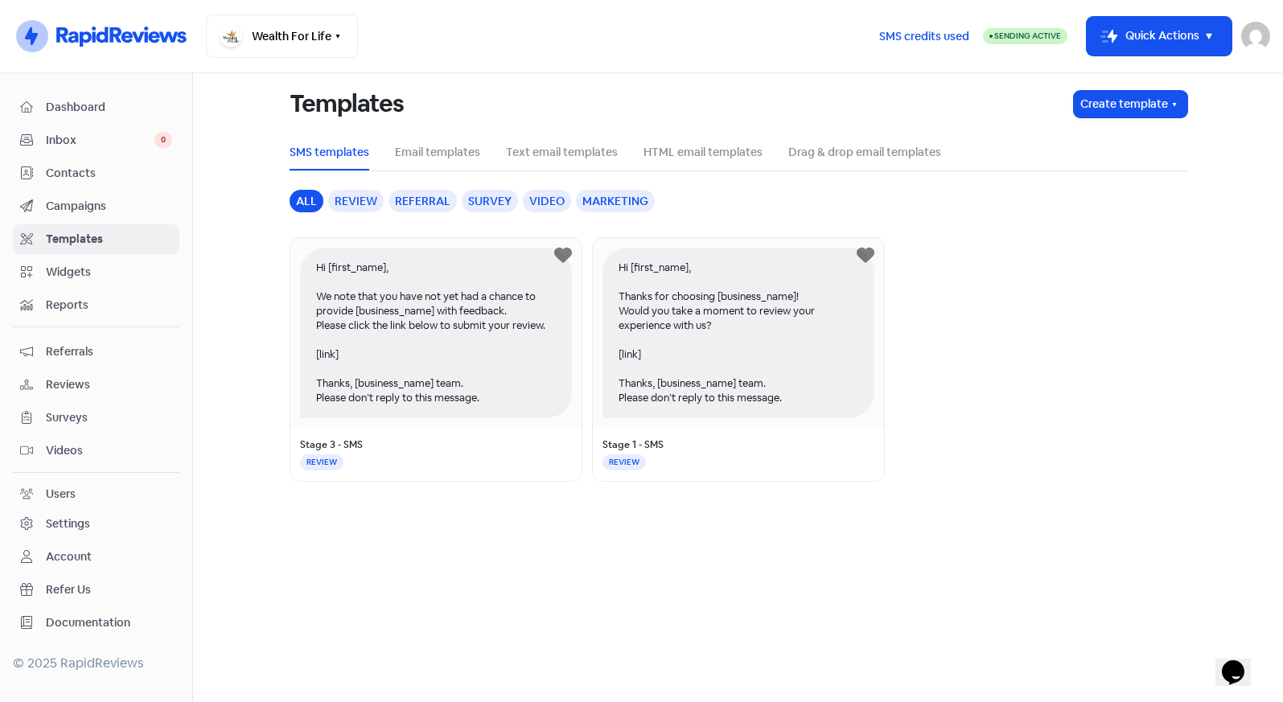
click at [365, 197] on div "Review" at bounding box center [356, 201] width 56 height 23
click at [412, 149] on link "Email templates" at bounding box center [437, 152] width 85 height 17
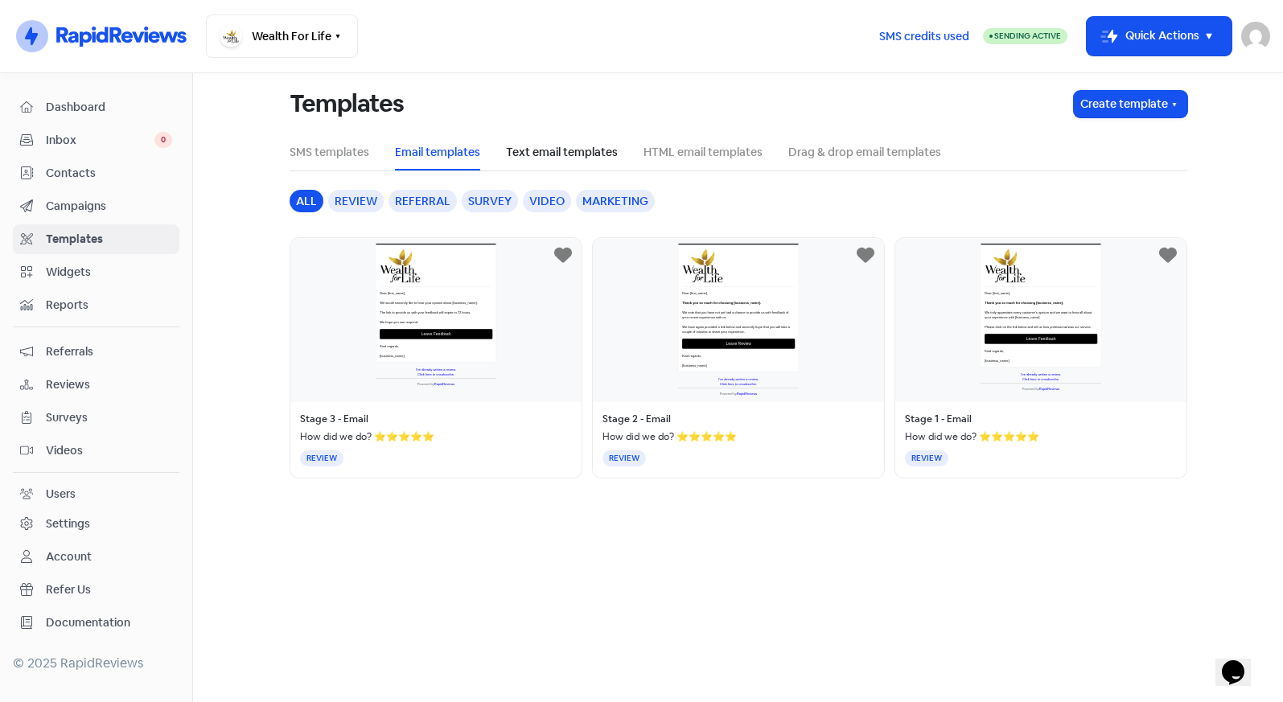
click at [549, 146] on link "Text email templates" at bounding box center [562, 152] width 112 height 17
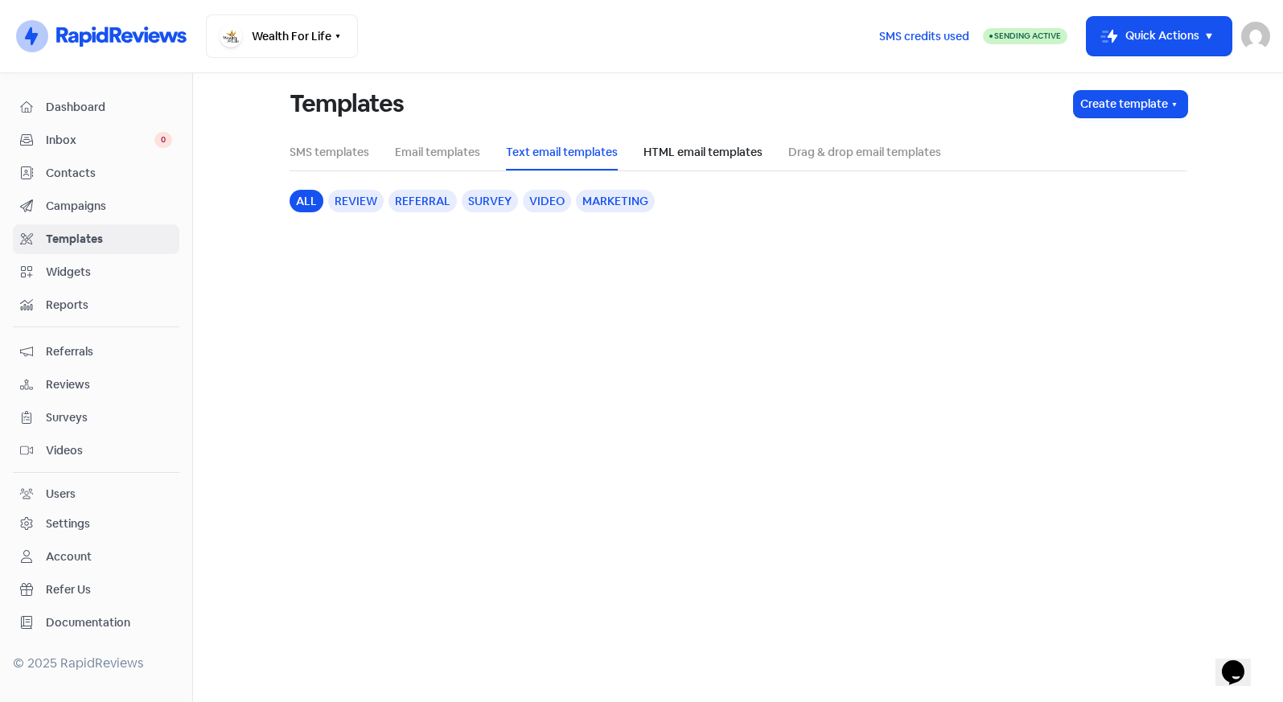
click at [707, 153] on link "HTML email templates" at bounding box center [703, 152] width 119 height 17
click at [851, 148] on link "Drag & drop email templates" at bounding box center [865, 152] width 153 height 17
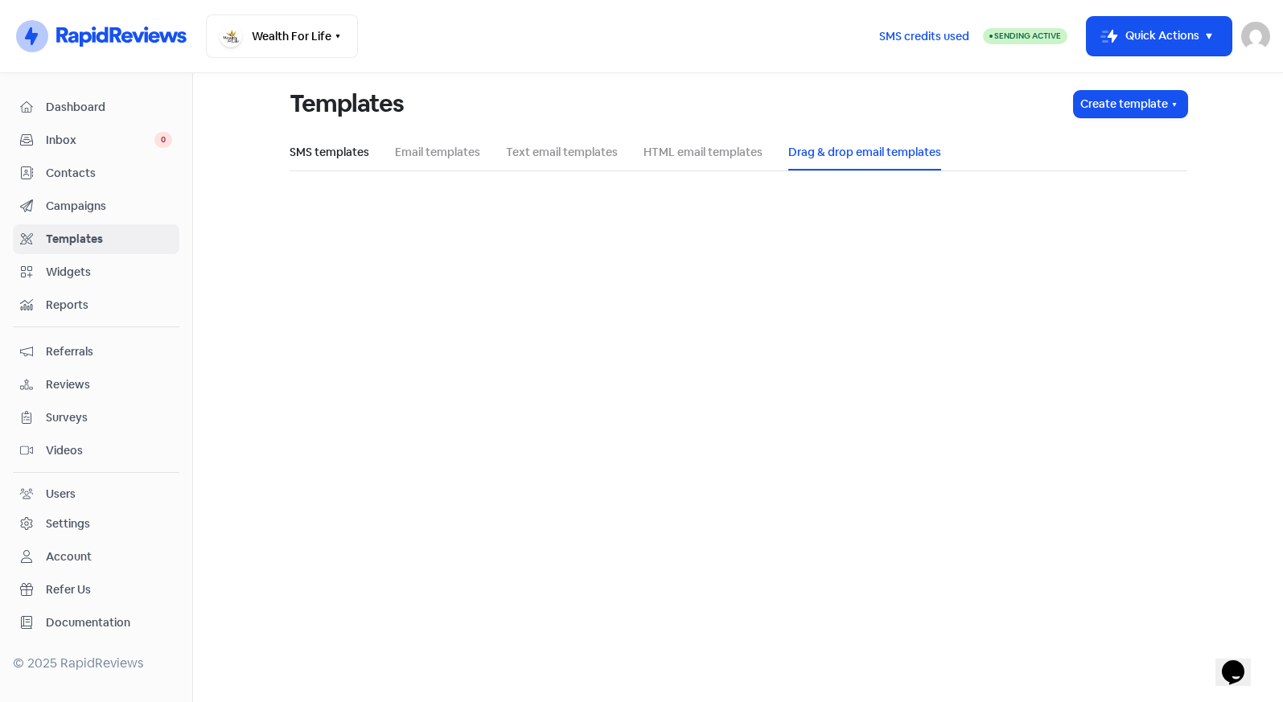
click at [331, 153] on link "SMS templates" at bounding box center [330, 152] width 80 height 17
